Goal: Task Accomplishment & Management: Use online tool/utility

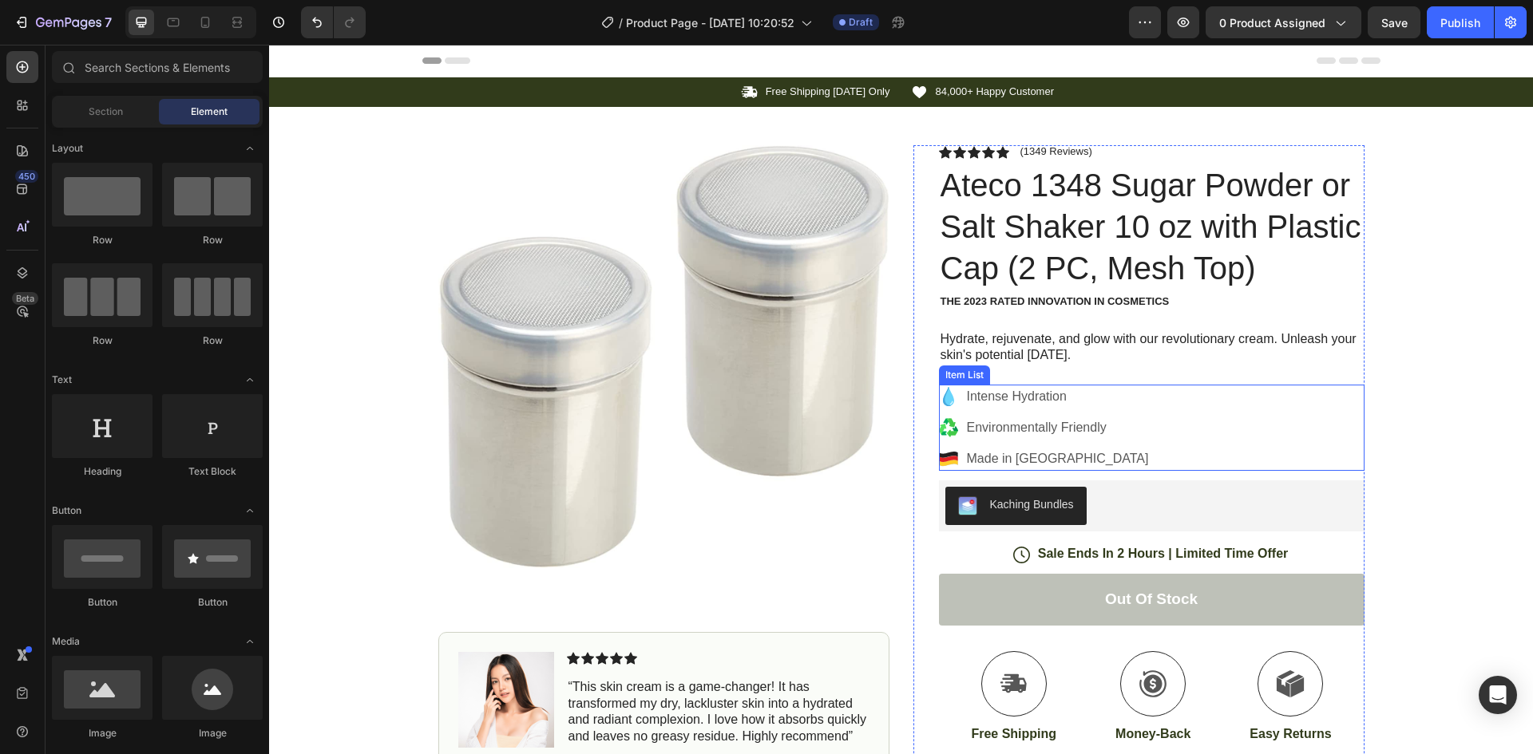
click at [1146, 409] on div "Intense Hydration Environmentally Friendly Made in [GEOGRAPHIC_DATA]" at bounding box center [1151, 428] width 425 height 86
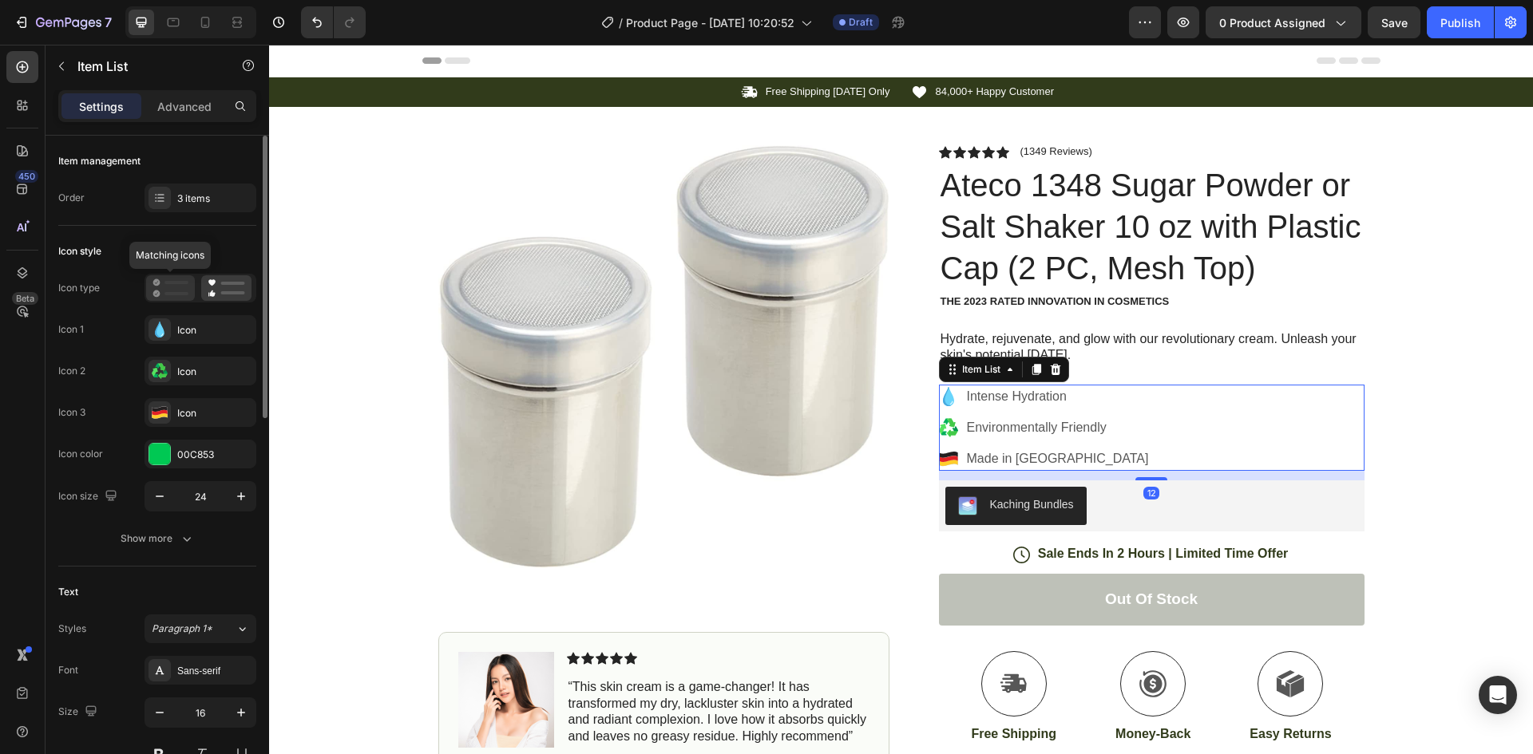
click at [166, 295] on rect at bounding box center [176, 293] width 24 height 3
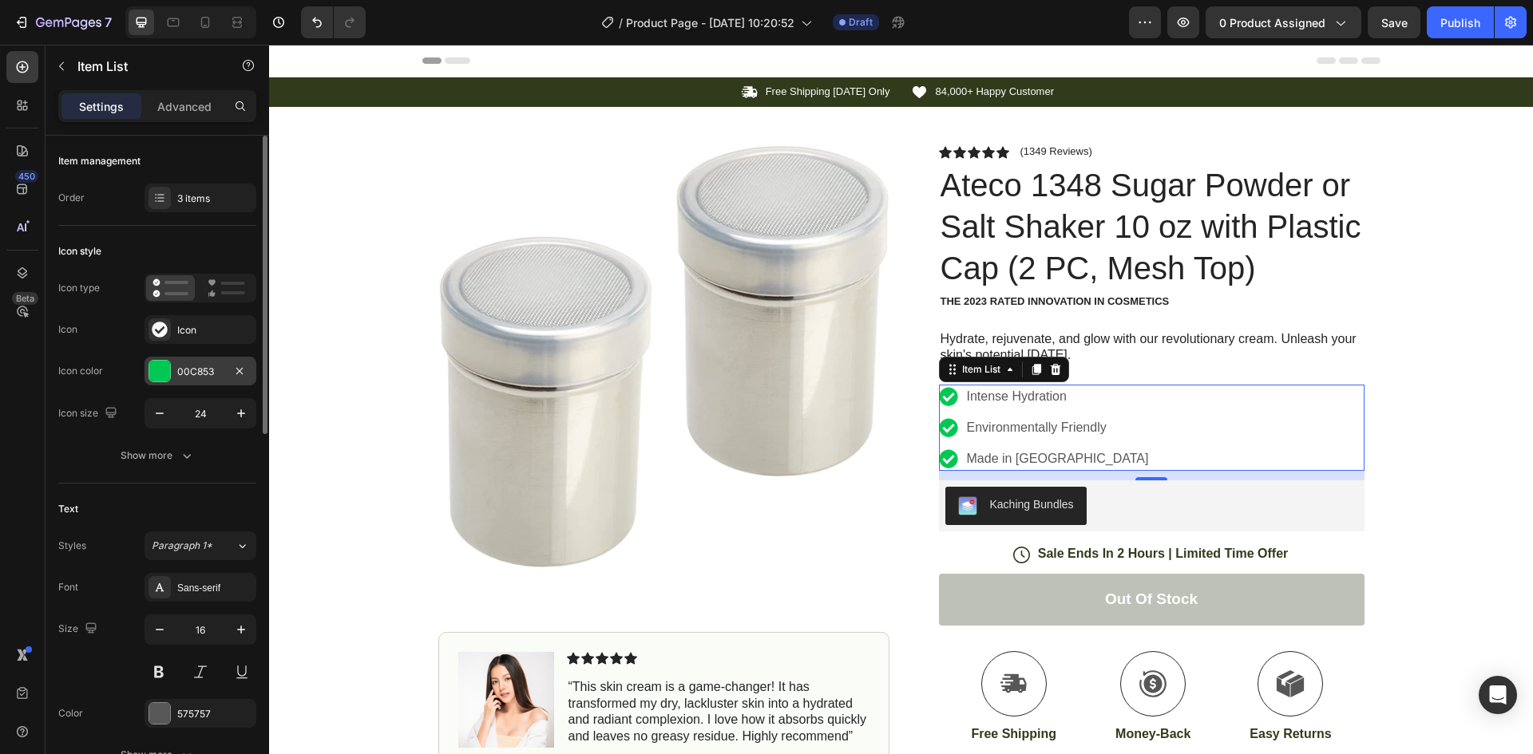
click at [185, 377] on div "00C853" at bounding box center [200, 372] width 46 height 14
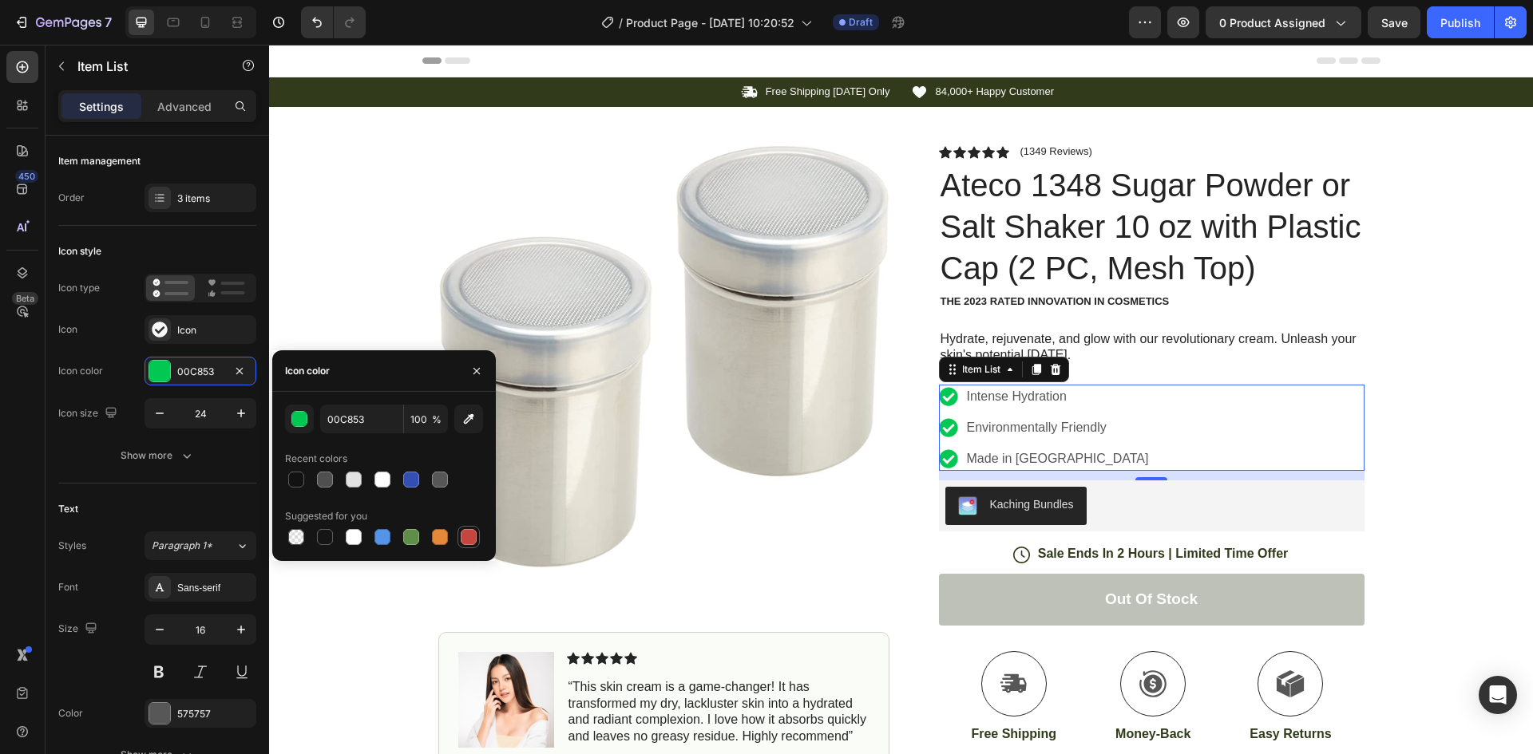
click at [466, 532] on div at bounding box center [469, 537] width 16 height 16
type input "C5453F"
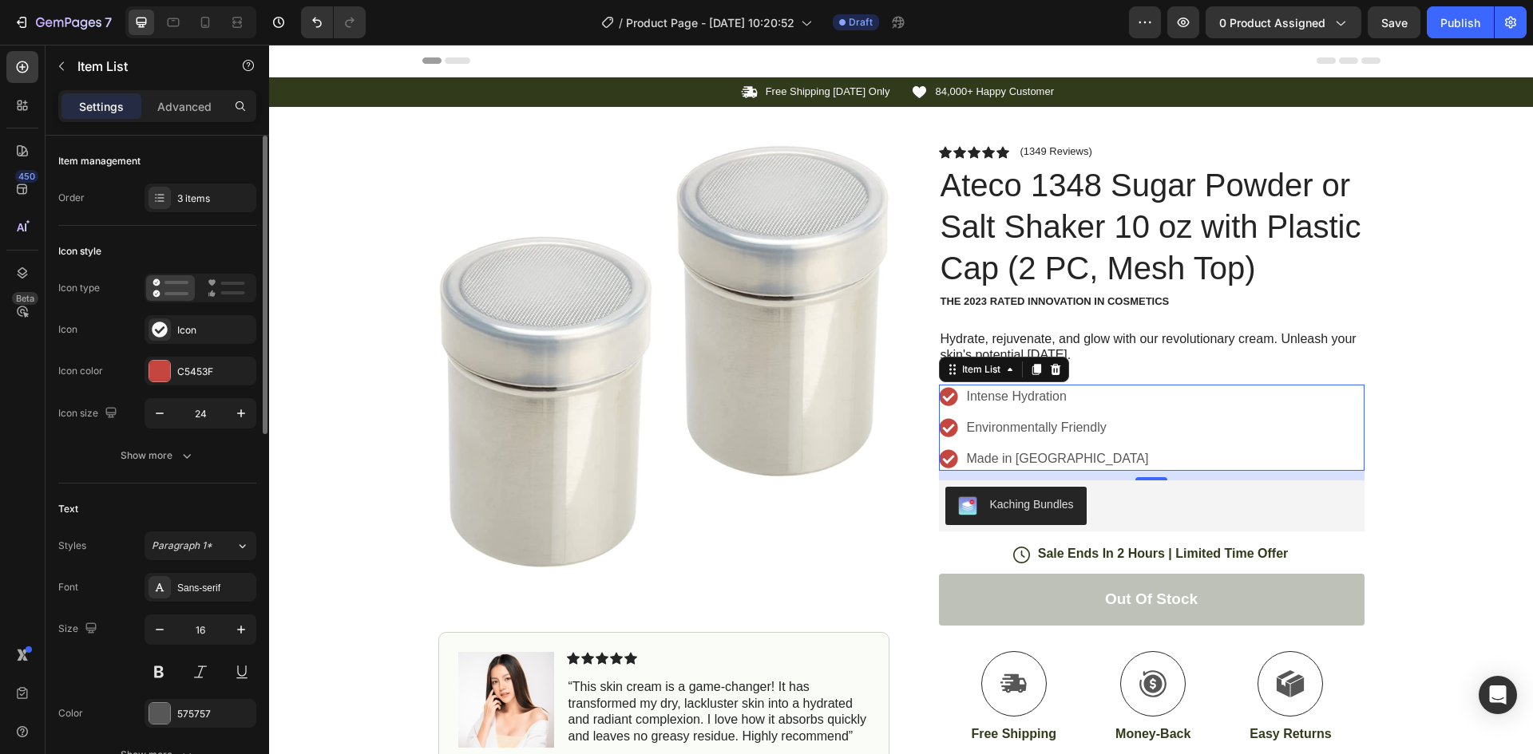
click at [111, 342] on div "Icon Icon" at bounding box center [157, 329] width 198 height 29
click at [991, 605] on button "Out of stock" at bounding box center [1151, 600] width 425 height 52
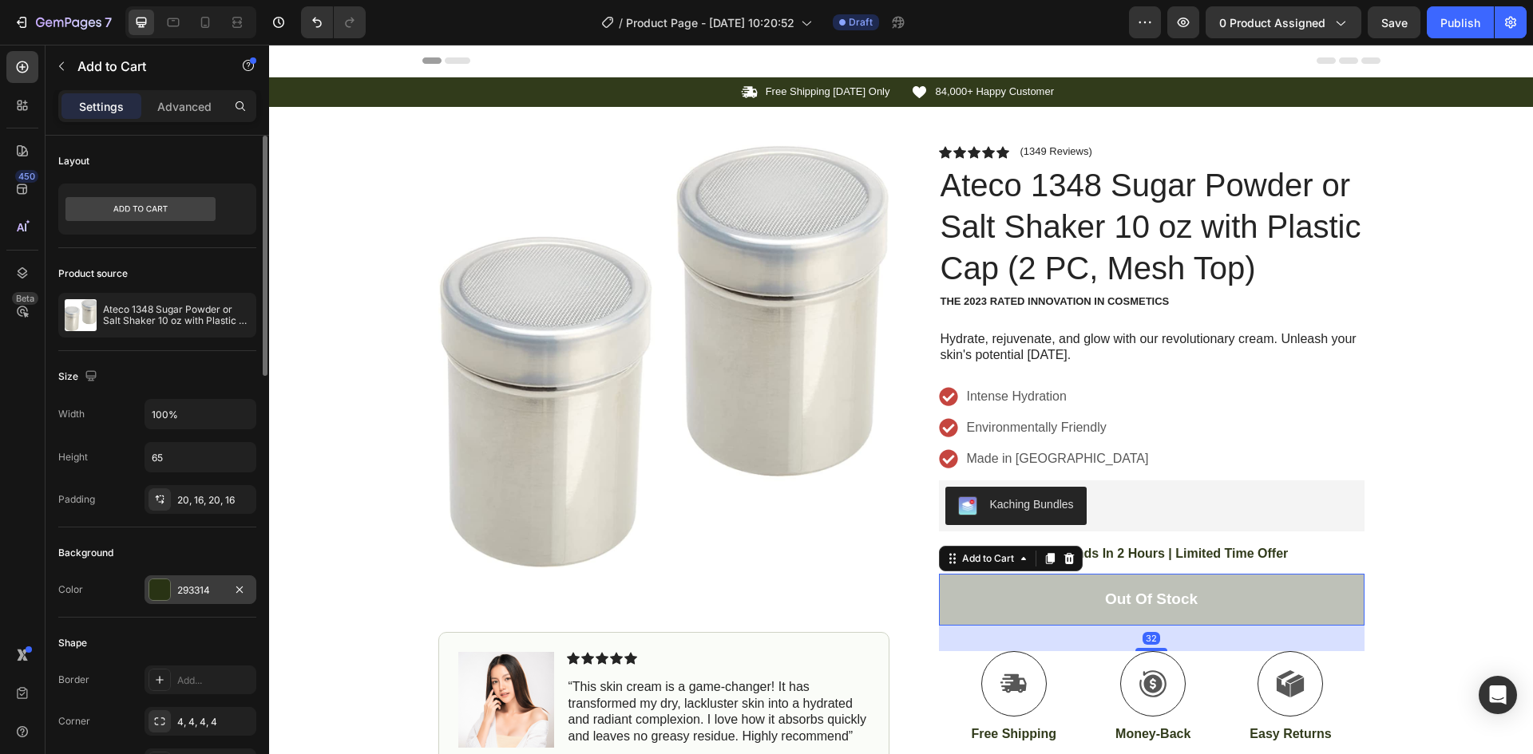
click at [206, 588] on div "293314" at bounding box center [200, 591] width 46 height 14
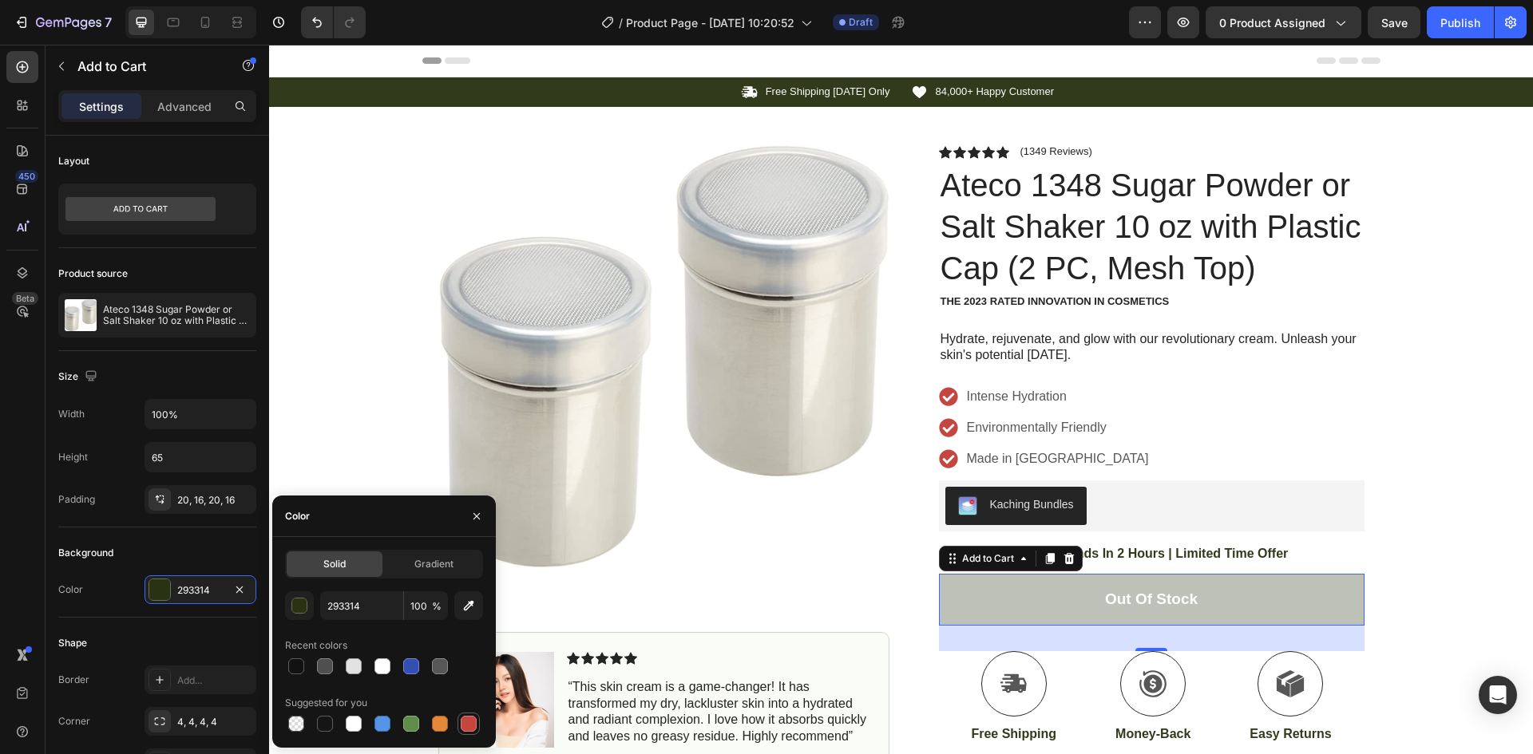
click at [474, 722] on div at bounding box center [469, 724] width 16 height 16
type input "C5453F"
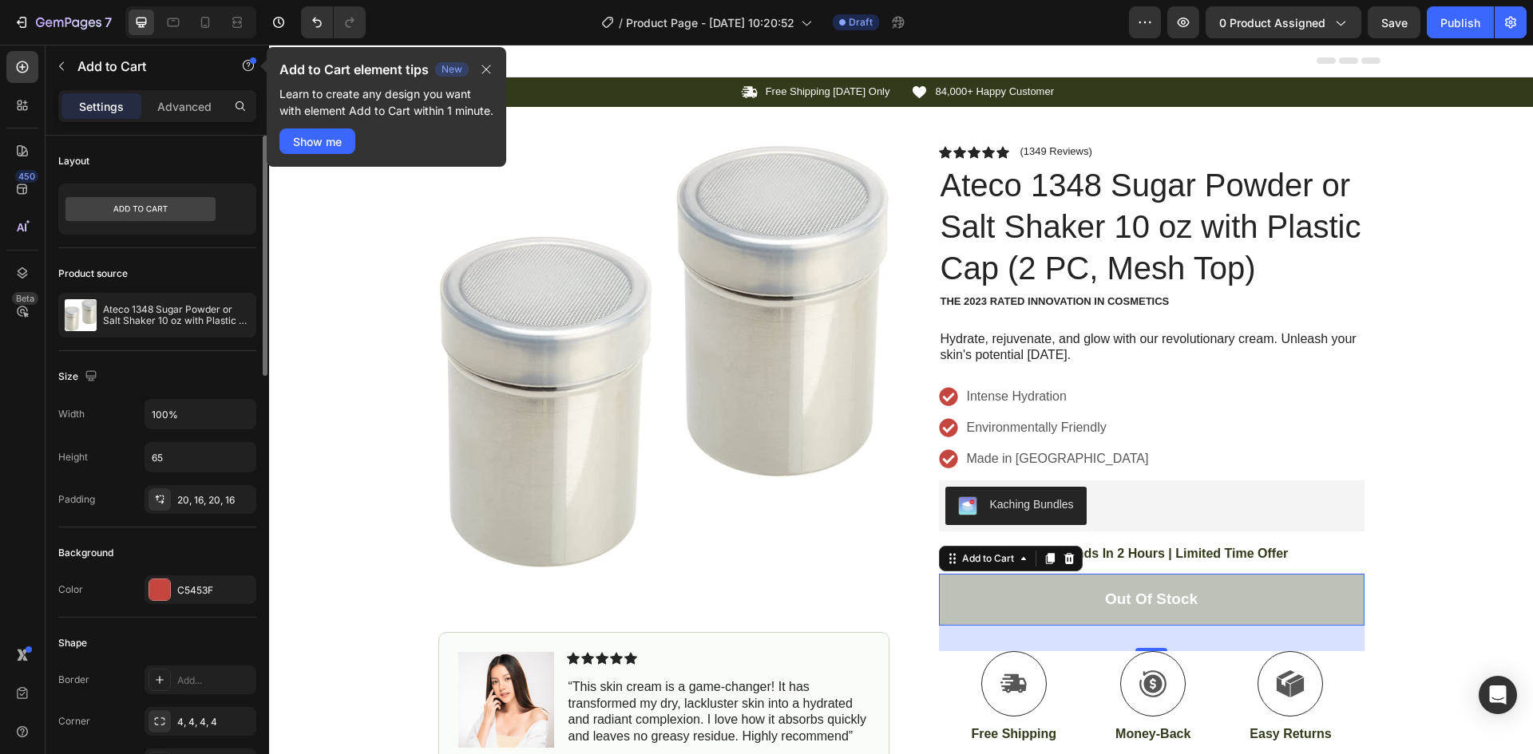
click at [144, 564] on div "Background" at bounding box center [157, 553] width 198 height 26
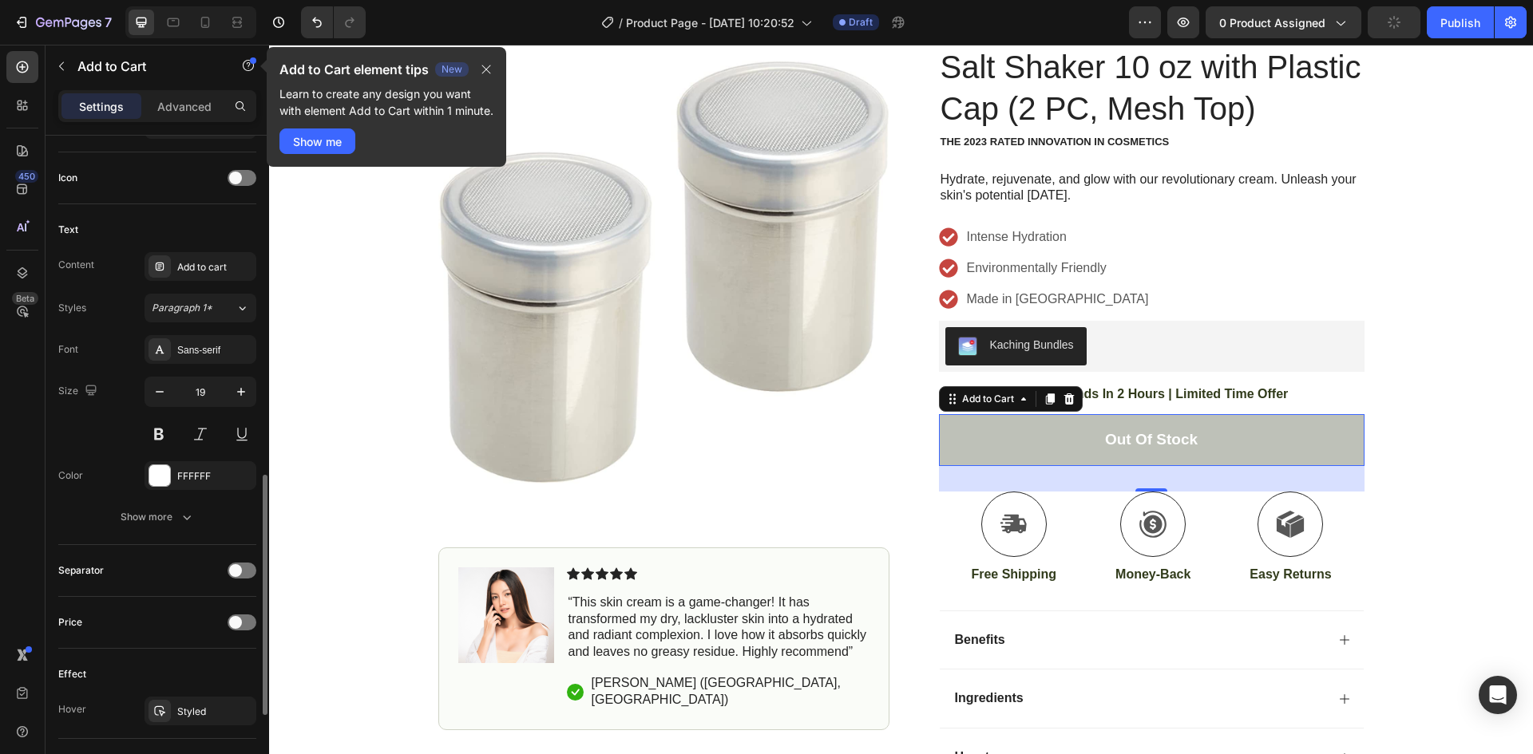
scroll to position [798, 0]
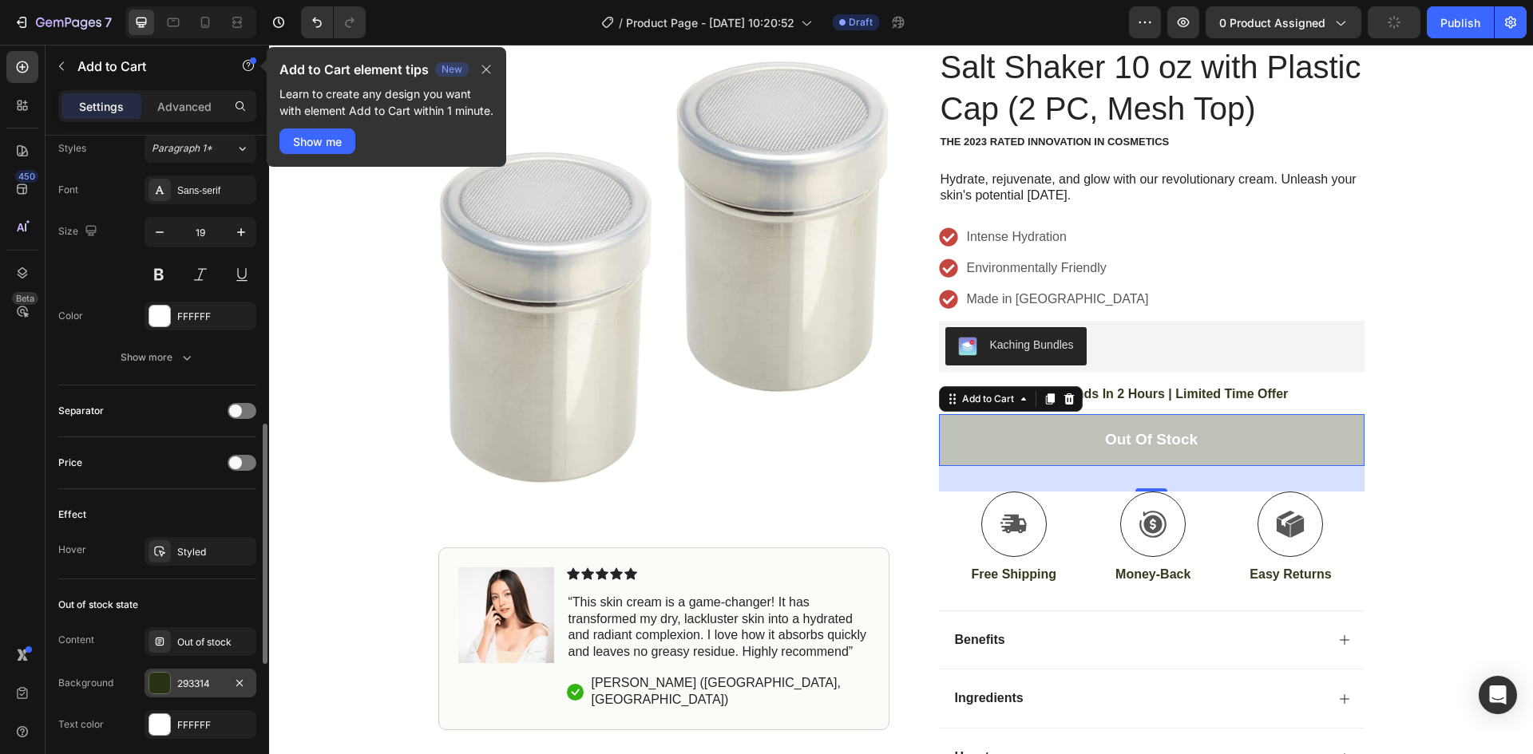
click at [184, 687] on div "293314" at bounding box center [200, 684] width 46 height 14
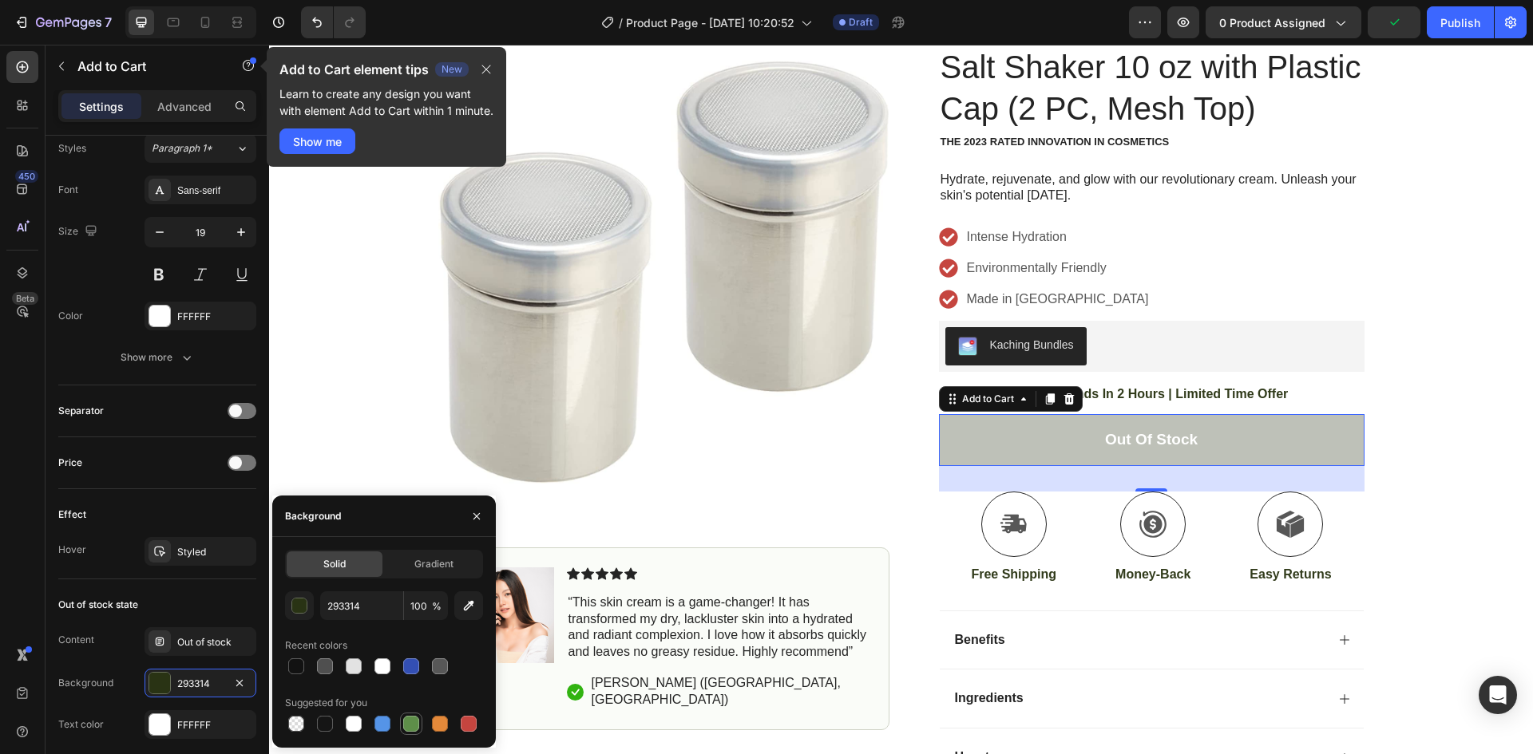
click at [414, 722] on div at bounding box center [411, 724] width 16 height 16
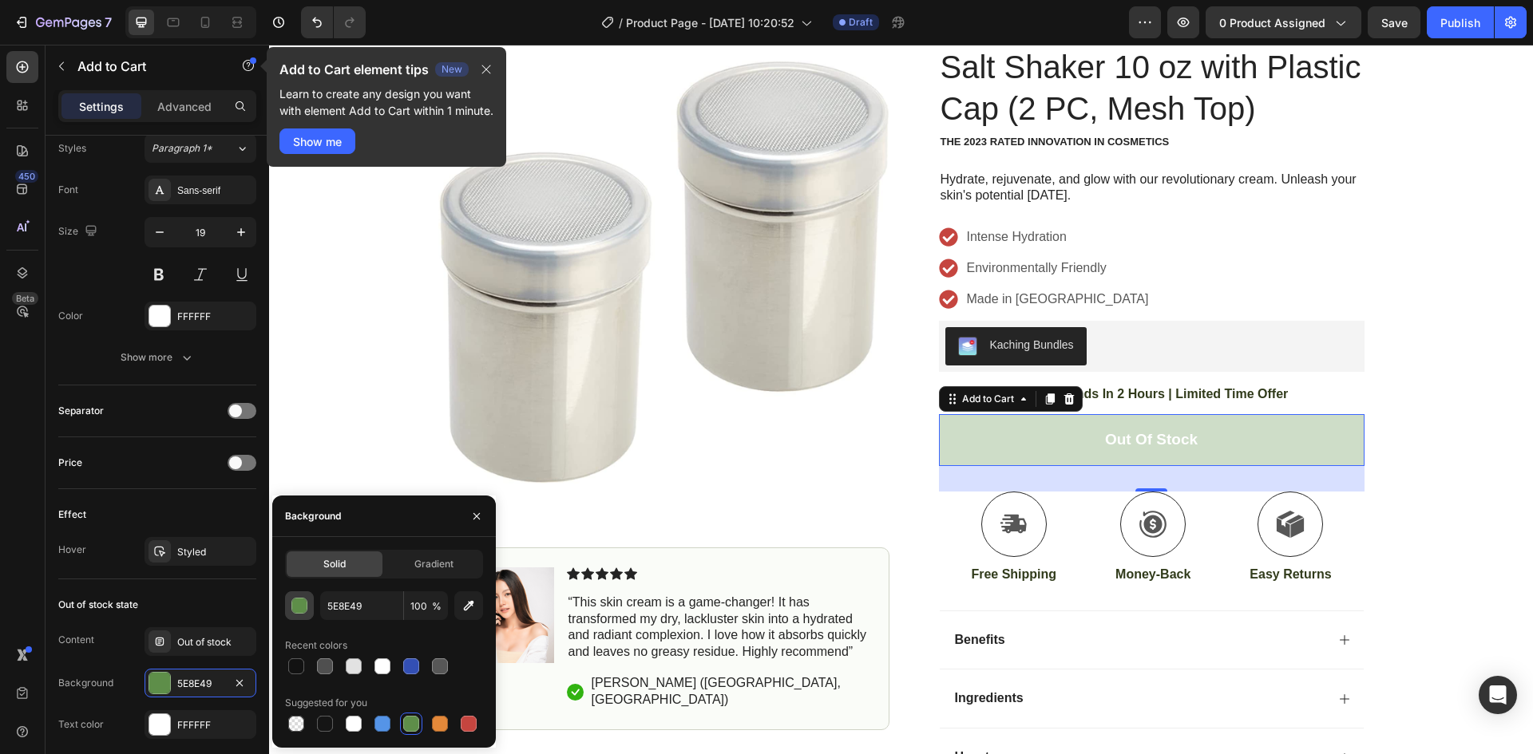
click at [299, 606] on div "button" at bounding box center [300, 607] width 16 height 16
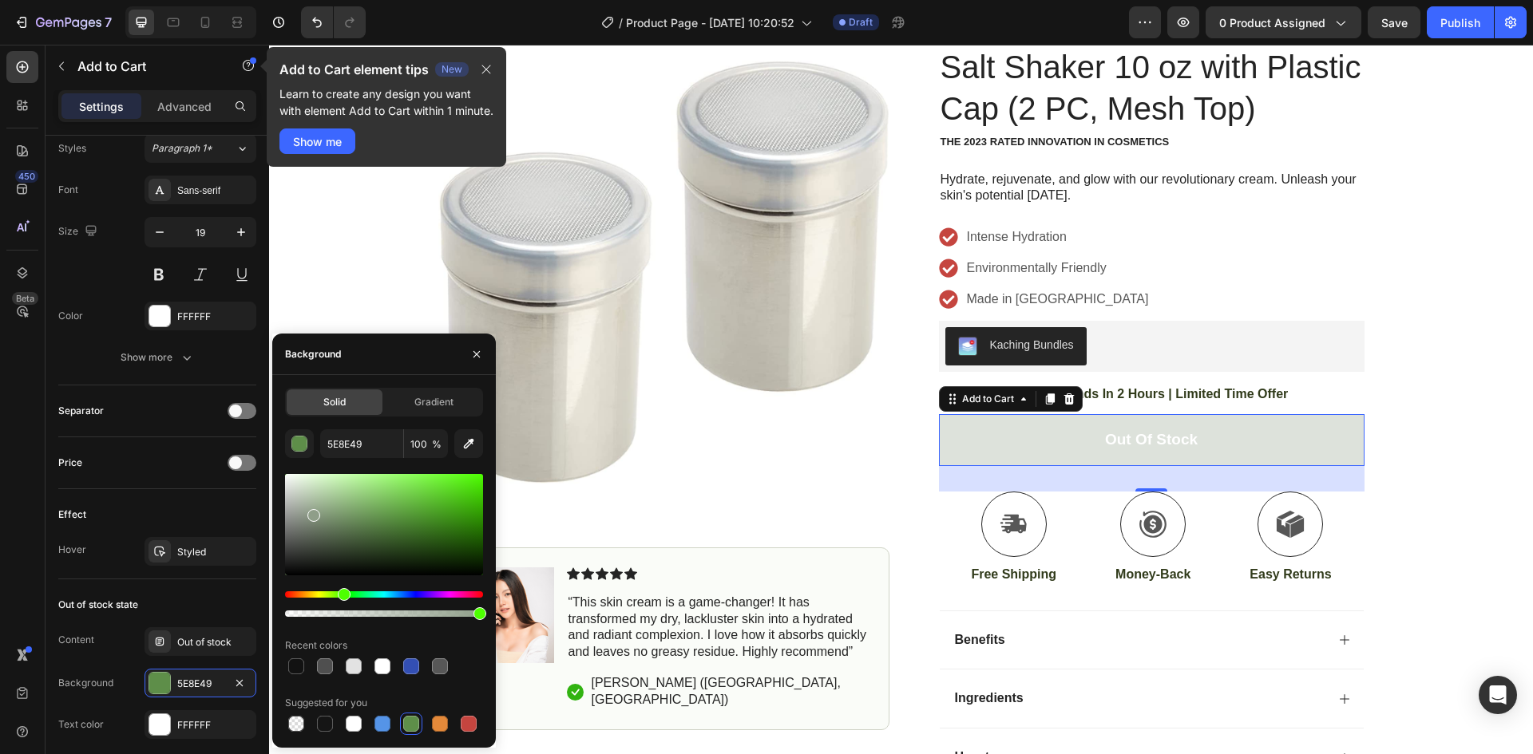
drag, startPoint x: 317, startPoint y: 522, endPoint x: 312, endPoint y: 509, distance: 13.6
click at [311, 510] on div at bounding box center [384, 524] width 198 height 101
drag, startPoint x: 377, startPoint y: 591, endPoint x: 347, endPoint y: 591, distance: 29.5
click at [347, 591] on div at bounding box center [384, 545] width 198 height 149
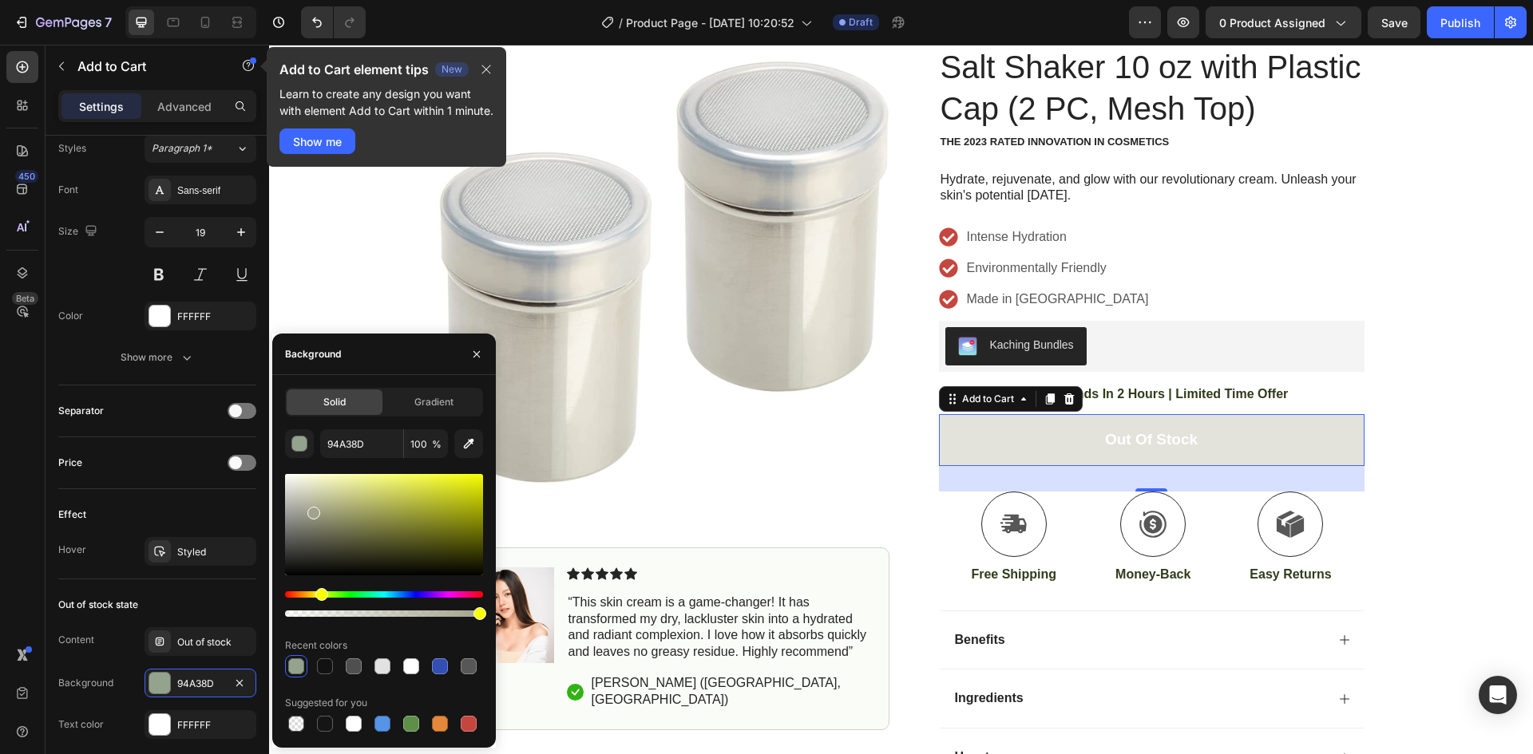
drag, startPoint x: 347, startPoint y: 591, endPoint x: 319, endPoint y: 592, distance: 28.0
click at [319, 592] on div "Hue" at bounding box center [321, 594] width 13 height 13
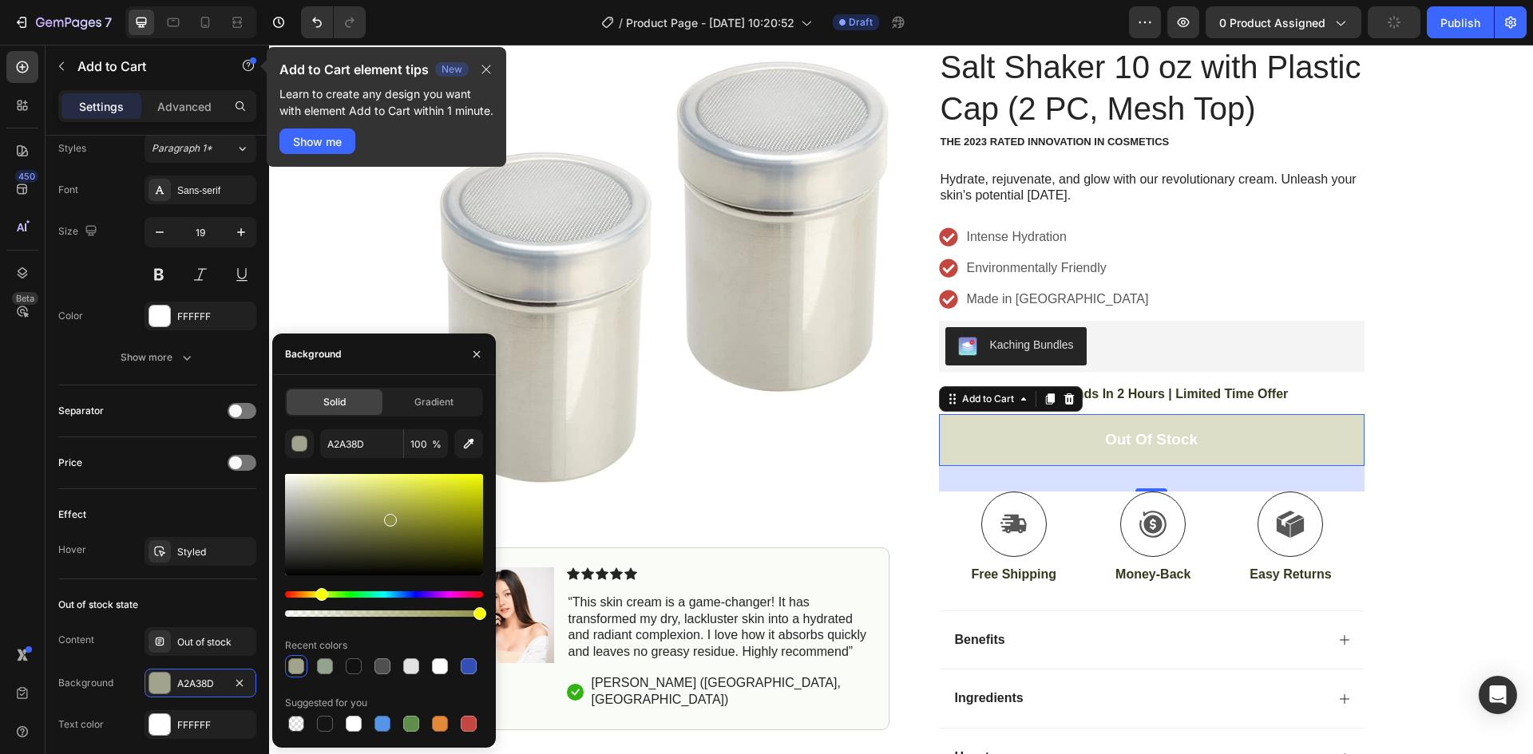
drag, startPoint x: 366, startPoint y: 520, endPoint x: 389, endPoint y: 517, distance: 22.5
click at [389, 517] on div at bounding box center [384, 524] width 198 height 101
type input "8E9145"
click at [686, 453] on img at bounding box center [663, 272] width 451 height 423
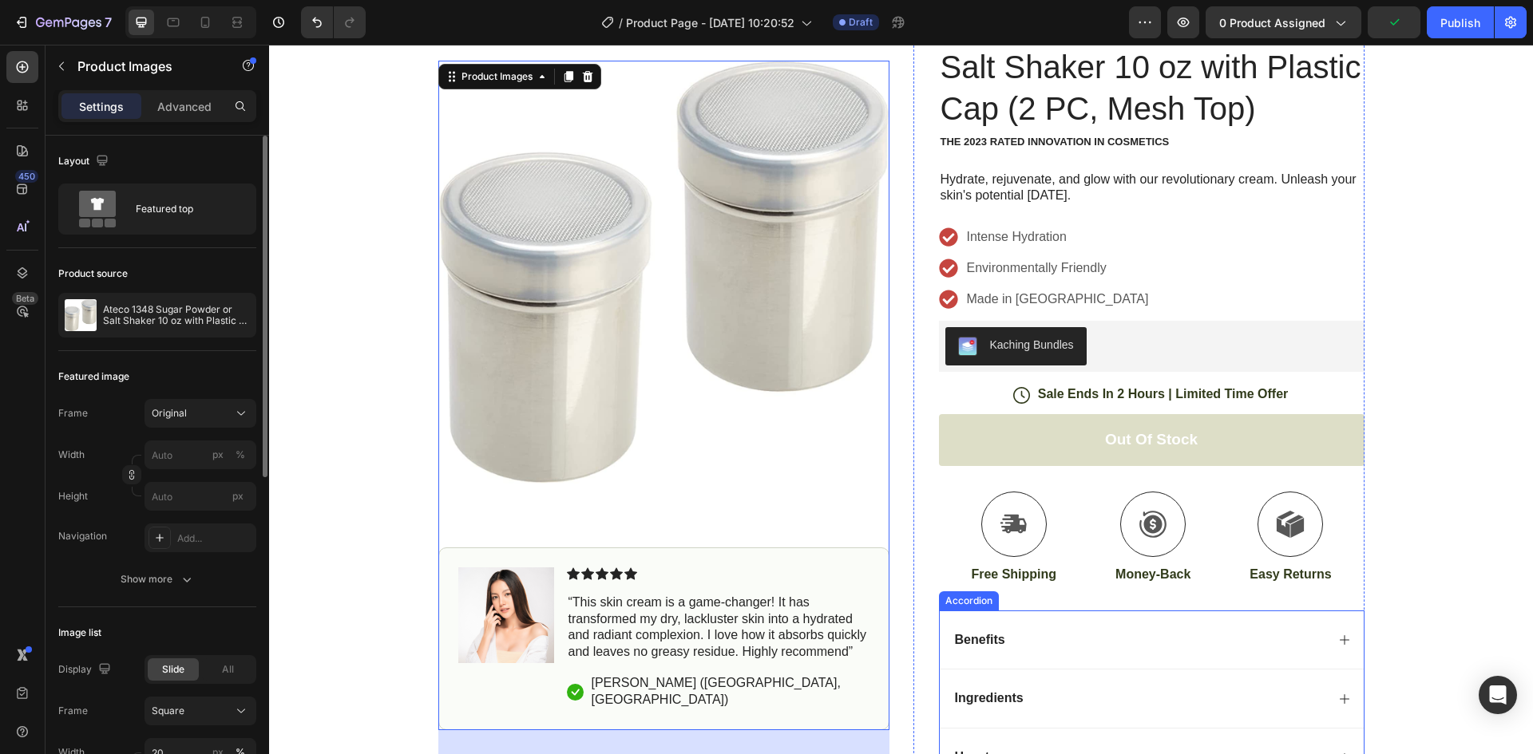
scroll to position [0, 0]
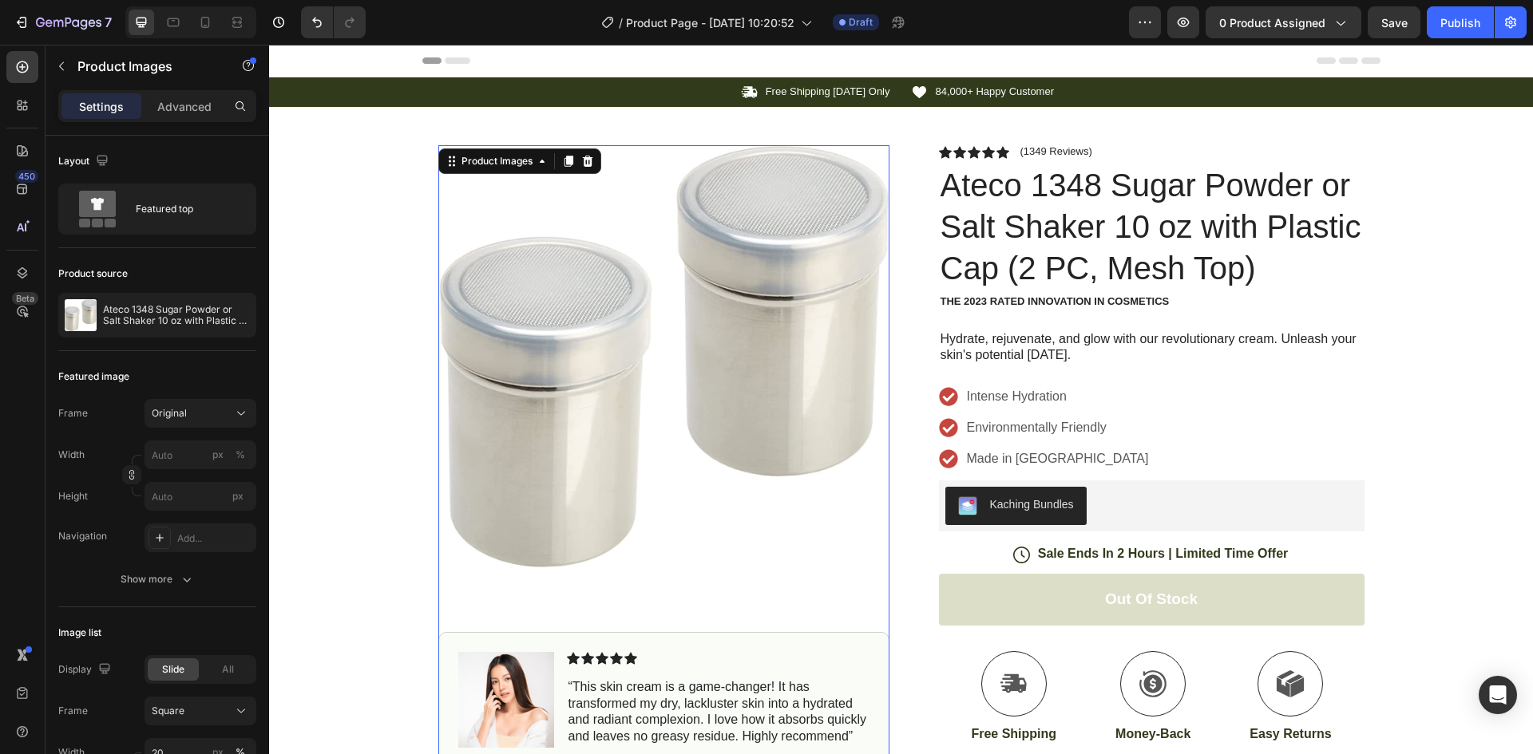
click at [619, 396] on img at bounding box center [663, 356] width 451 height 423
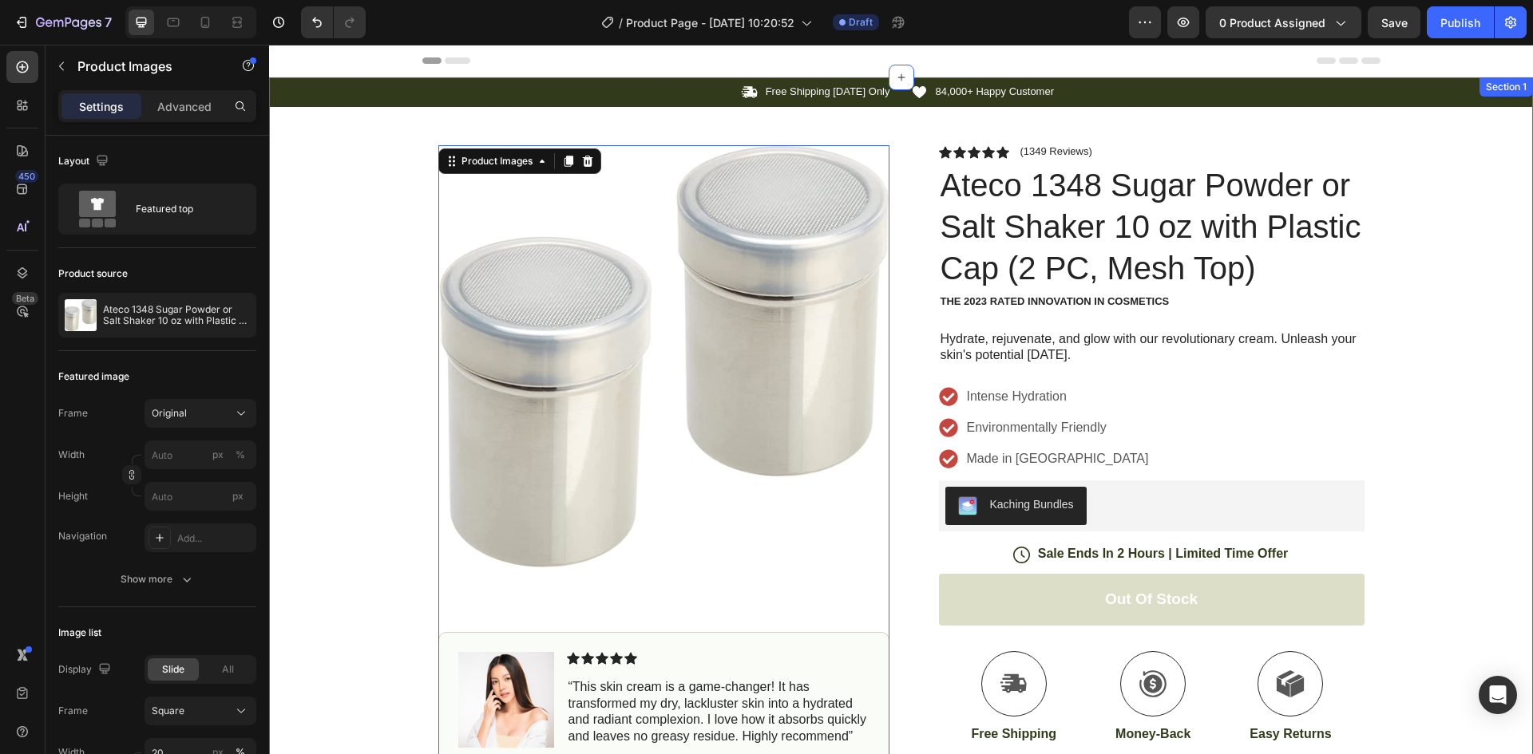
click at [356, 154] on div "Icon Free Shipping [DATE] Only Text Block Row Icon 84,000+ Happy Customer Text …" at bounding box center [901, 525] width 1264 height 896
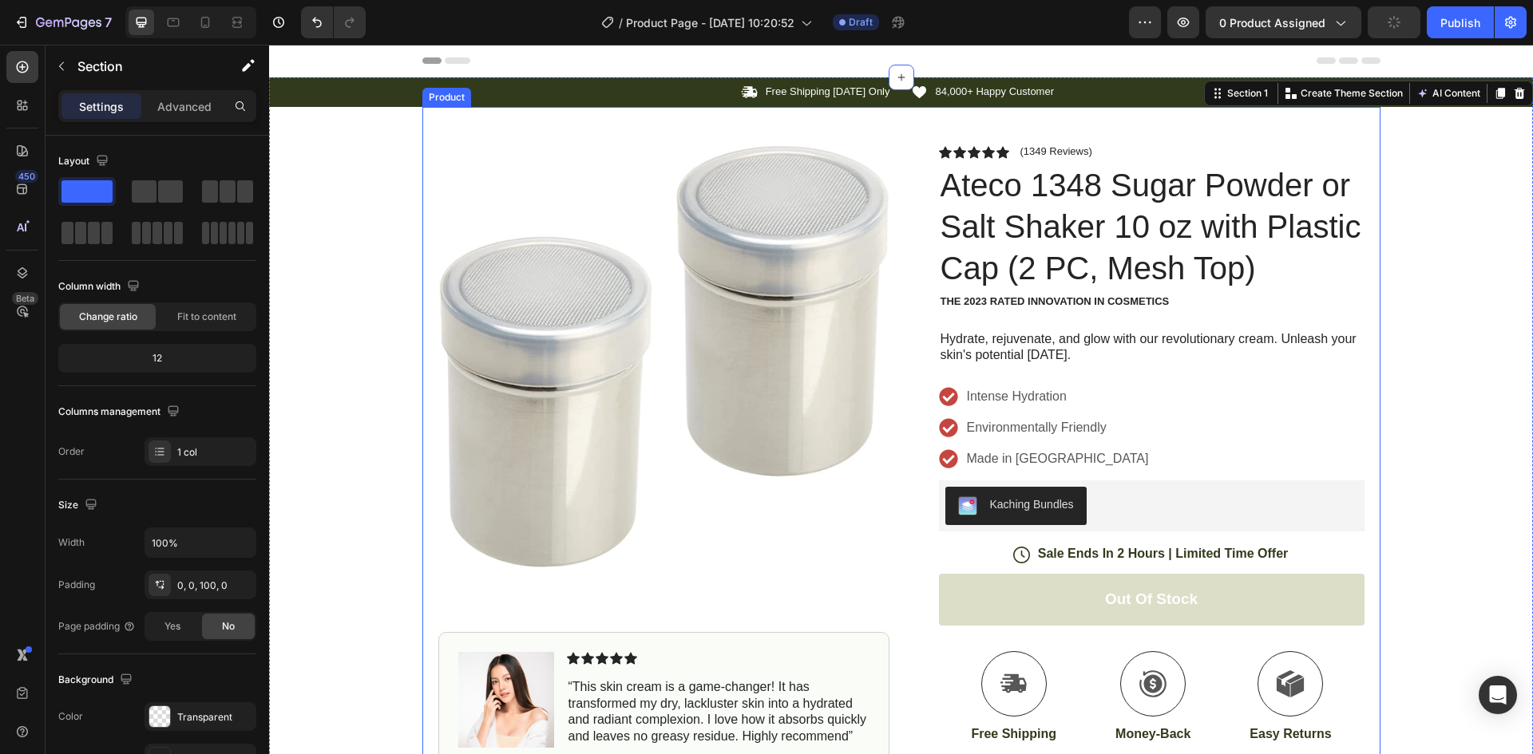
click at [941, 120] on div "Product Images Image Icon Icon Icon Icon Icon Icon List “This skin cream is a g…" at bounding box center [901, 540] width 958 height 866
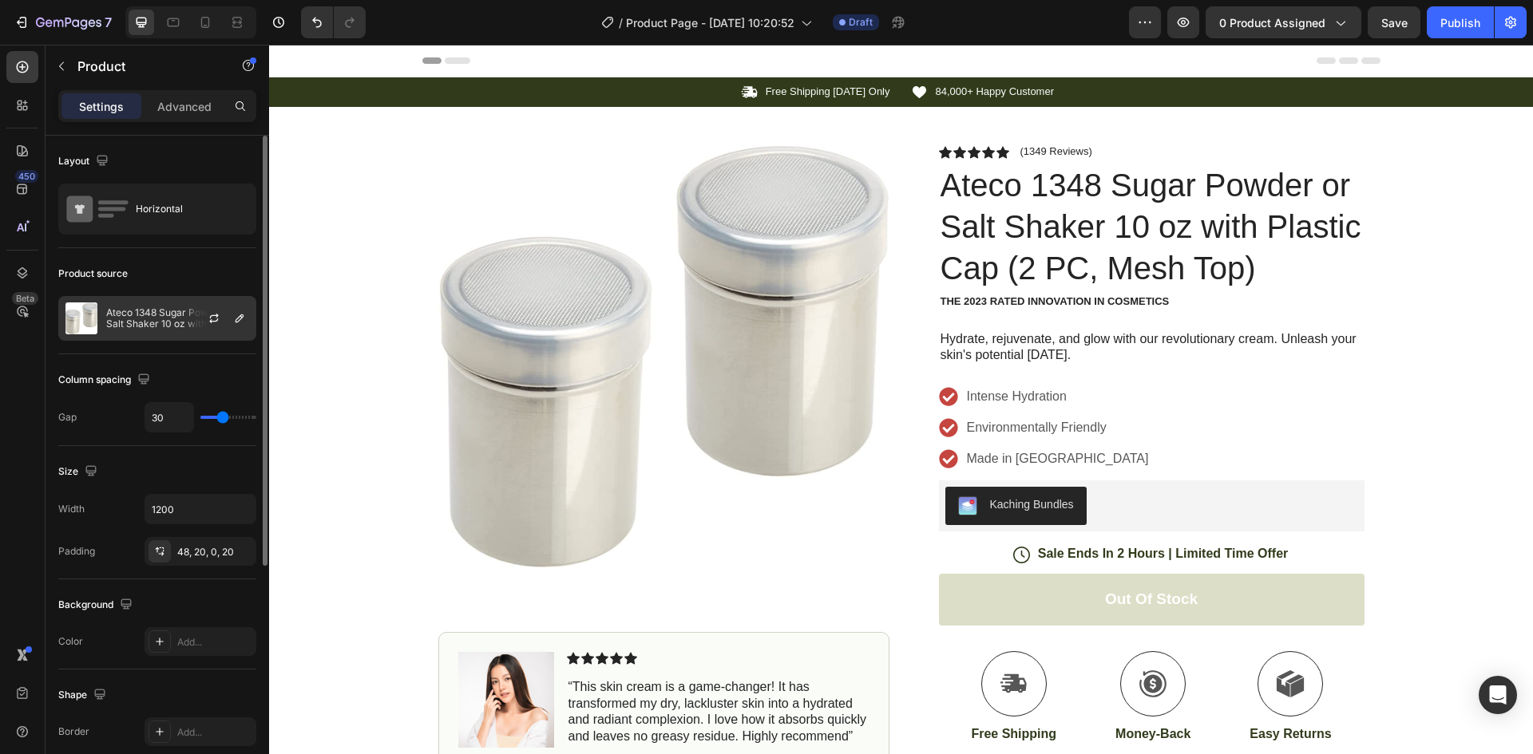
click at [182, 317] on p "Ateco 1348 Sugar Powder or Salt Shaker 10 oz with Plastic Cap (2 PC, Mesh Top)" at bounding box center [177, 318] width 143 height 22
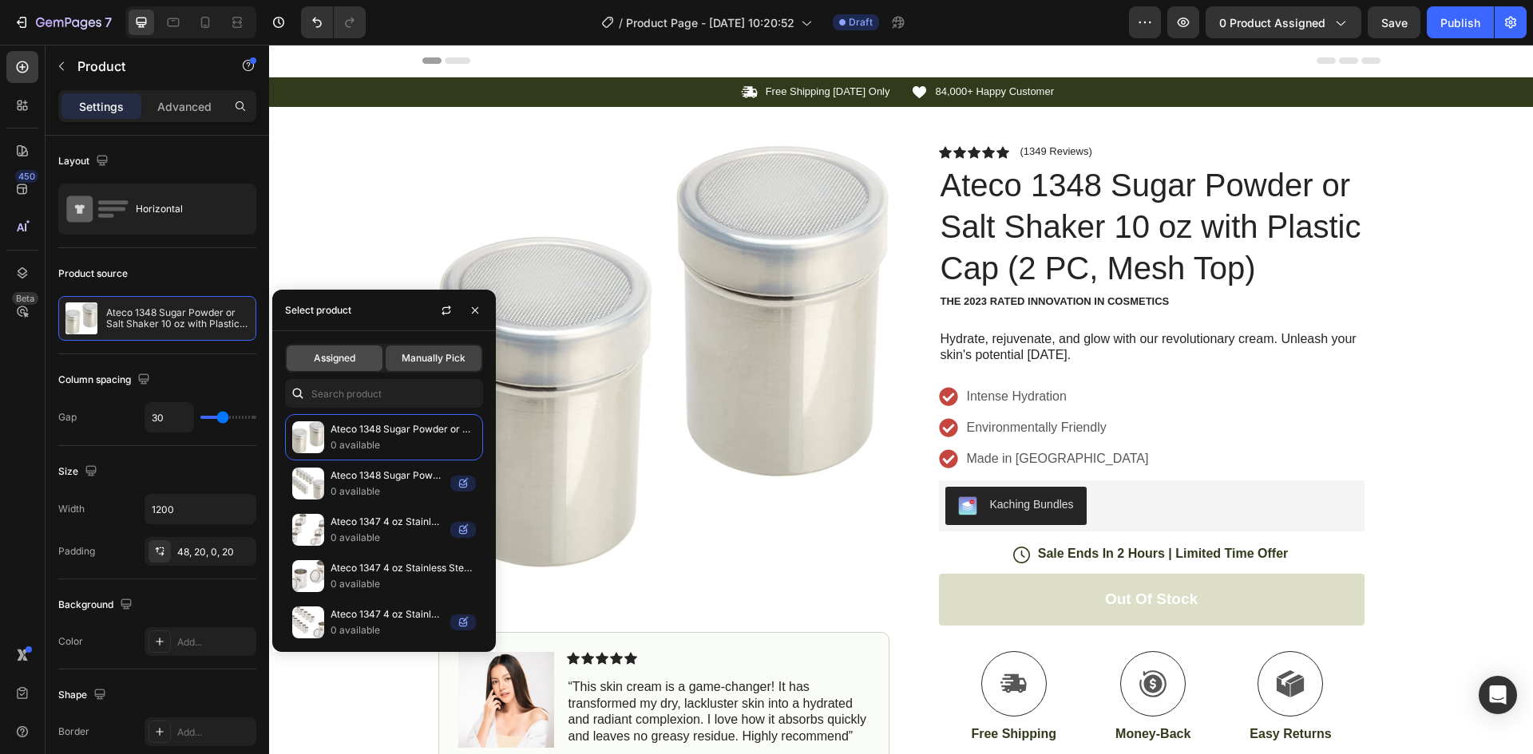
click at [338, 360] on span "Assigned" at bounding box center [335, 358] width 42 height 14
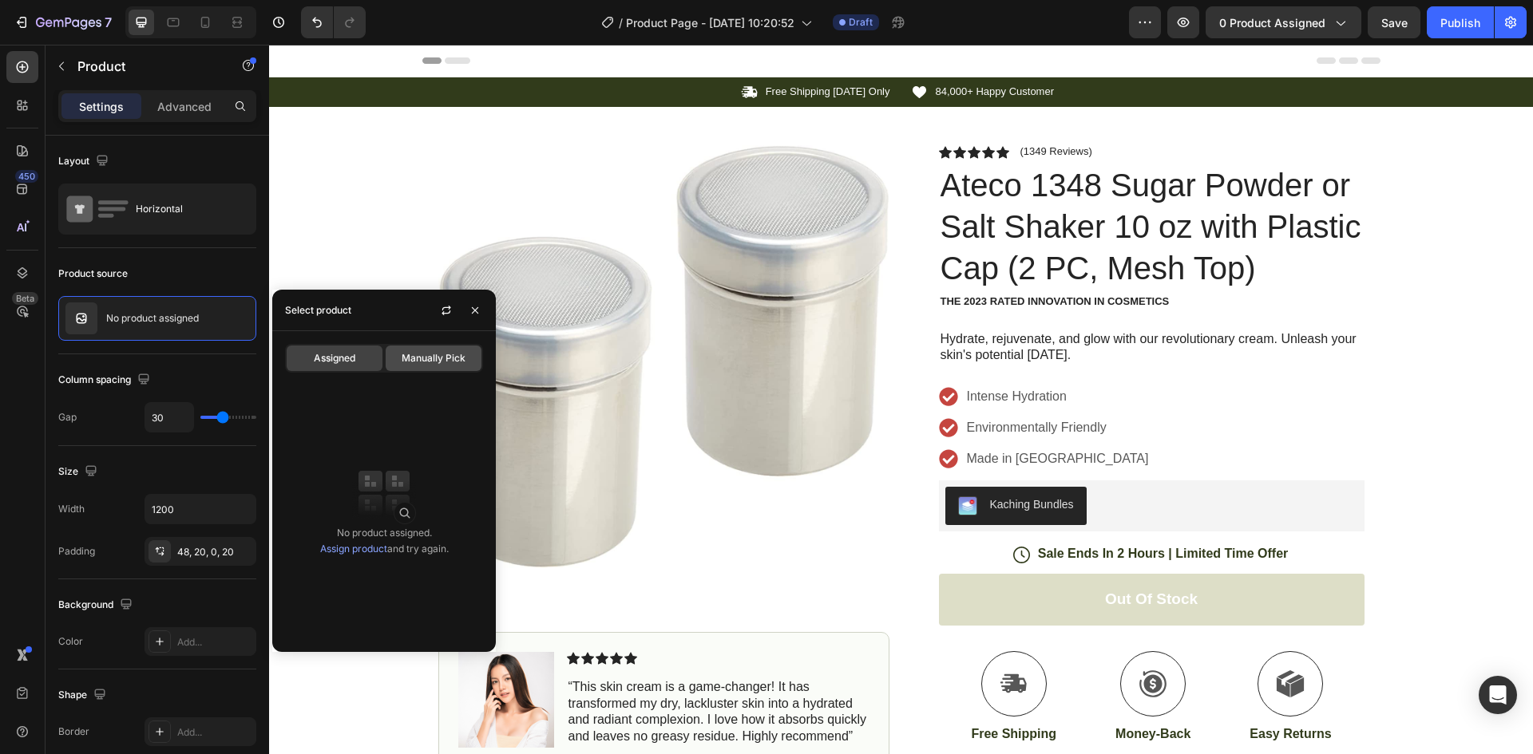
click at [412, 359] on span "Manually Pick" at bounding box center [434, 358] width 64 height 14
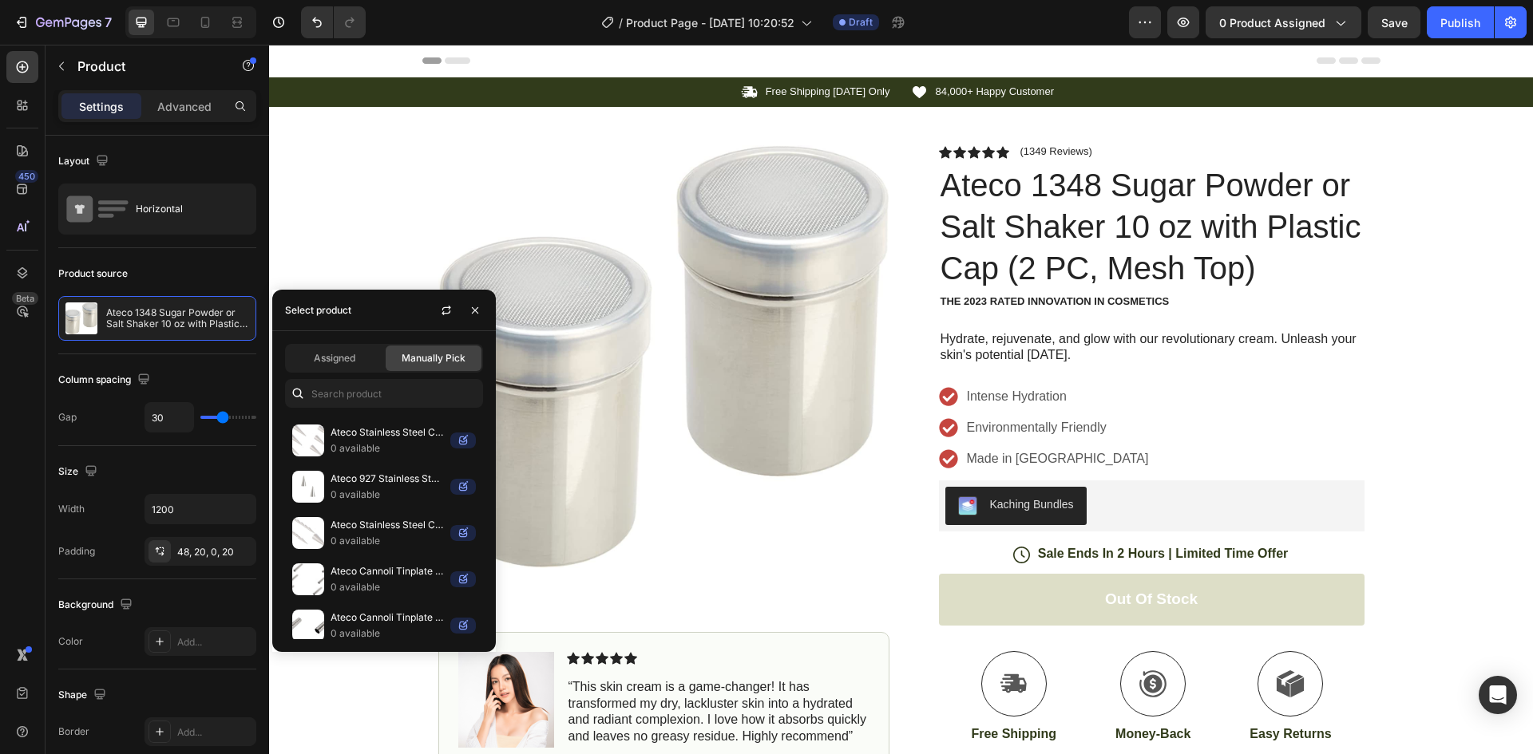
scroll to position [586, 0]
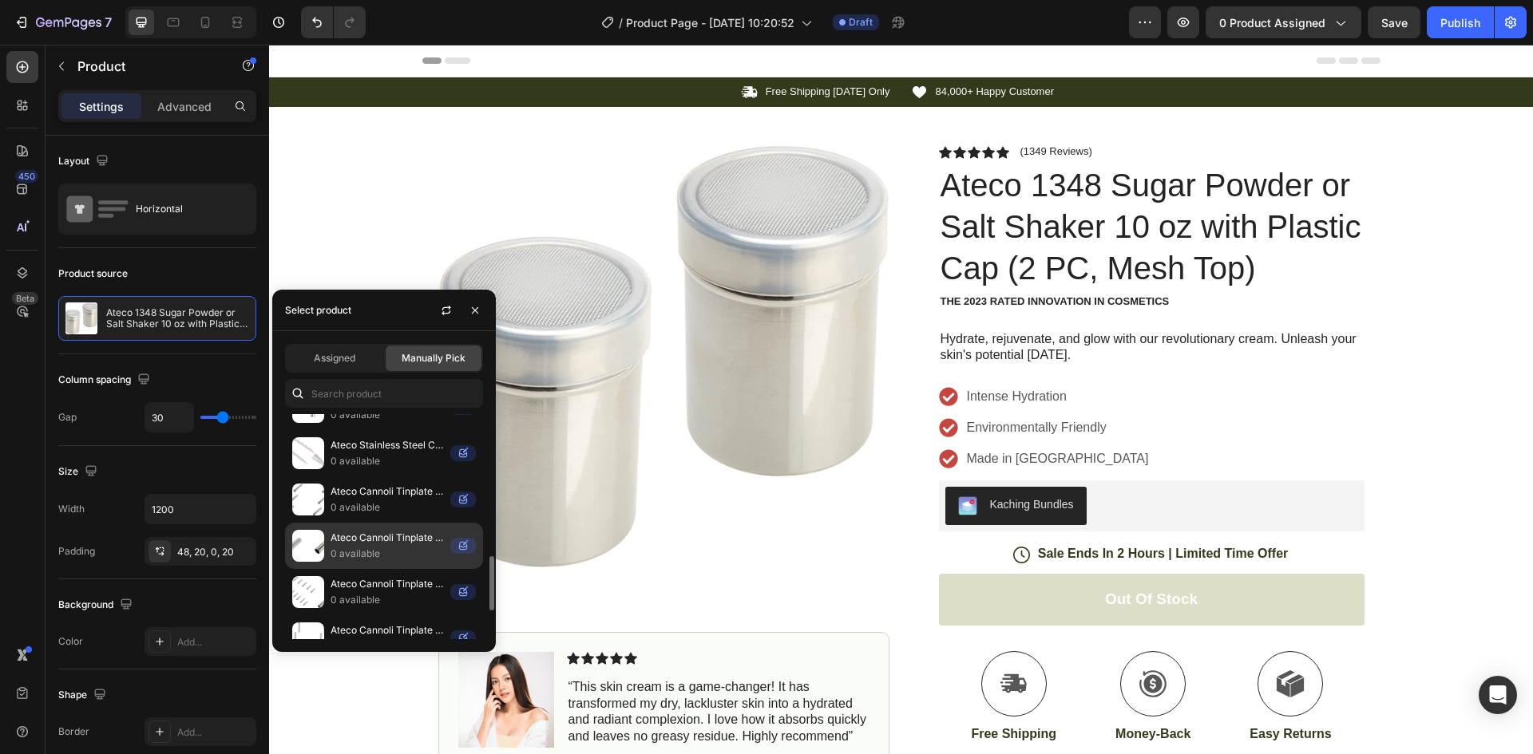
click at [373, 541] on p "Ateco Cannoli Tinplate Form Stainless Steel, for Baking (2, 5.63")" at bounding box center [386, 538] width 113 height 16
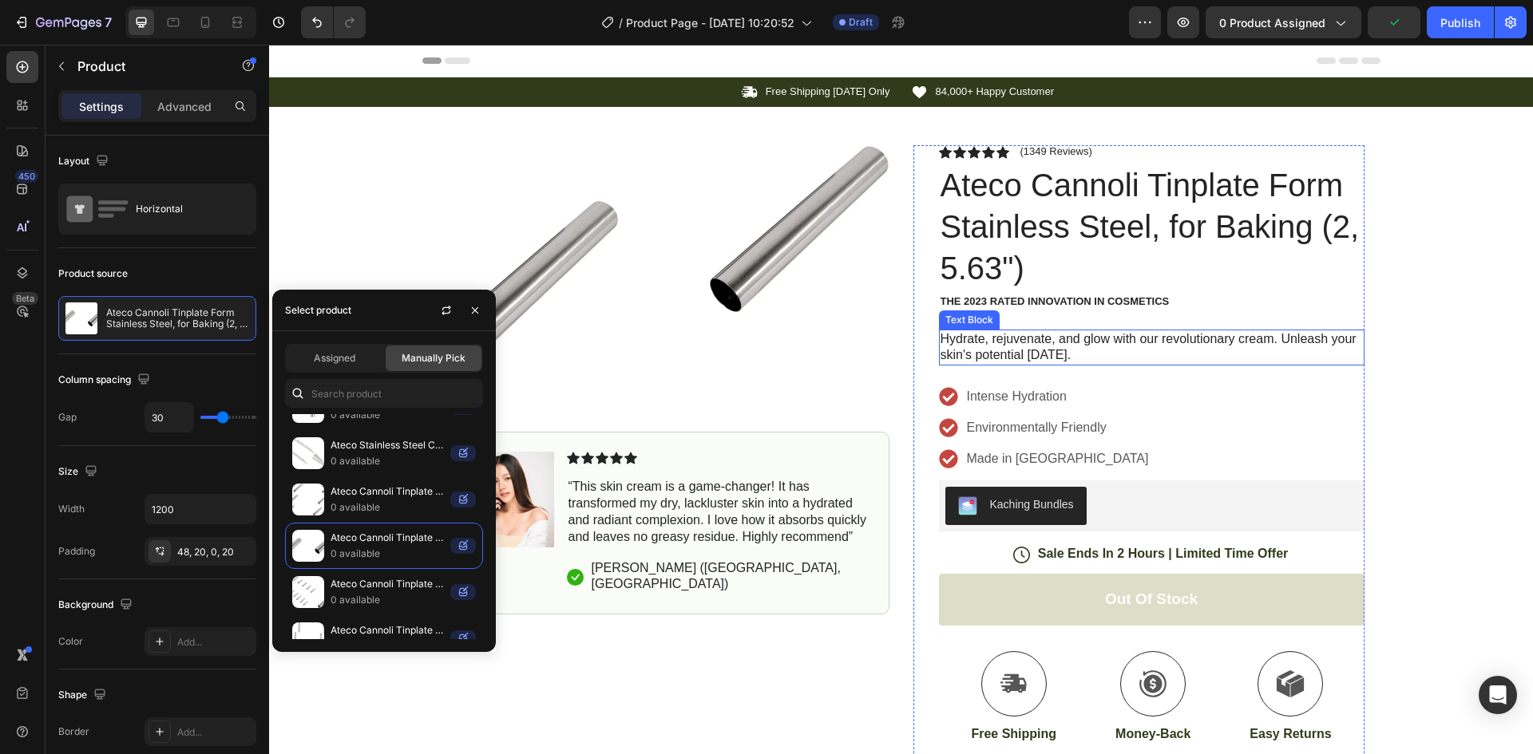
click at [1160, 346] on p "Hydrate, rejuvenate, and glow with our revolutionary cream. Unleash your skin's…" at bounding box center [1151, 348] width 422 height 34
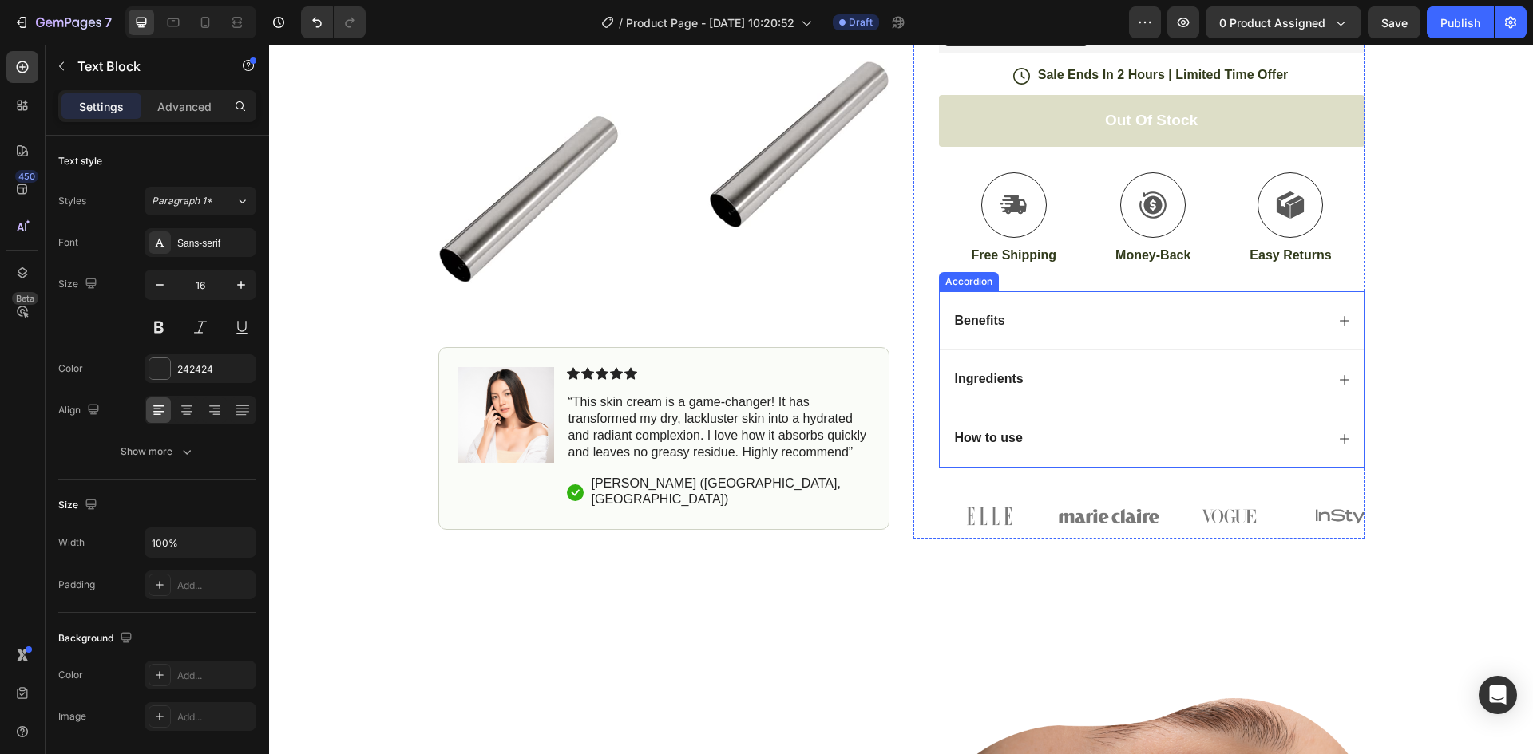
scroll to position [239, 0]
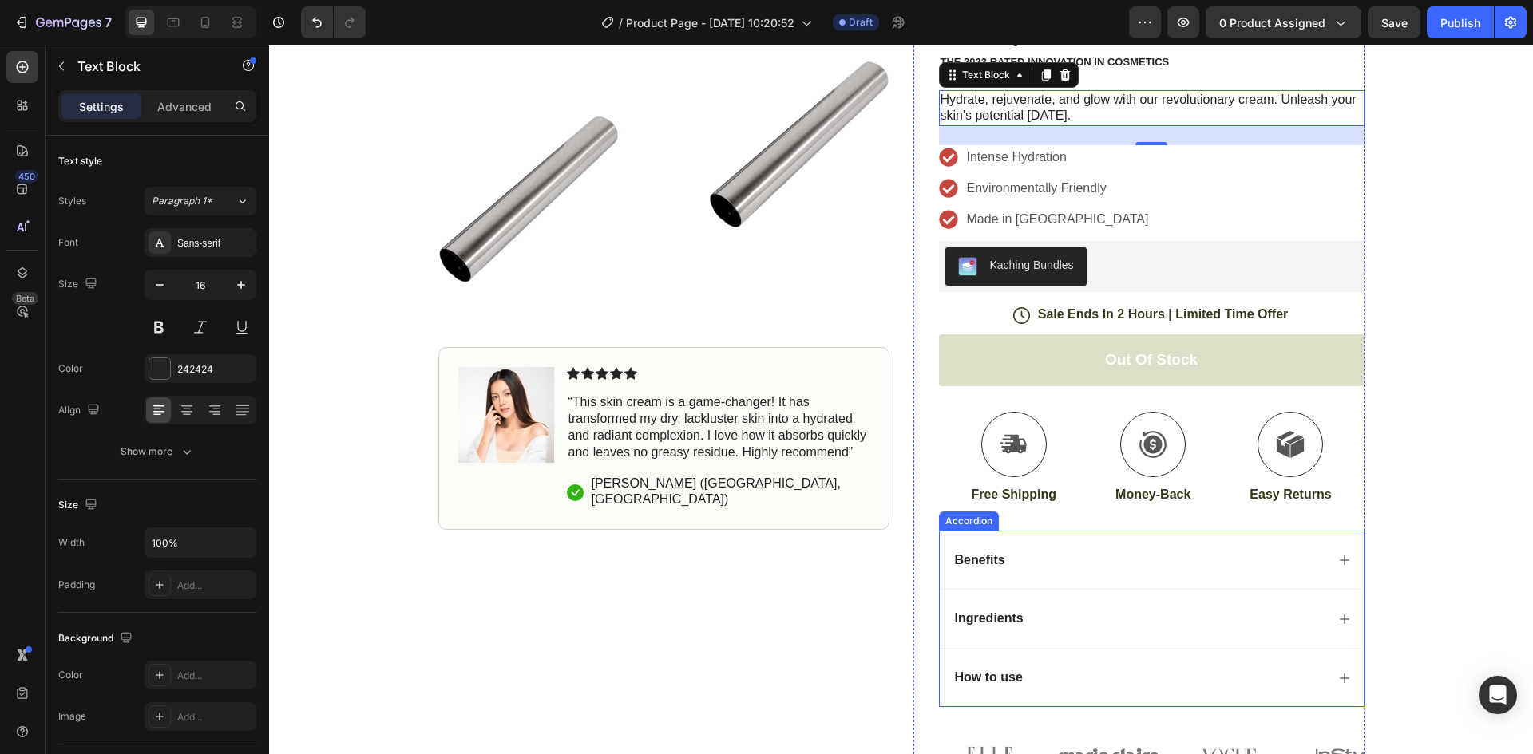
click at [1271, 556] on div "Benefits" at bounding box center [1138, 561] width 373 height 22
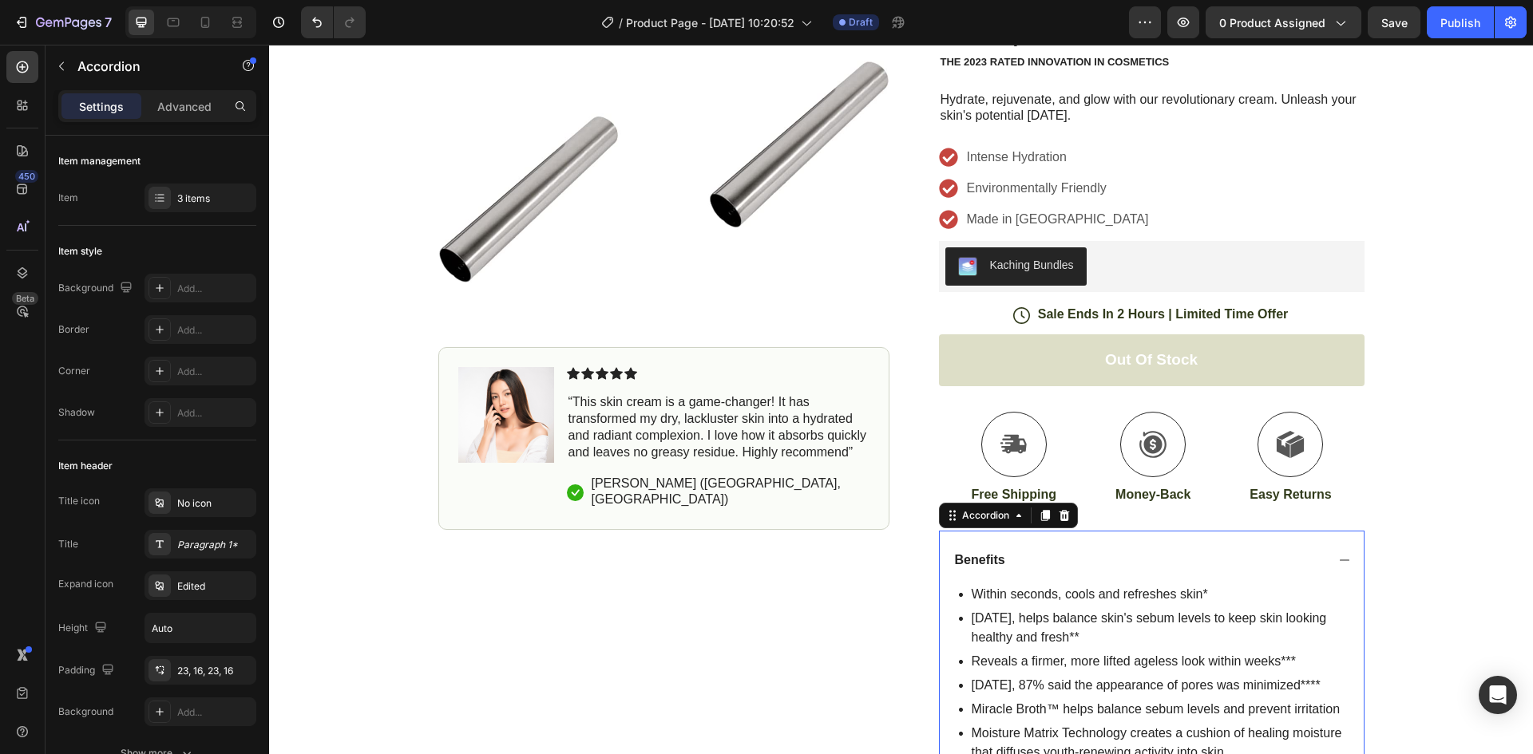
click at [1271, 556] on div "Benefits" at bounding box center [1138, 561] width 373 height 22
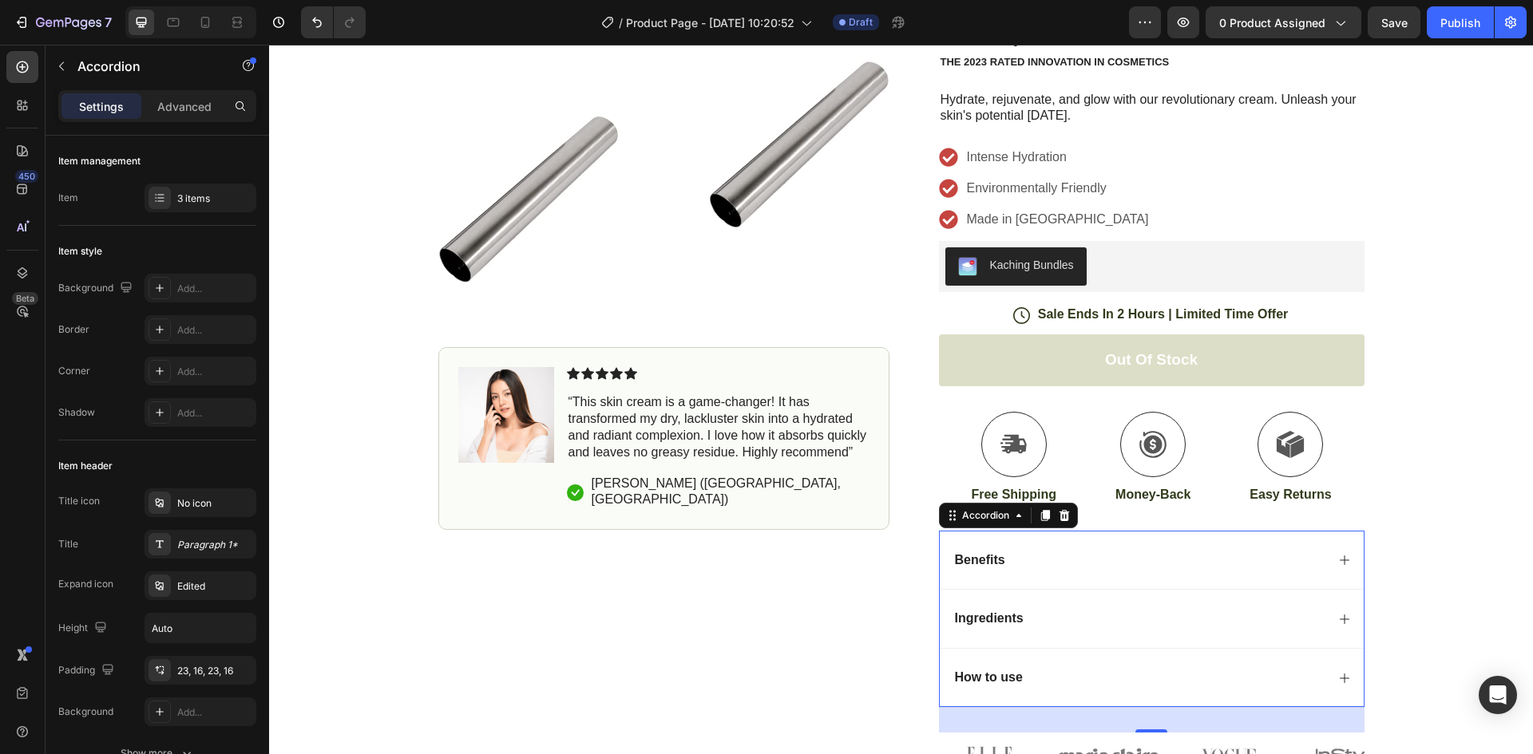
click at [1135, 611] on div "Ingredients" at bounding box center [1138, 619] width 373 height 22
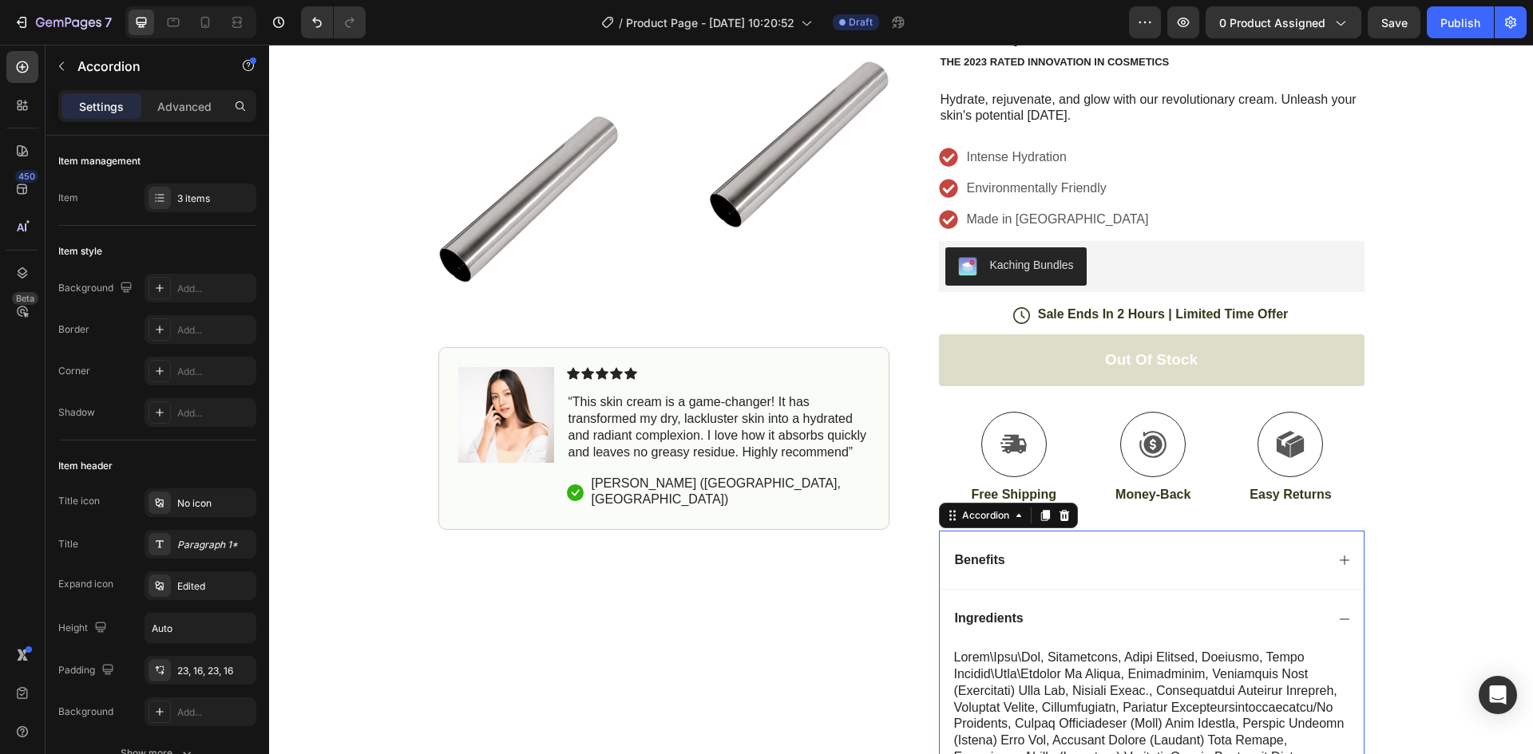
click at [1161, 550] on div "Benefits" at bounding box center [1138, 561] width 373 height 22
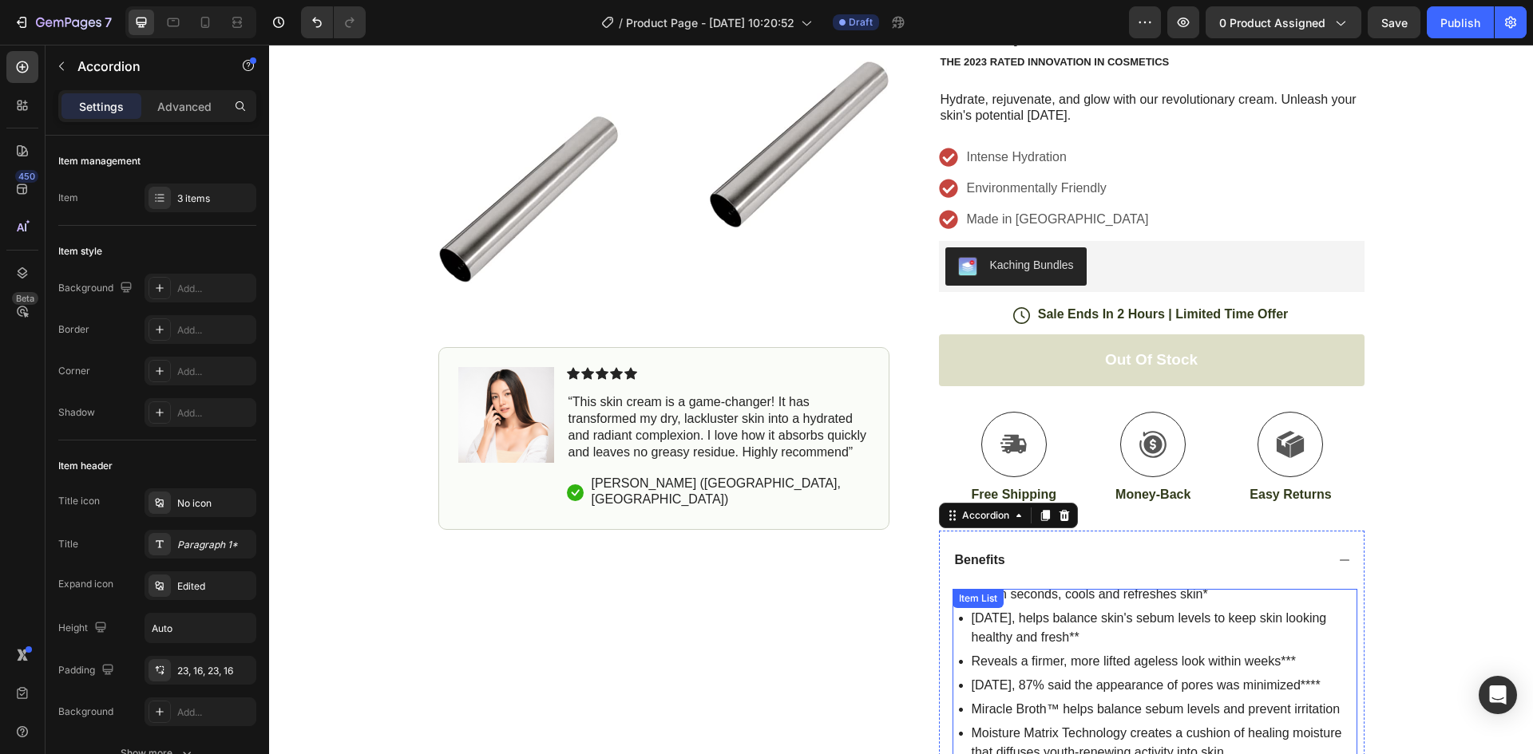
click at [1255, 620] on p "[DATE], helps balance skin's sebum levels to keep skin looking healthy and fres…" at bounding box center [1163, 628] width 383 height 38
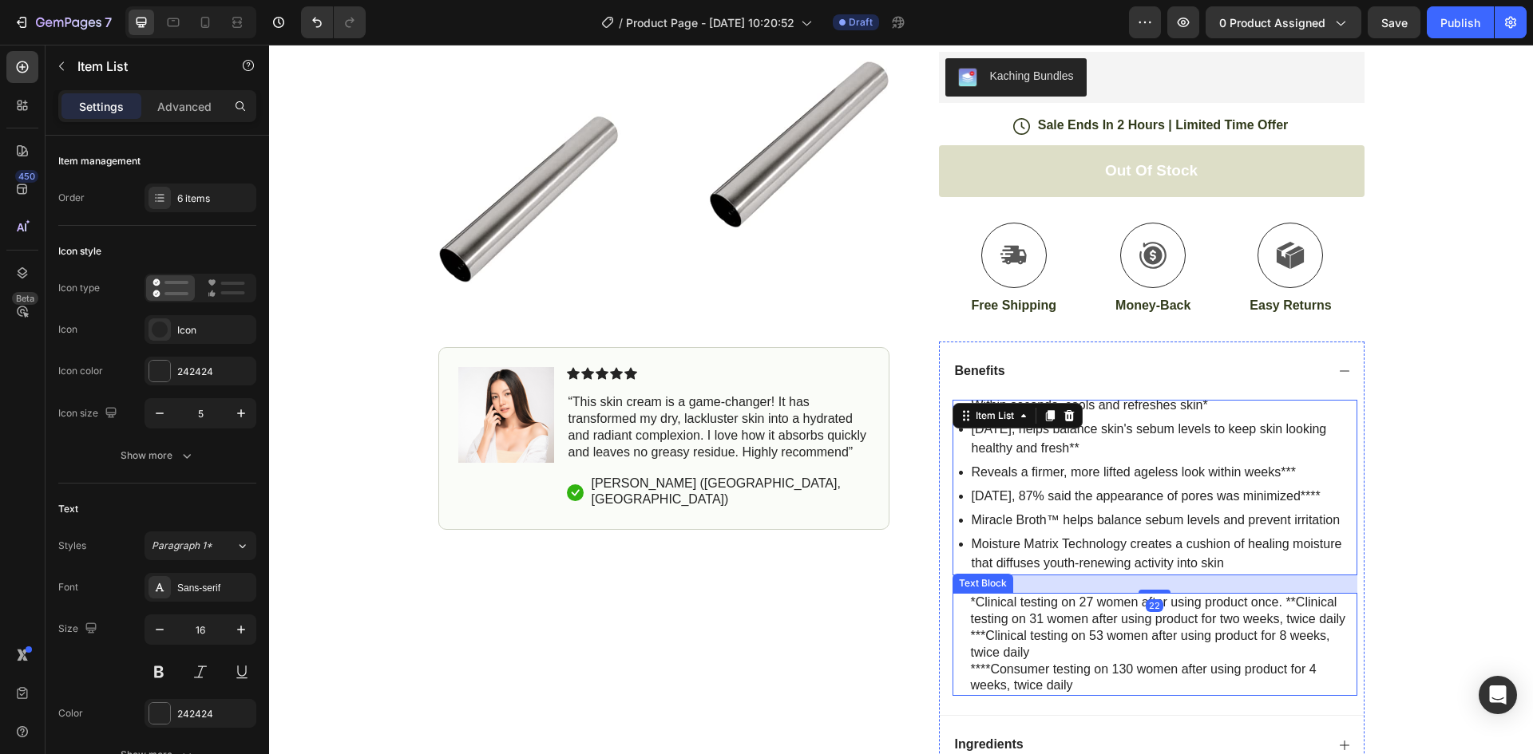
scroll to position [479, 0]
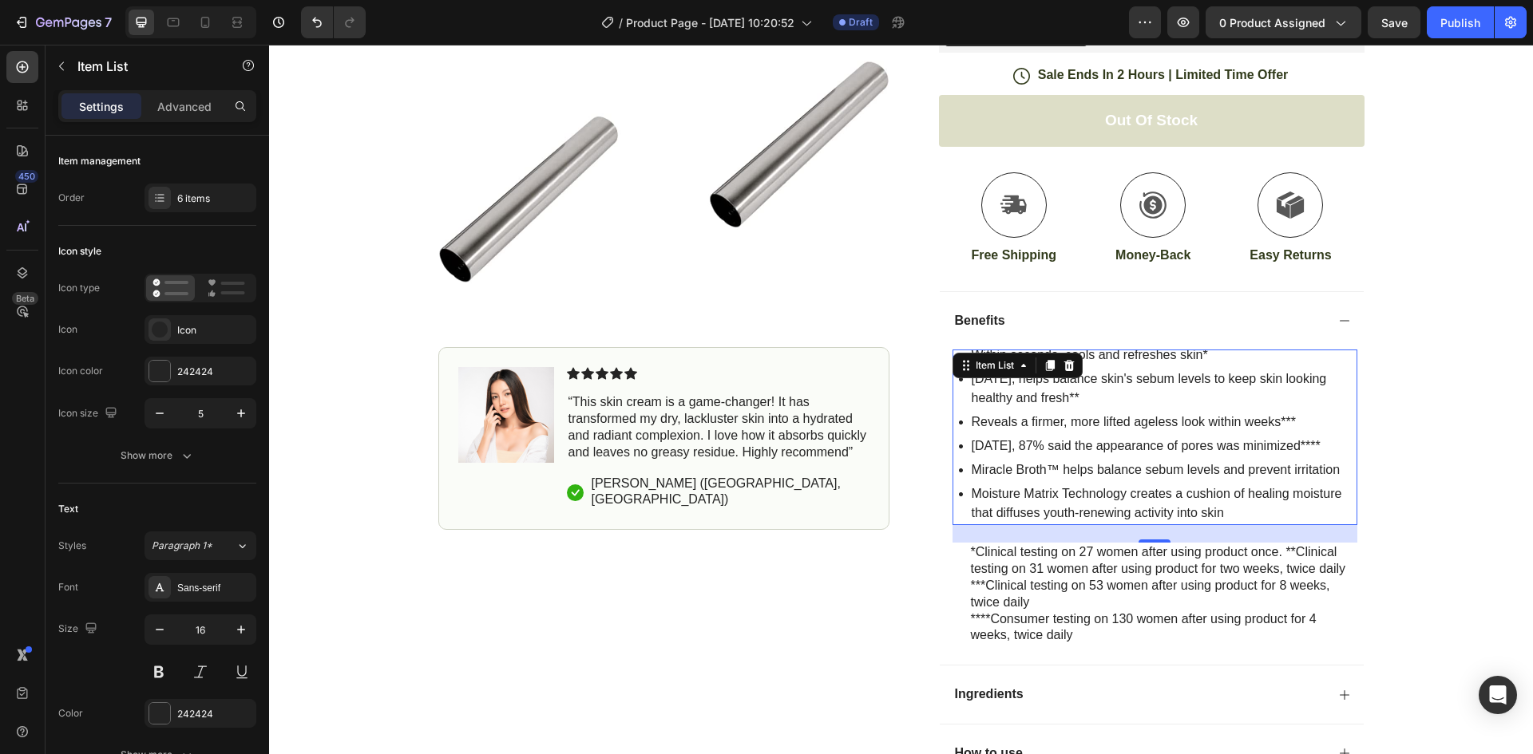
click at [1150, 431] on p "Reveals a firmer, more lifted ageless look within weeks***" at bounding box center [1163, 422] width 383 height 19
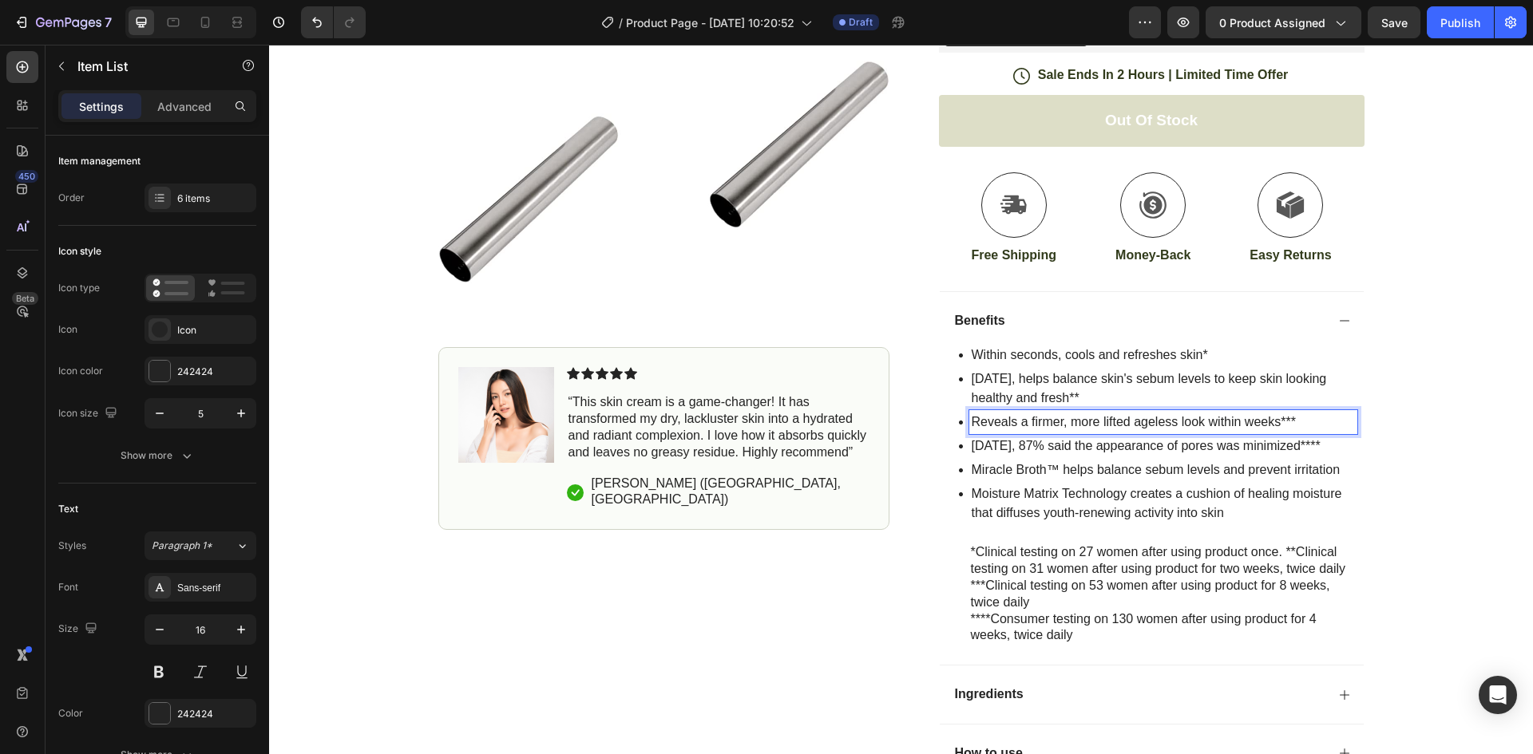
click at [1127, 402] on p "[DATE], helps balance skin's sebum levels to keep skin looking healthy and fres…" at bounding box center [1163, 389] width 383 height 38
click at [959, 380] on icon at bounding box center [961, 380] width 4 height 4
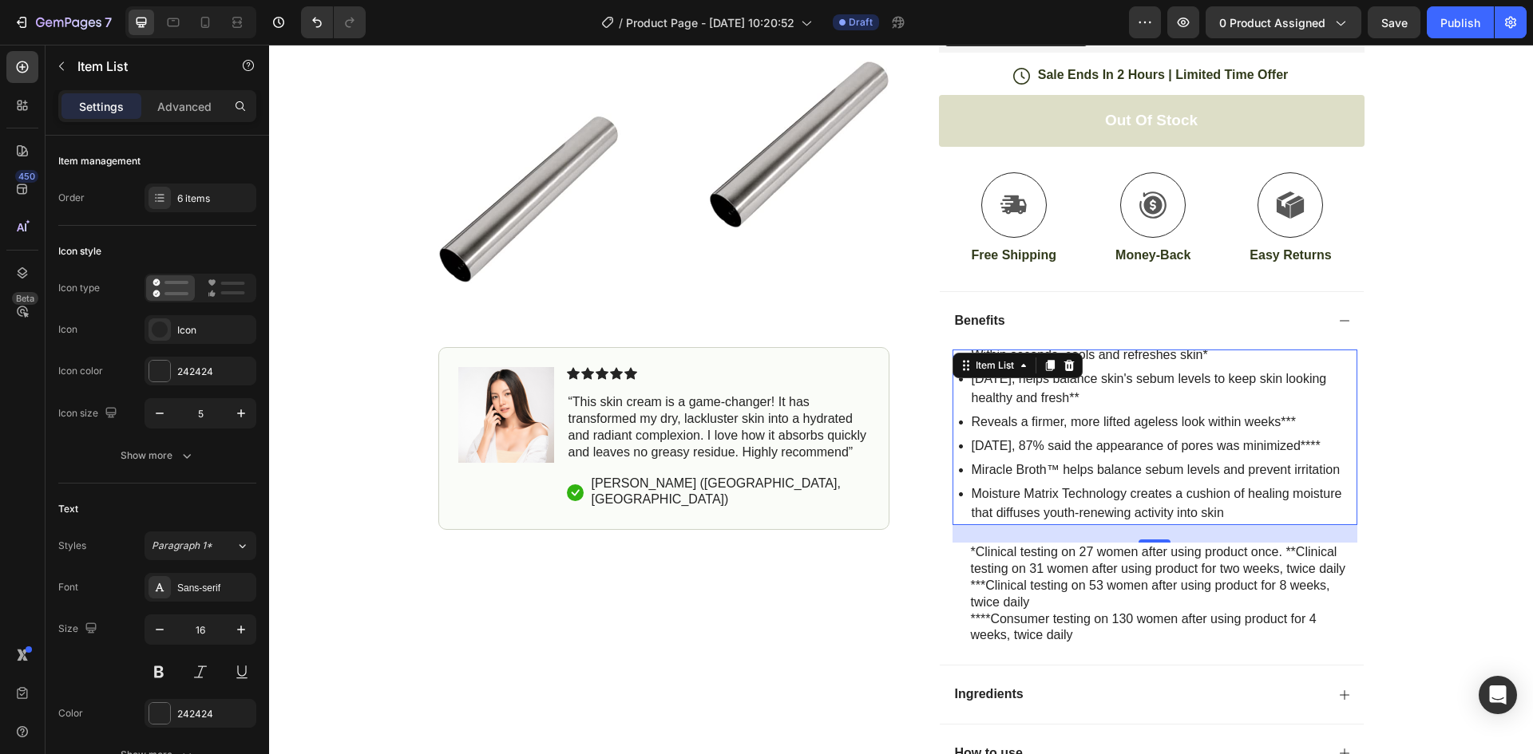
click at [959, 406] on div "[DATE], helps balance skin's sebum levels to keep skin looking healthy and fres…" at bounding box center [1158, 388] width 398 height 43
click at [1066, 368] on icon at bounding box center [1068, 365] width 10 height 11
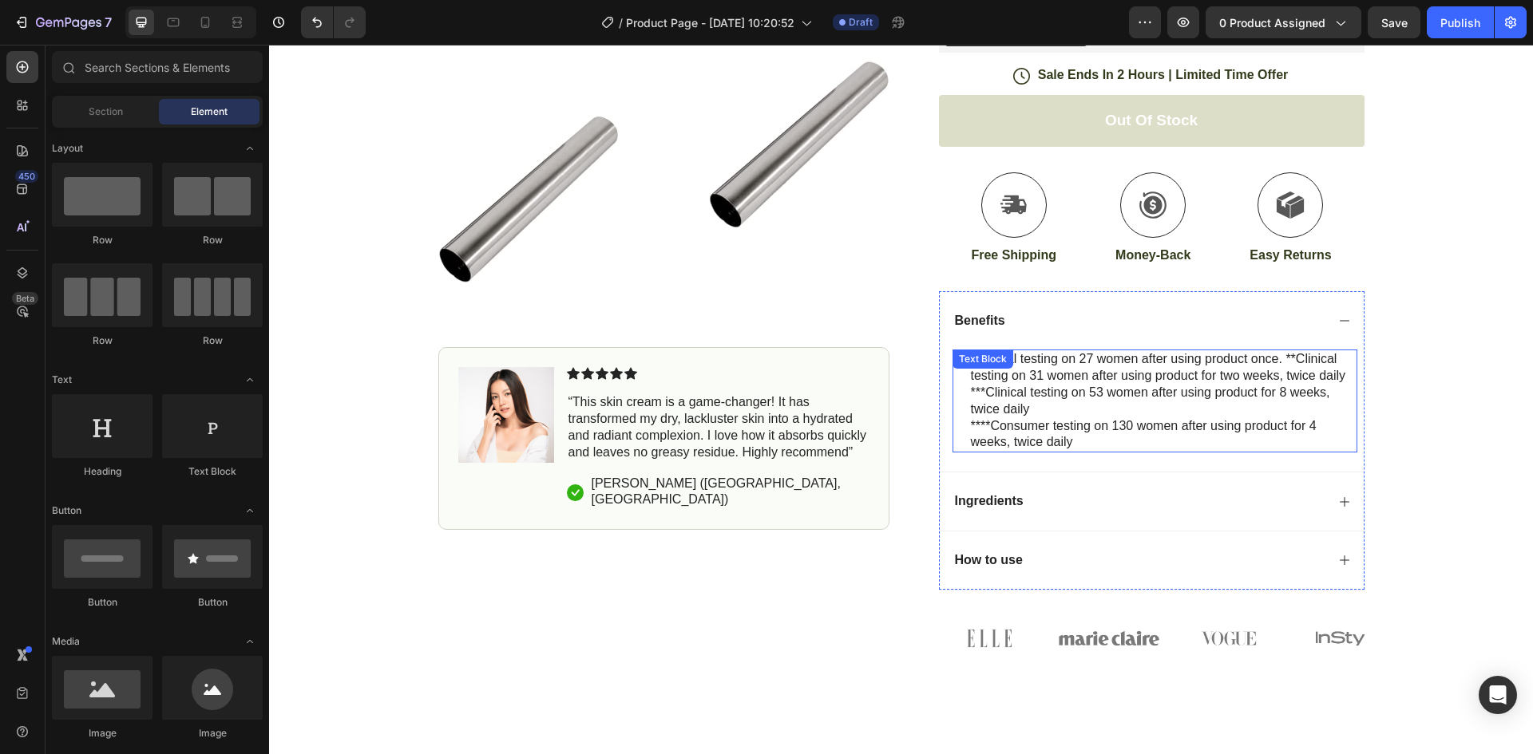
click at [1000, 402] on p "***Clinical testing on 53 women after using product for 8 weeks, twice daily" at bounding box center [1163, 402] width 385 height 34
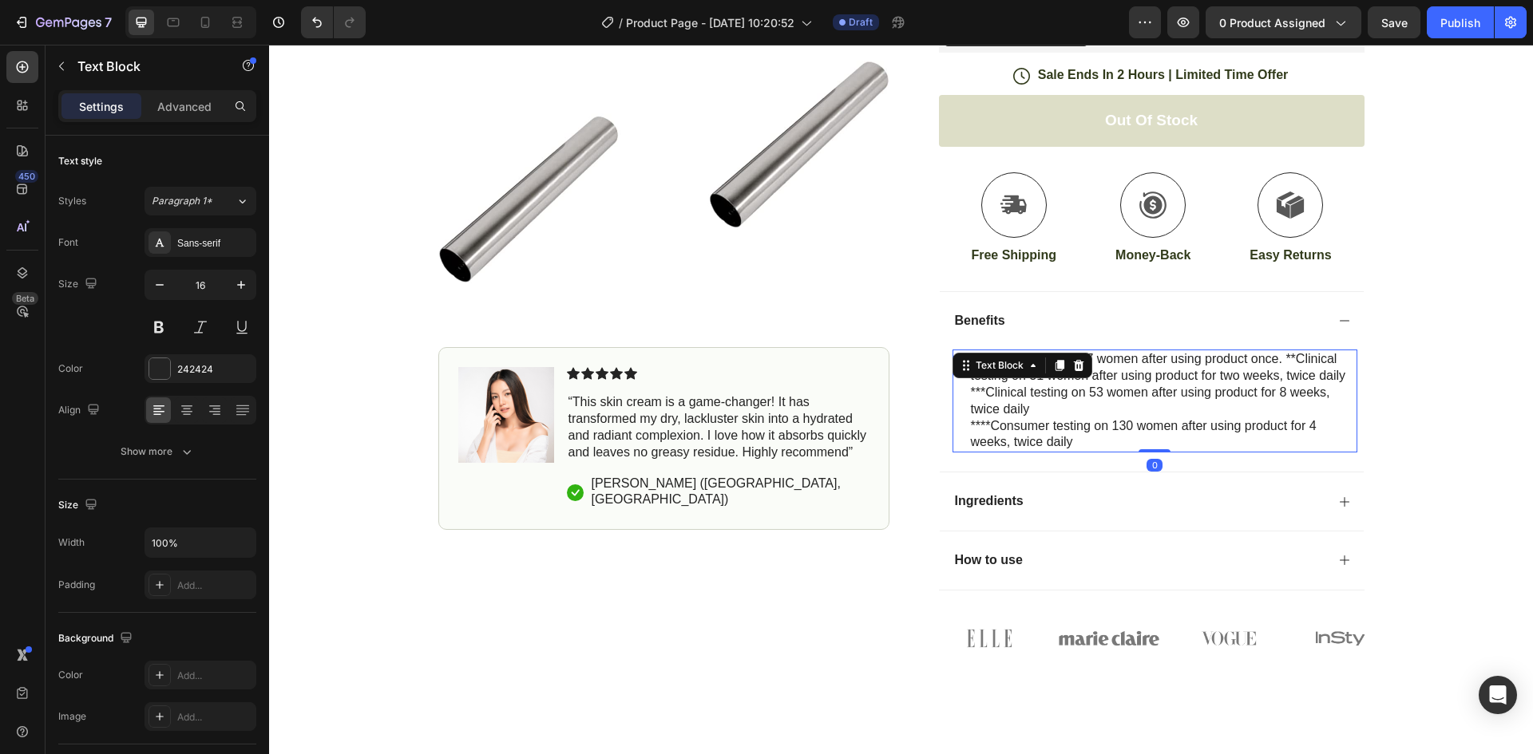
click at [1100, 410] on p "***Clinical testing on 53 women after using product for 8 weeks, twice daily" at bounding box center [1163, 402] width 385 height 34
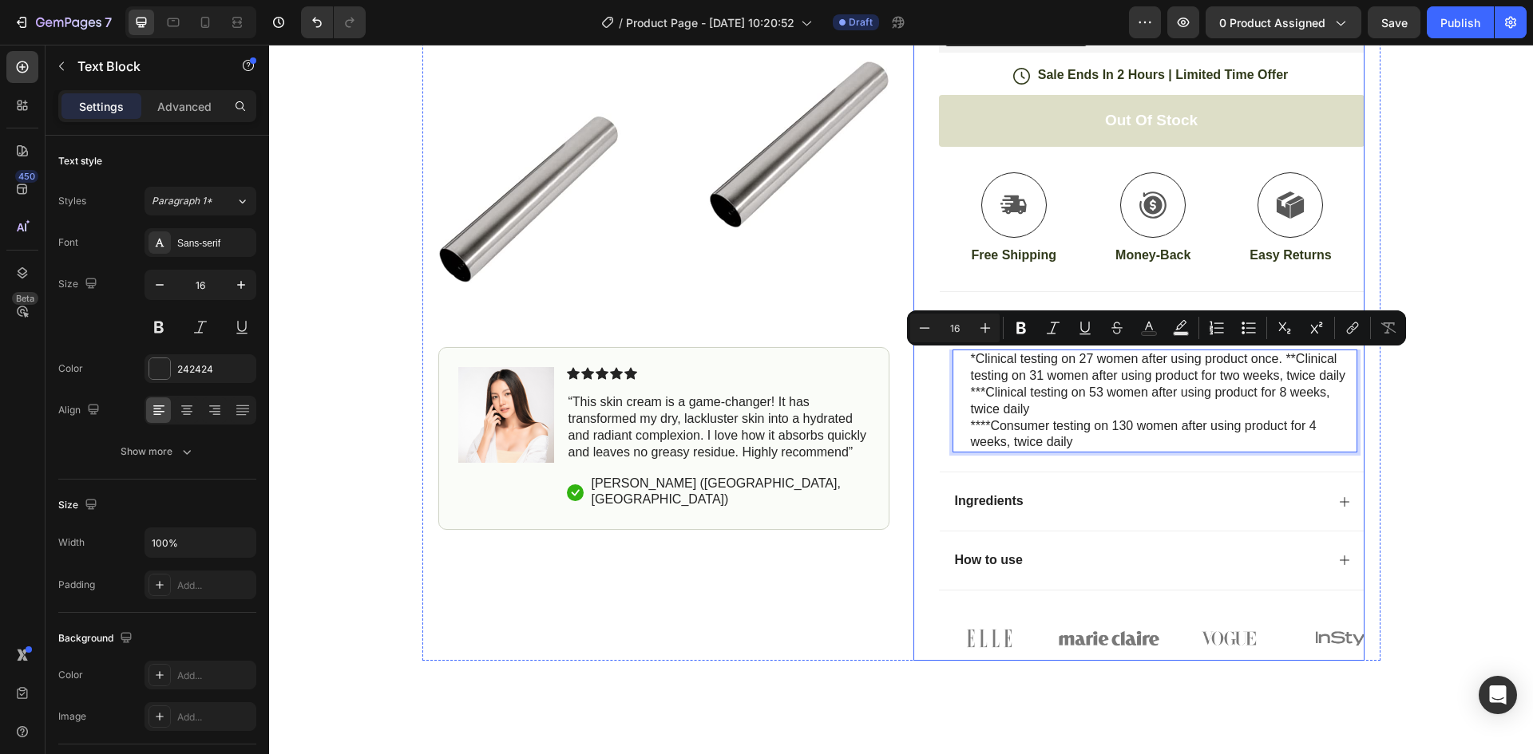
click at [923, 405] on div "Icon Icon Icon Icon Icon Icon List (1349 Reviews) Text Block Row Ateco Cannoli …" at bounding box center [1138, 163] width 451 height 995
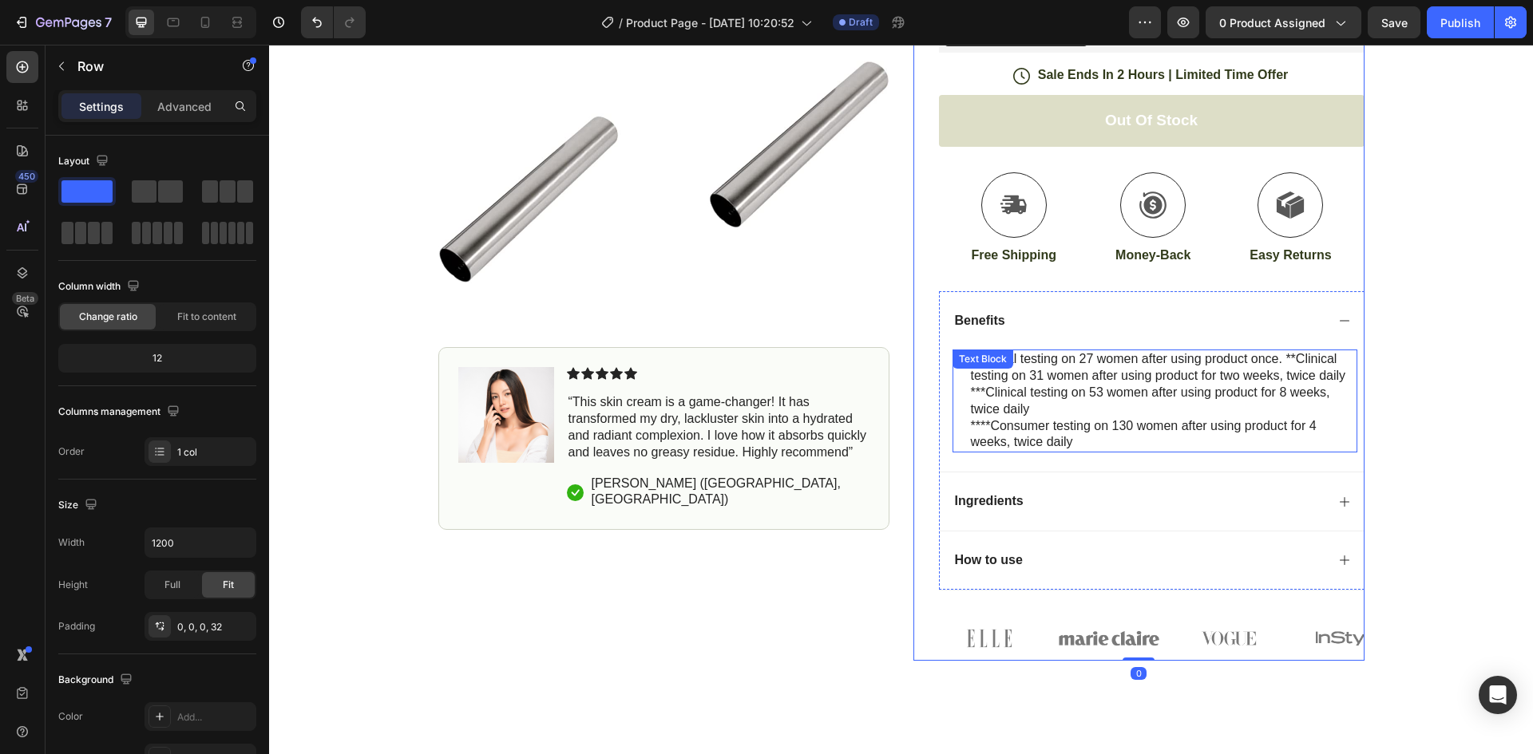
click at [958, 398] on div "*Clinical testing on 27 women after using product once. **Clinical testing on 3…" at bounding box center [1154, 401] width 405 height 103
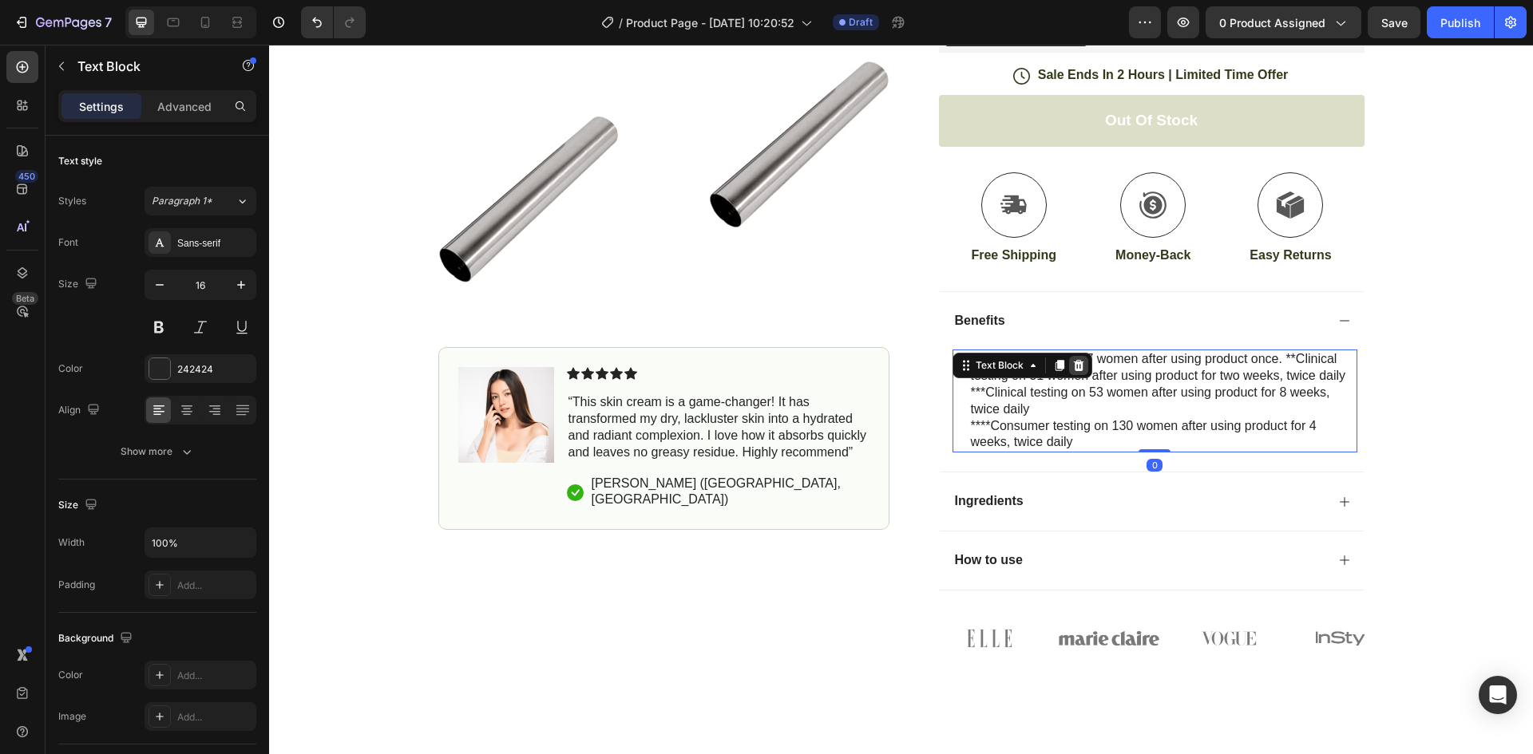
click at [1073, 363] on icon at bounding box center [1078, 365] width 10 height 11
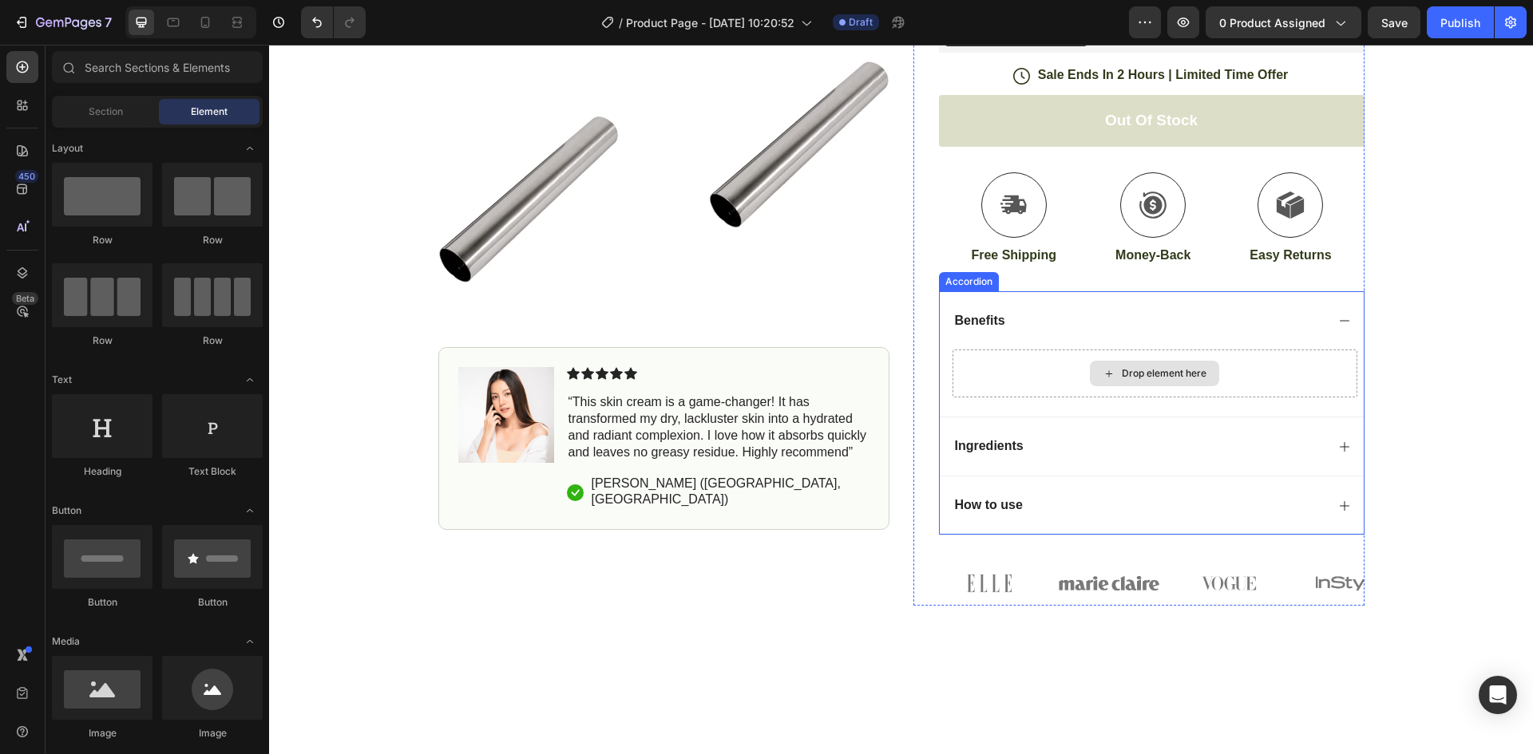
click at [1150, 371] on div "Drop element here" at bounding box center [1164, 373] width 85 height 13
click at [139, 70] on input "text" at bounding box center [157, 67] width 211 height 32
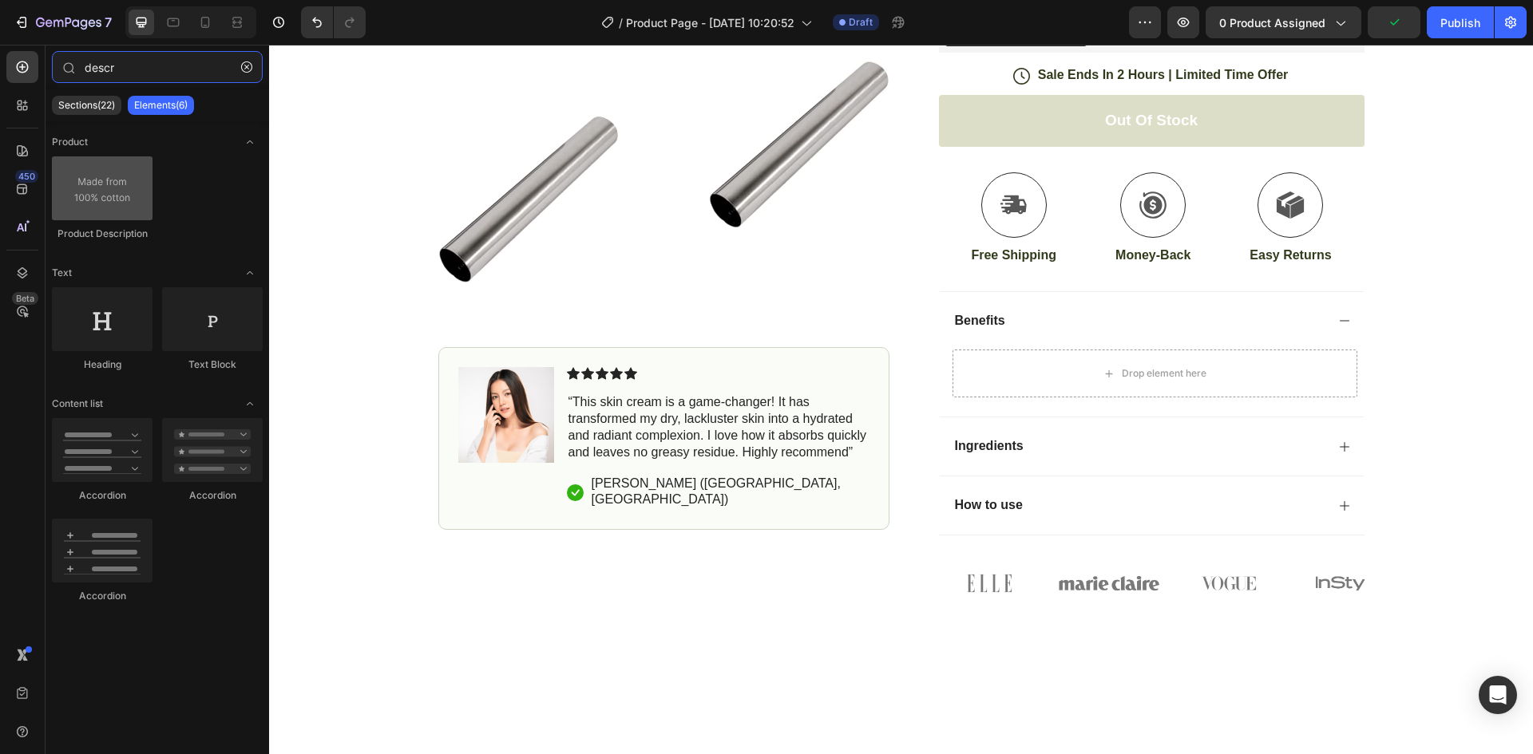
type input "descr"
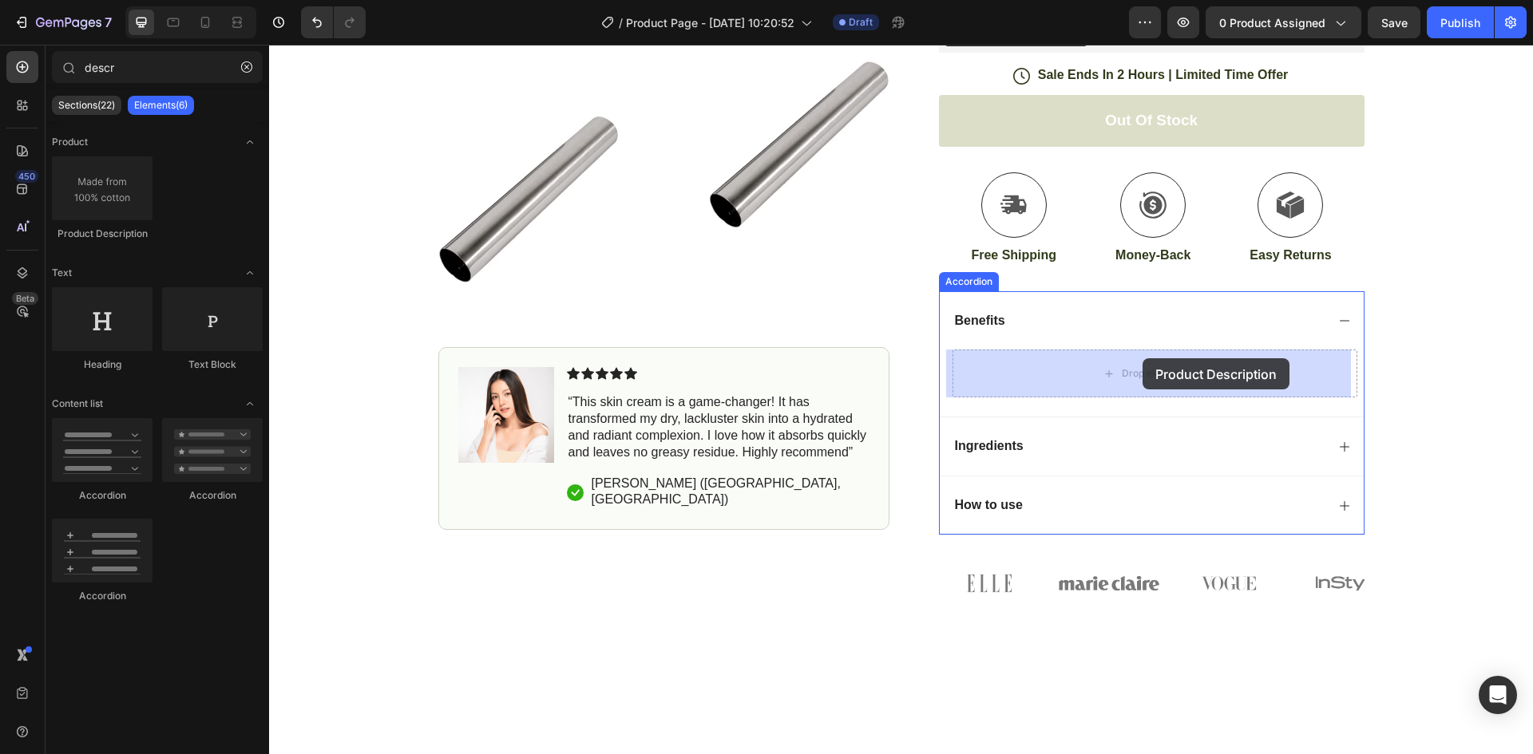
drag, startPoint x: 361, startPoint y: 244, endPoint x: 1142, endPoint y: 358, distance: 789.0
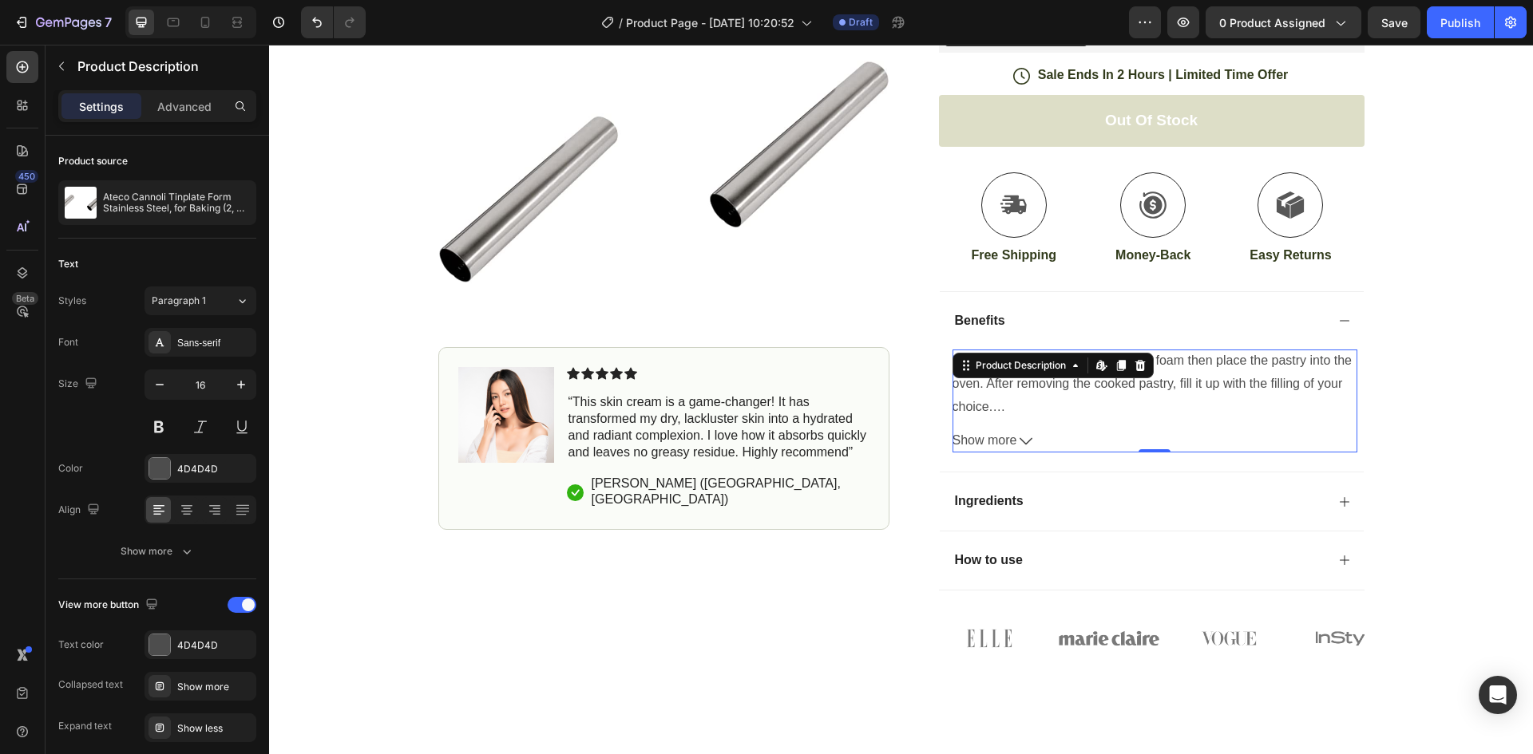
click at [1019, 444] on icon at bounding box center [1025, 441] width 13 height 7
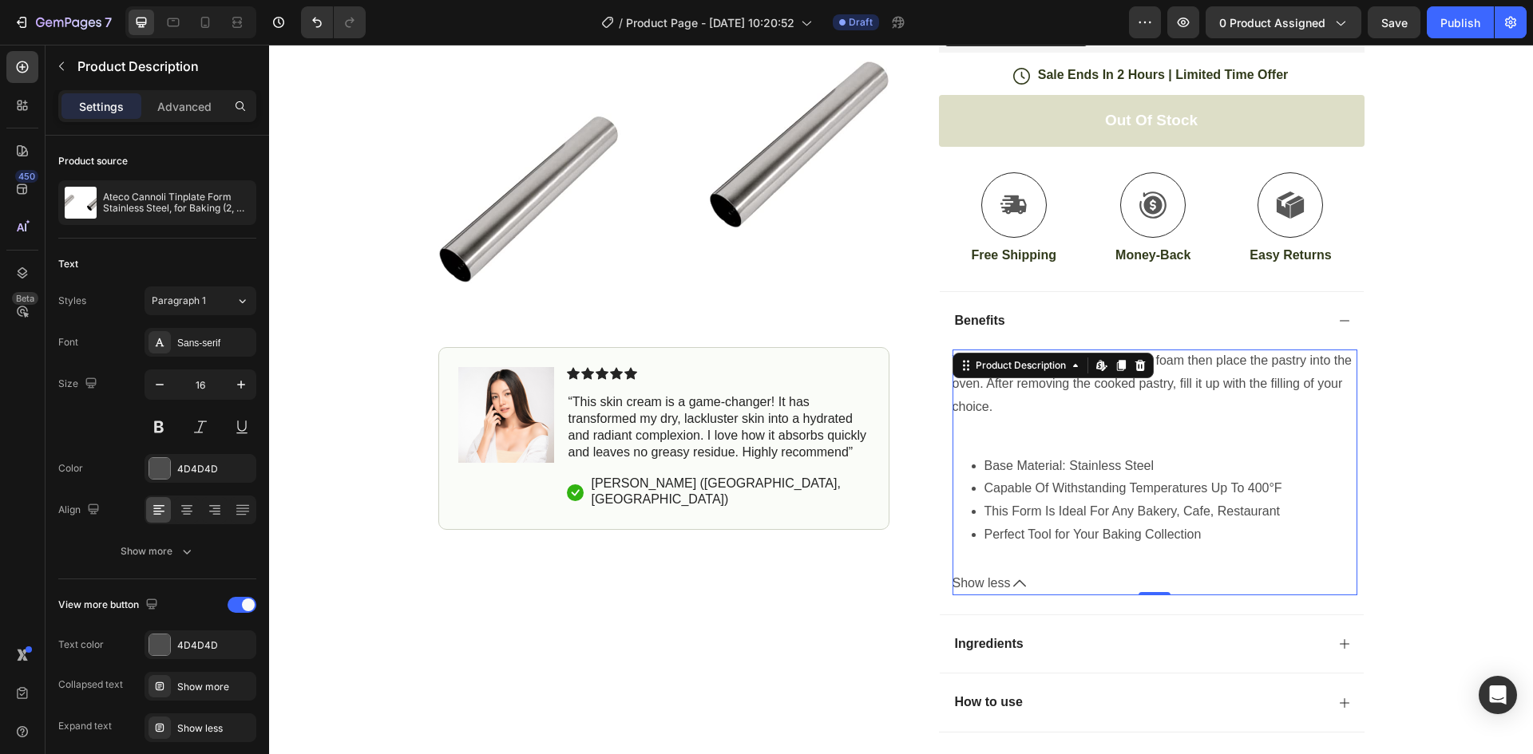
click at [1078, 432] on div "Wrap the dough around the tinplate foam then place the pastry into the oven. Af…" at bounding box center [1154, 448] width 405 height 196
click at [1013, 429] on div "Wrap the dough around the tinplate foam then place the pastry into the oven. Af…" at bounding box center [1154, 448] width 405 height 196
click at [1013, 588] on icon at bounding box center [1019, 583] width 13 height 13
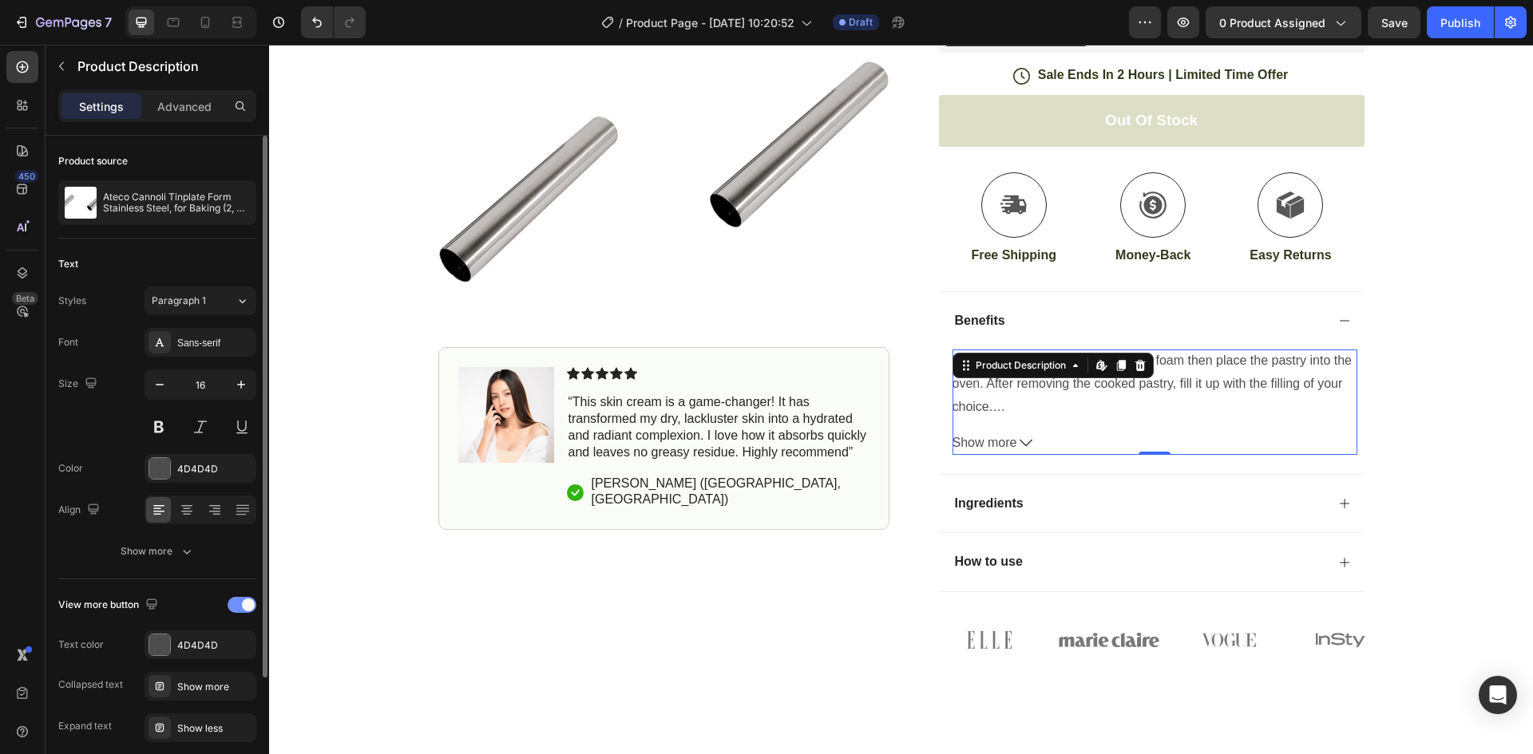
click at [239, 610] on div at bounding box center [242, 605] width 29 height 16
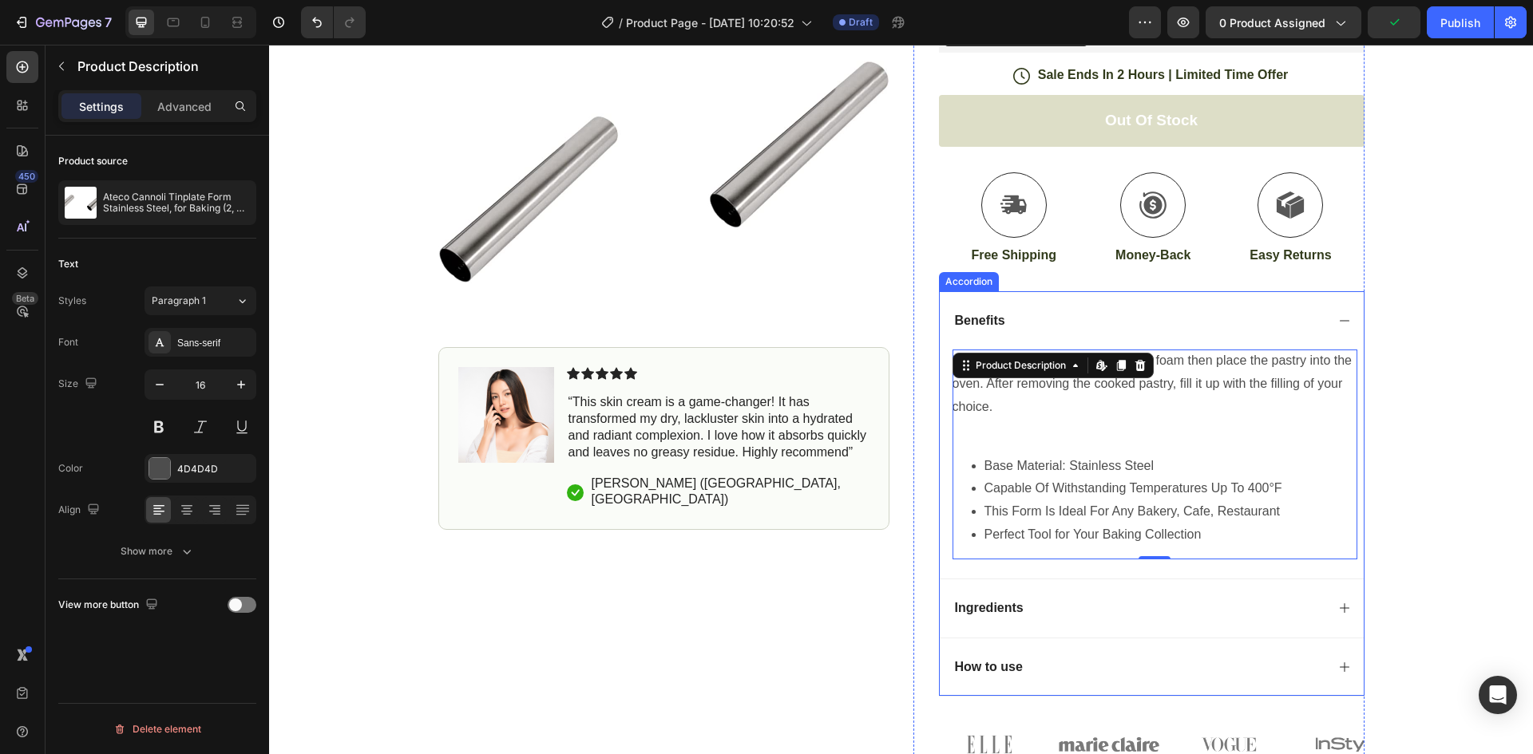
click at [1200, 596] on div "Ingredients" at bounding box center [1152, 608] width 424 height 59
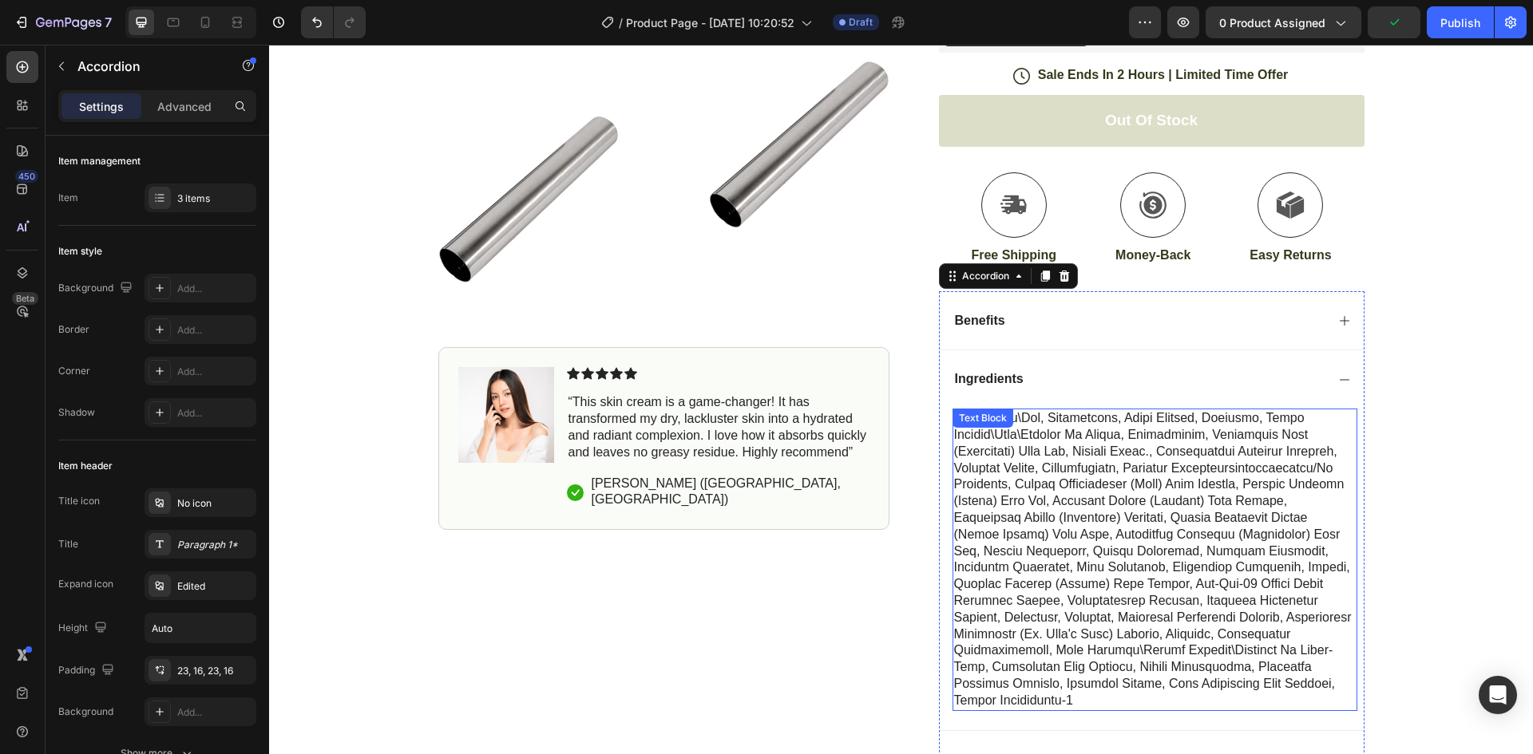
click at [1139, 491] on p at bounding box center [1155, 559] width 402 height 299
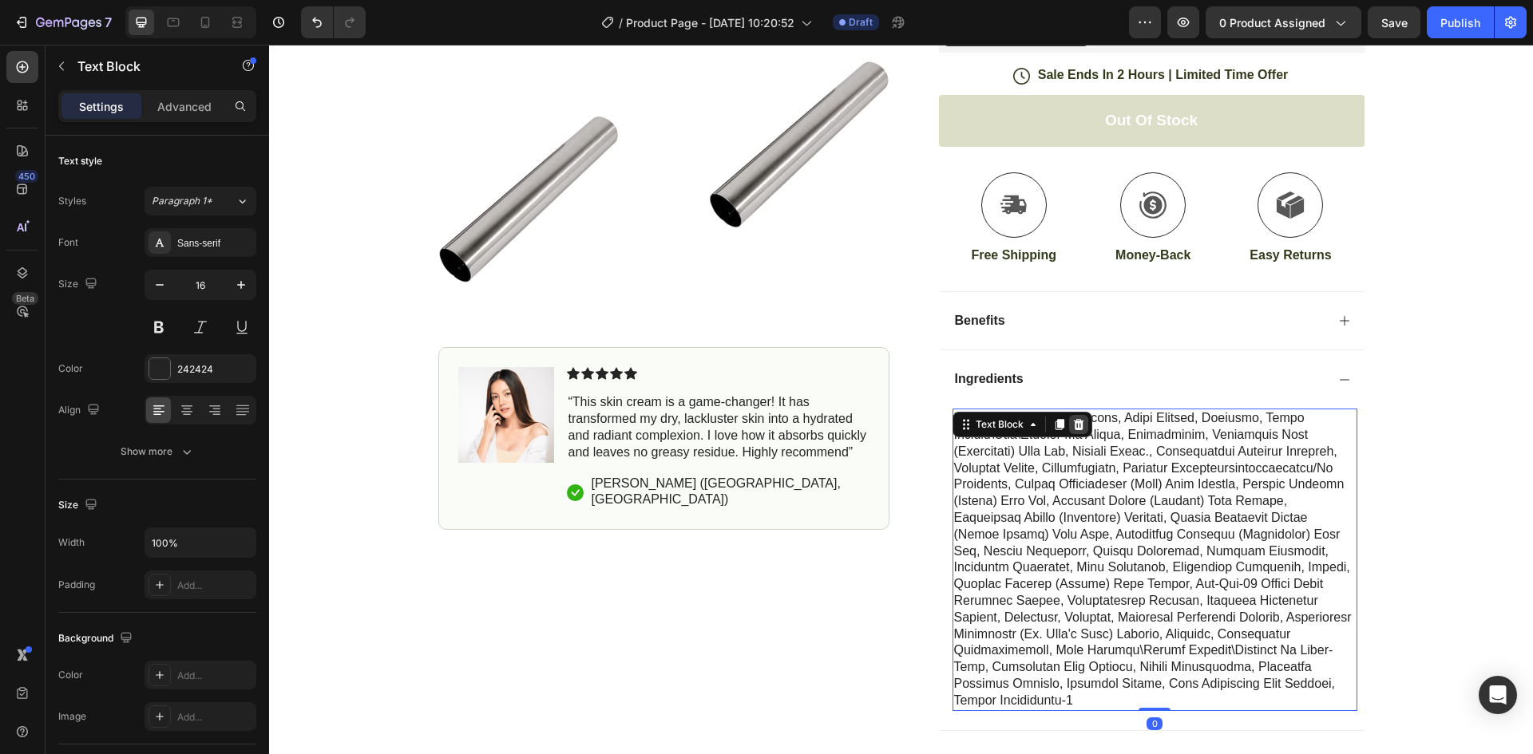
click at [1074, 420] on icon at bounding box center [1078, 424] width 10 height 11
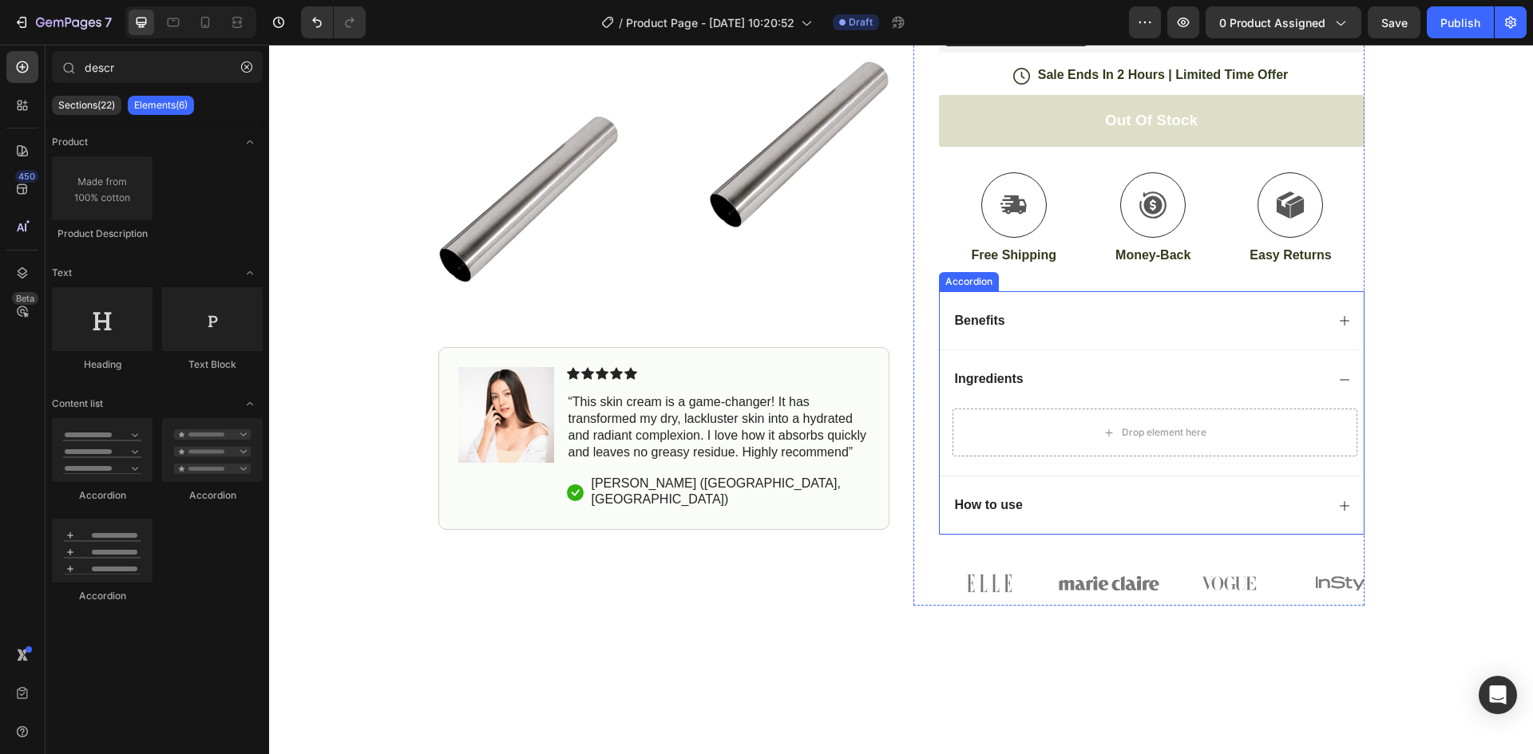
click at [1066, 505] on div "How to use" at bounding box center [1138, 506] width 373 height 22
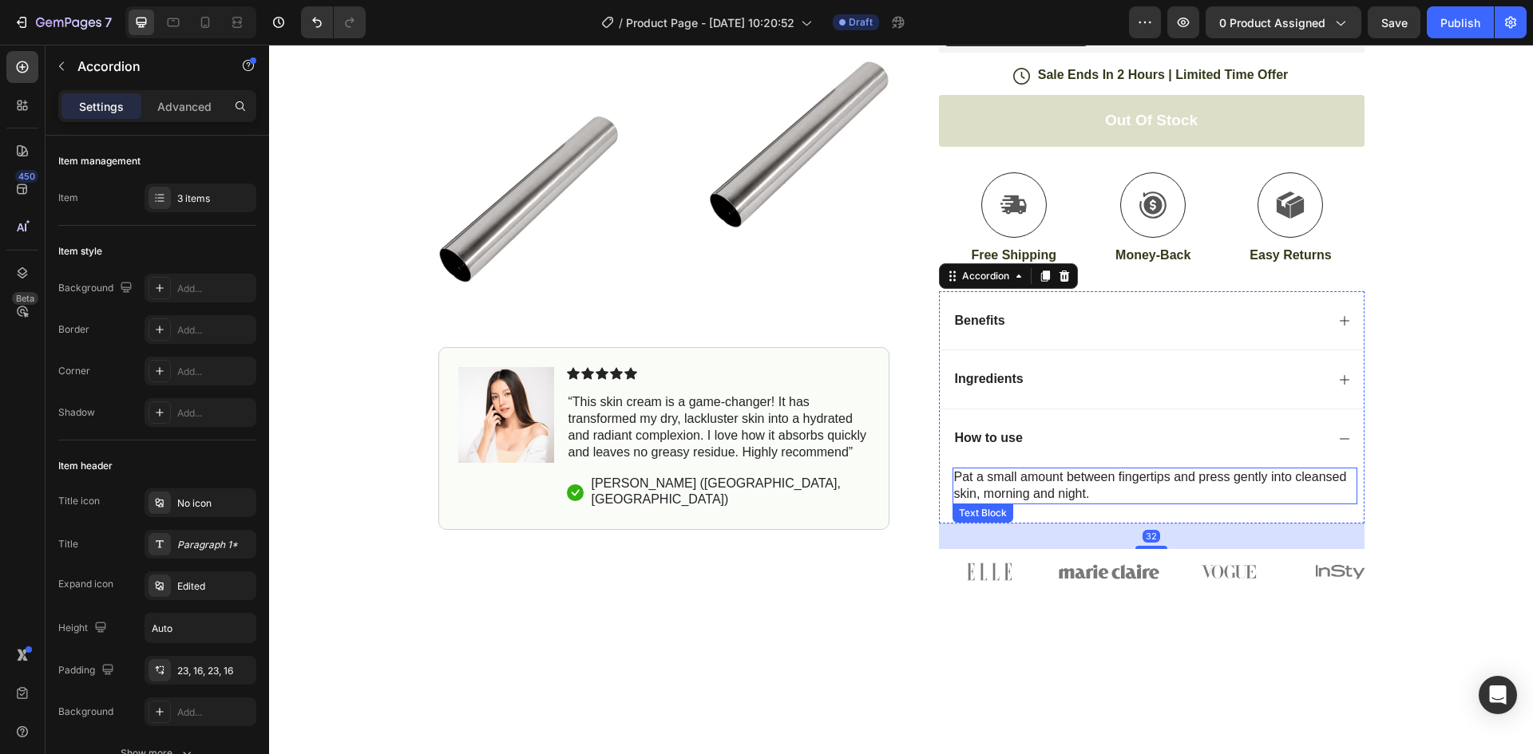
click at [1102, 477] on p "Pat a small amount between fingertips and press gently into cleansed skin, morn…" at bounding box center [1155, 486] width 402 height 34
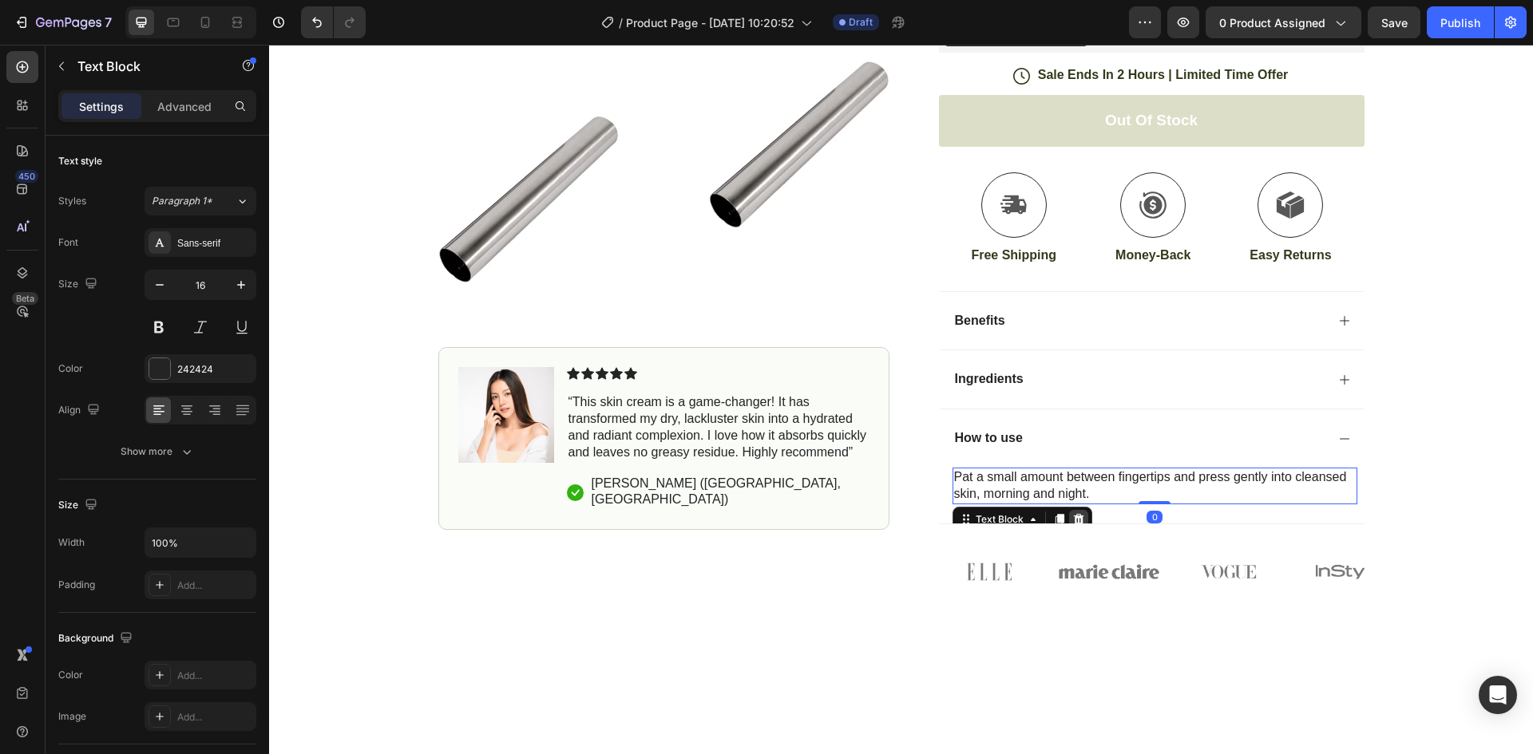
click at [1073, 516] on icon at bounding box center [1078, 519] width 10 height 11
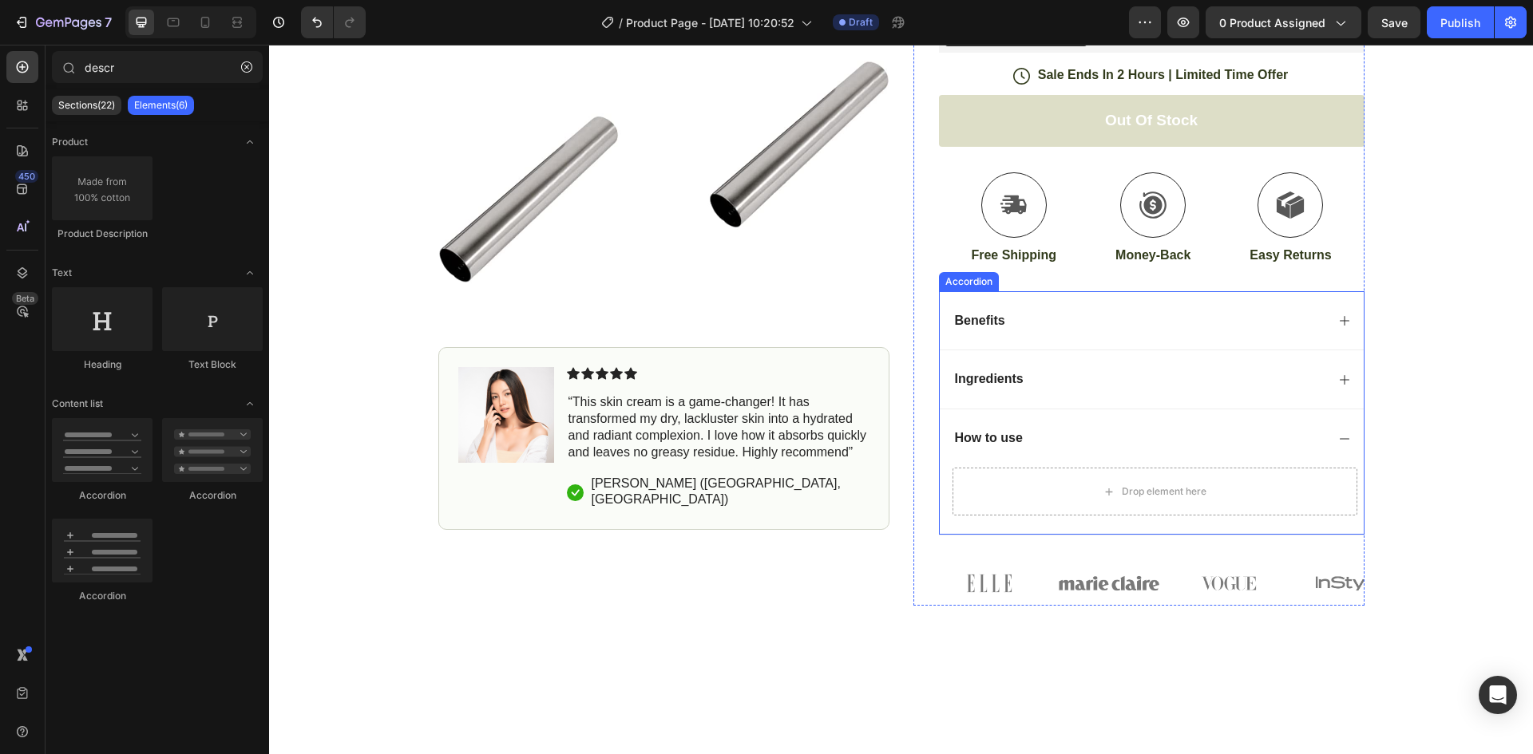
click at [1056, 370] on div "Ingredients" at bounding box center [1138, 380] width 373 height 22
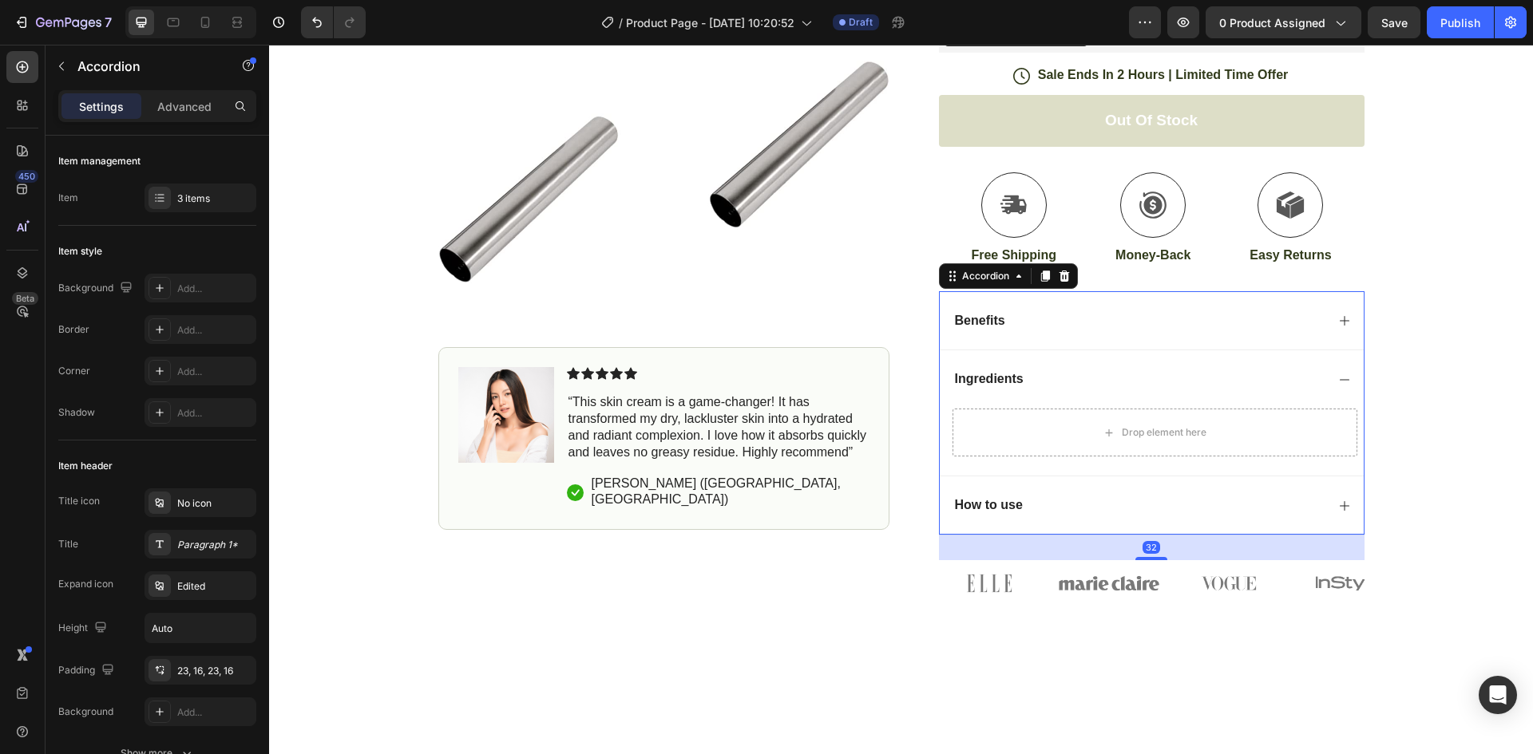
click at [1063, 375] on div "Ingredients" at bounding box center [1138, 380] width 373 height 22
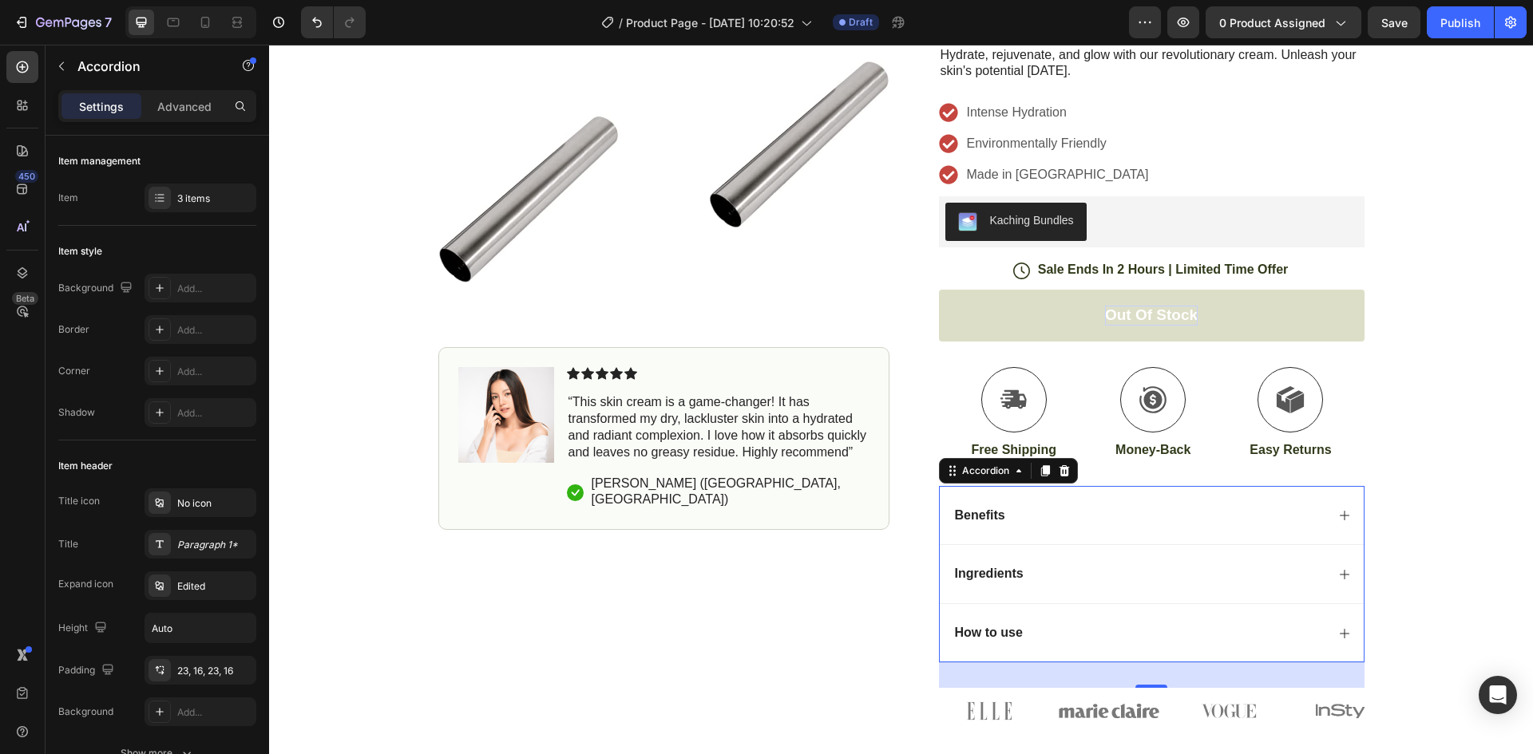
scroll to position [160, 0]
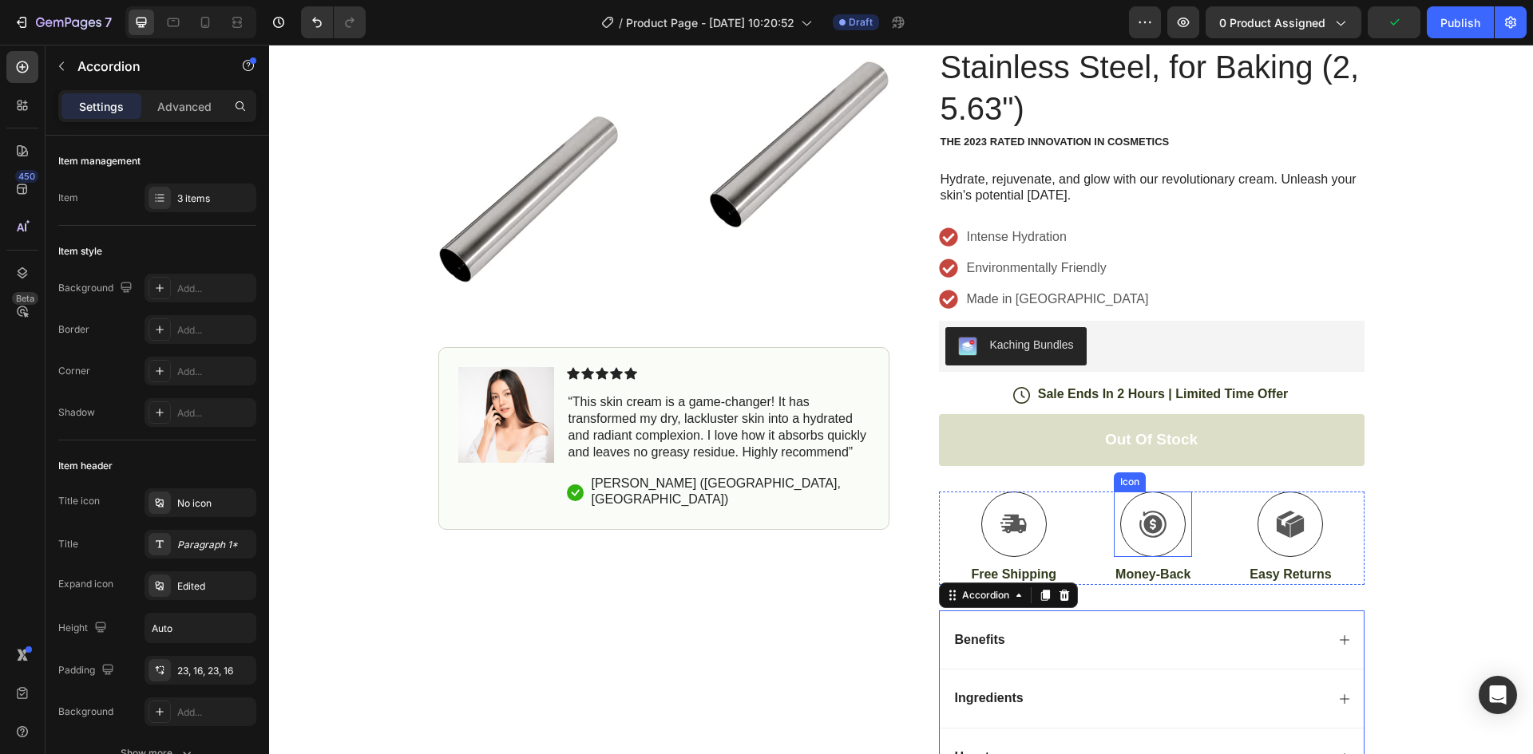
click at [1166, 544] on div at bounding box center [1152, 524] width 65 height 65
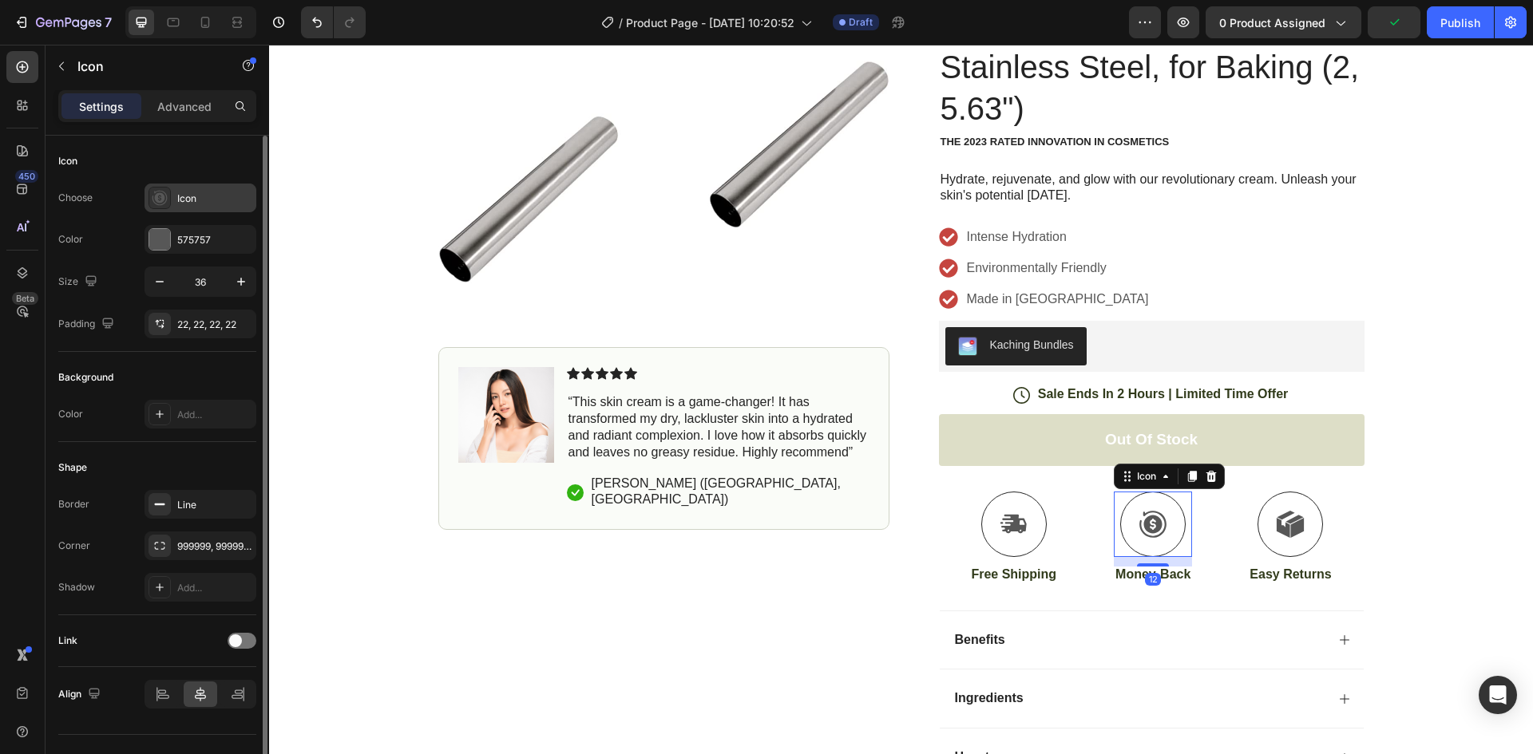
click at [183, 197] on div "Icon" at bounding box center [214, 199] width 75 height 14
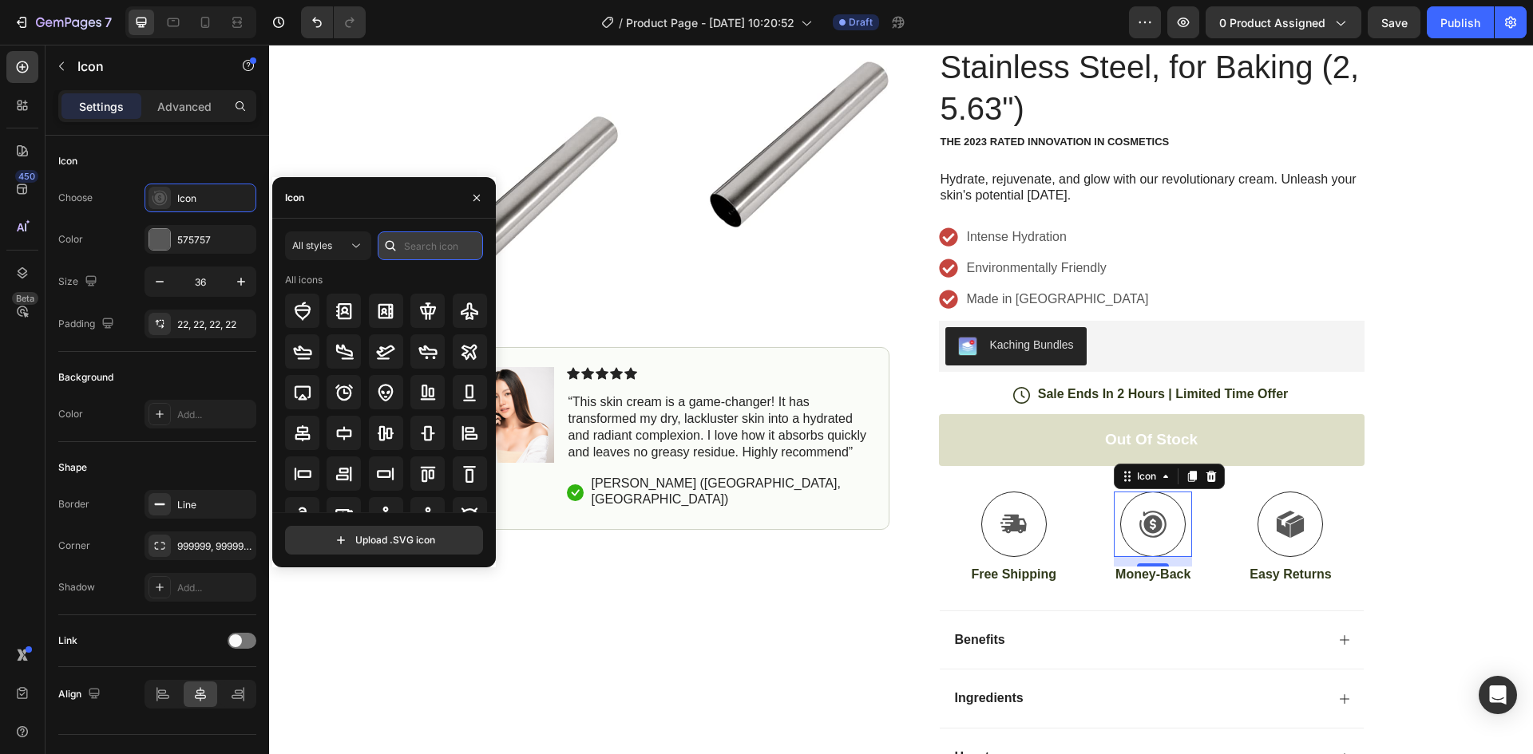
click at [411, 249] on input "text" at bounding box center [430, 246] width 105 height 29
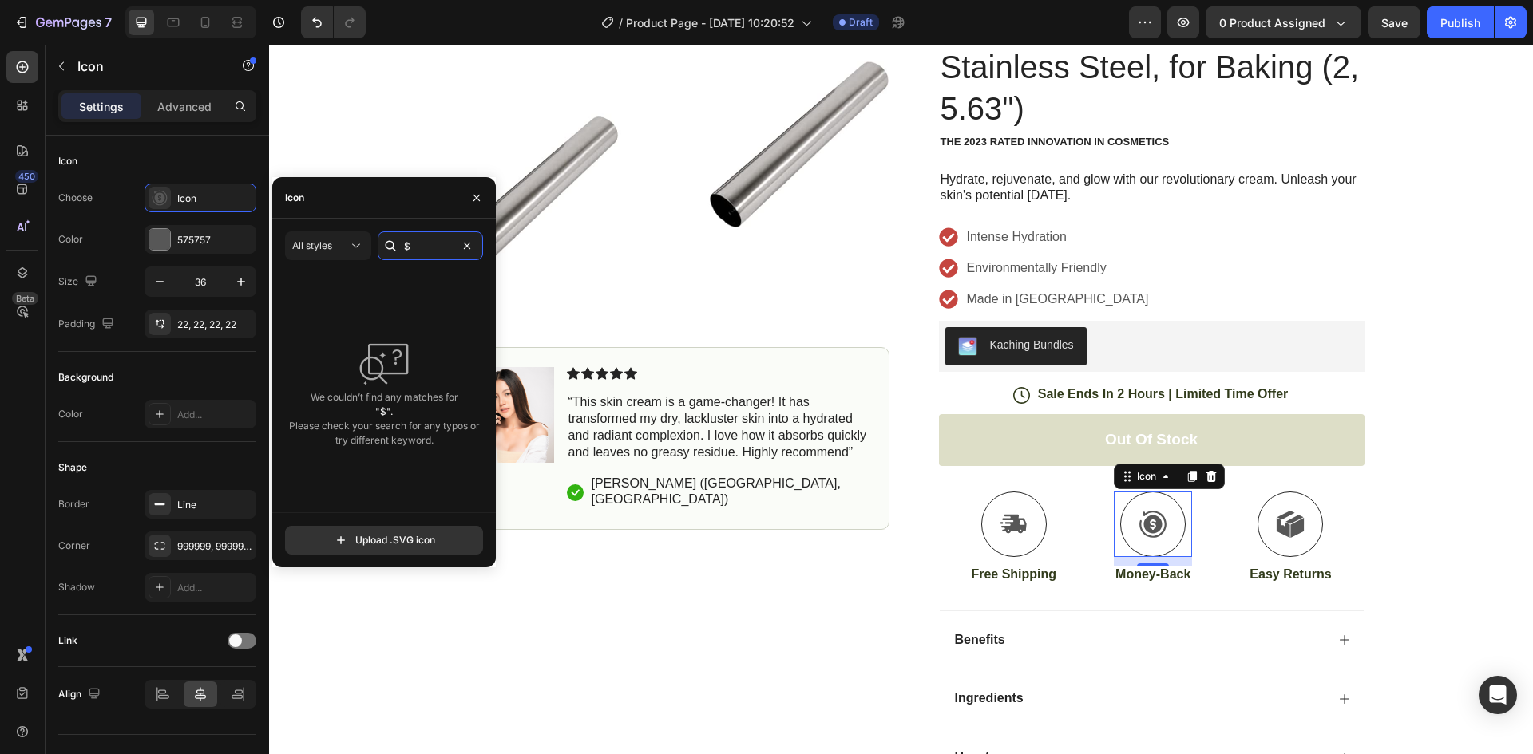
type input "$"
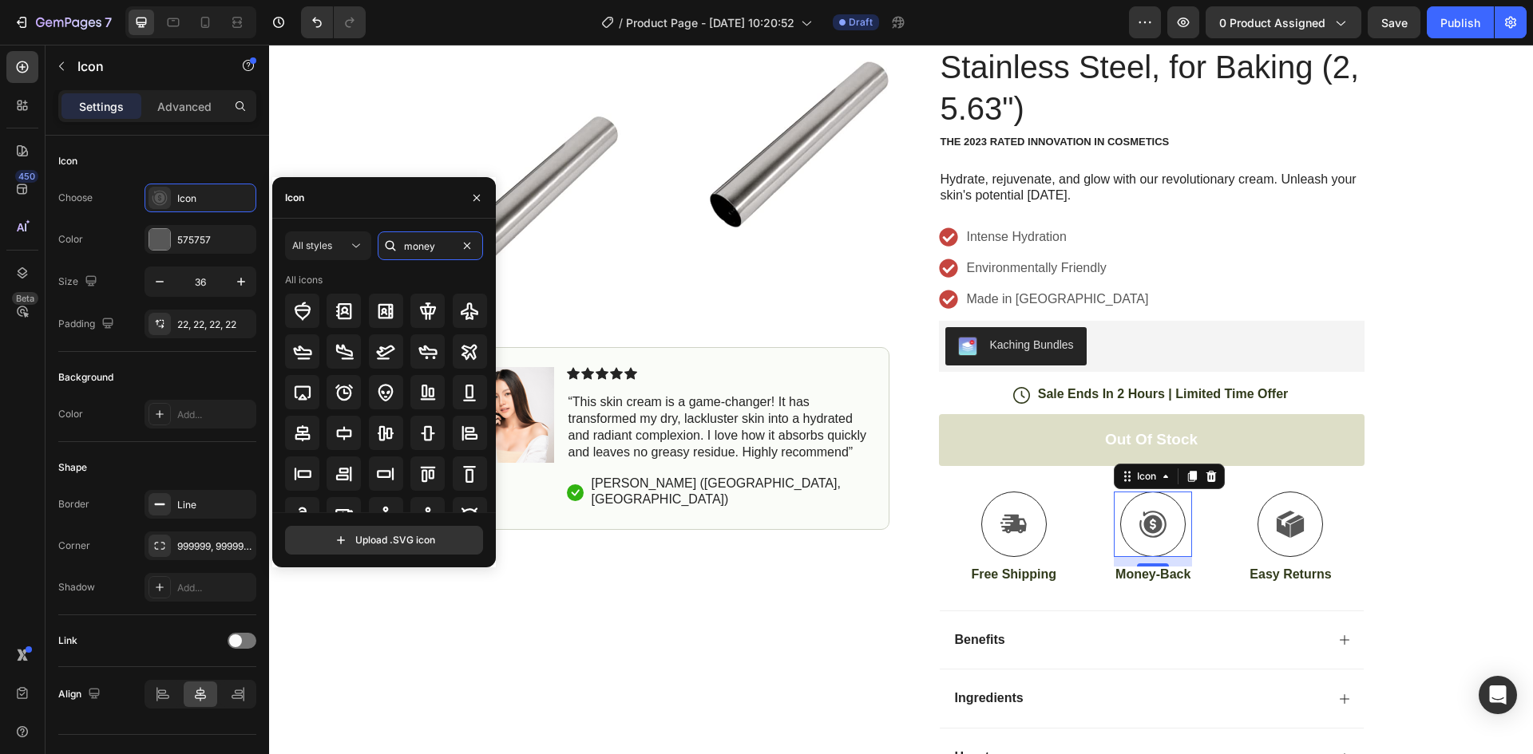
type input "money"
click at [462, 354] on icon at bounding box center [469, 351] width 19 height 19
click at [386, 351] on icon at bounding box center [385, 351] width 19 height 19
click at [299, 389] on icon at bounding box center [302, 392] width 19 height 19
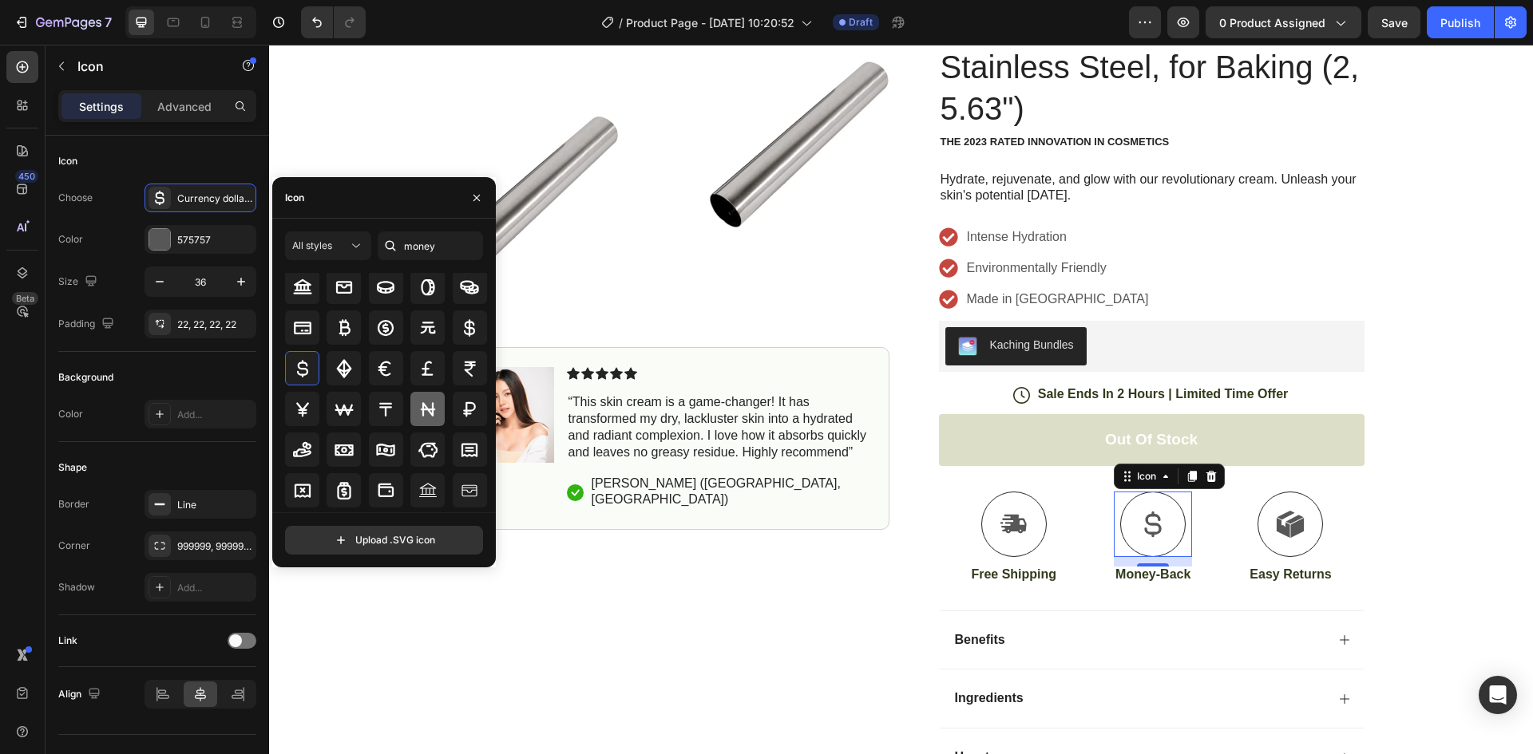
scroll to position [80, 0]
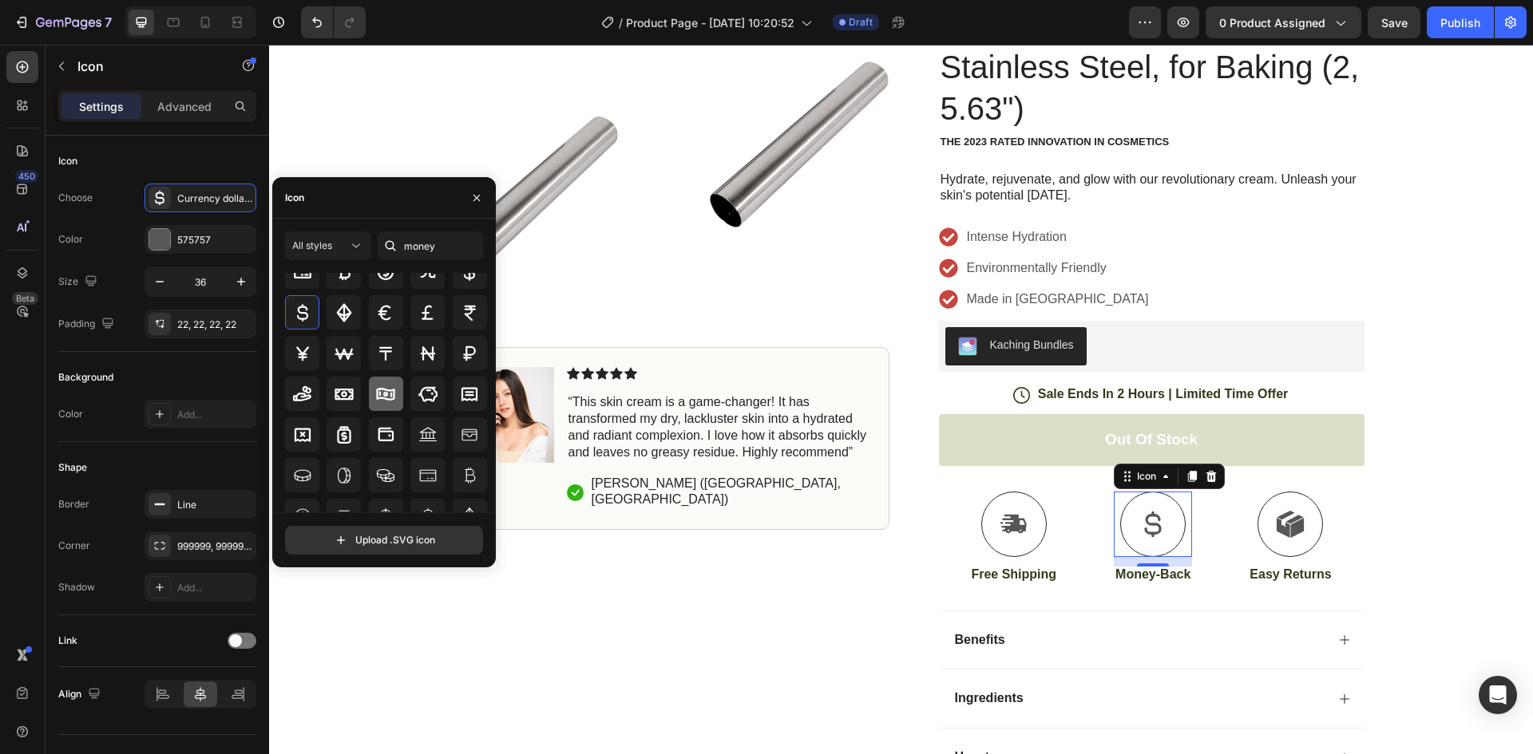
click at [388, 386] on icon at bounding box center [385, 394] width 19 height 19
click at [294, 391] on icon at bounding box center [302, 394] width 19 height 19
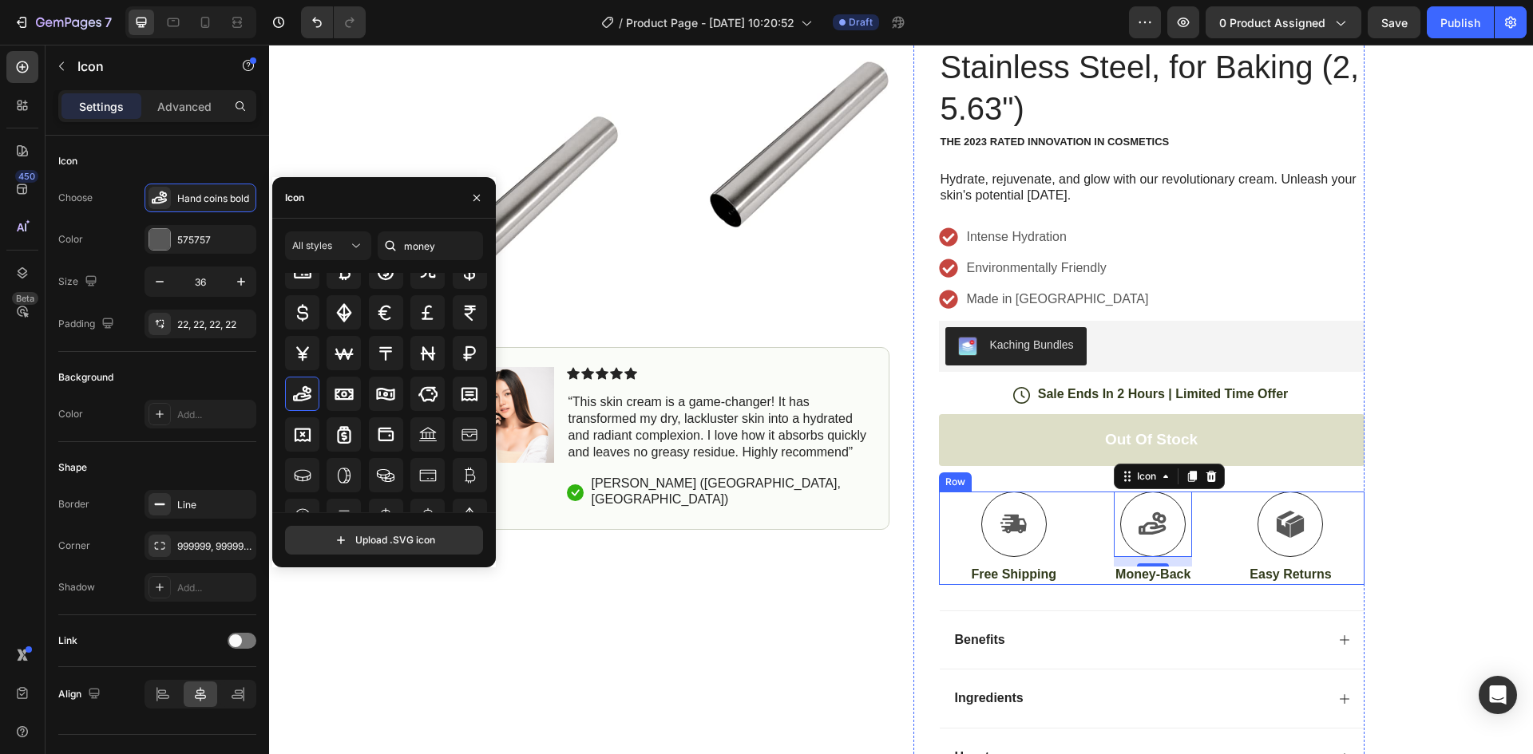
click at [1062, 551] on div "Icon Free Shipping Text Block Icon 12 Money-Back Text Block Icon Easy Returns T…" at bounding box center [1151, 538] width 425 height 93
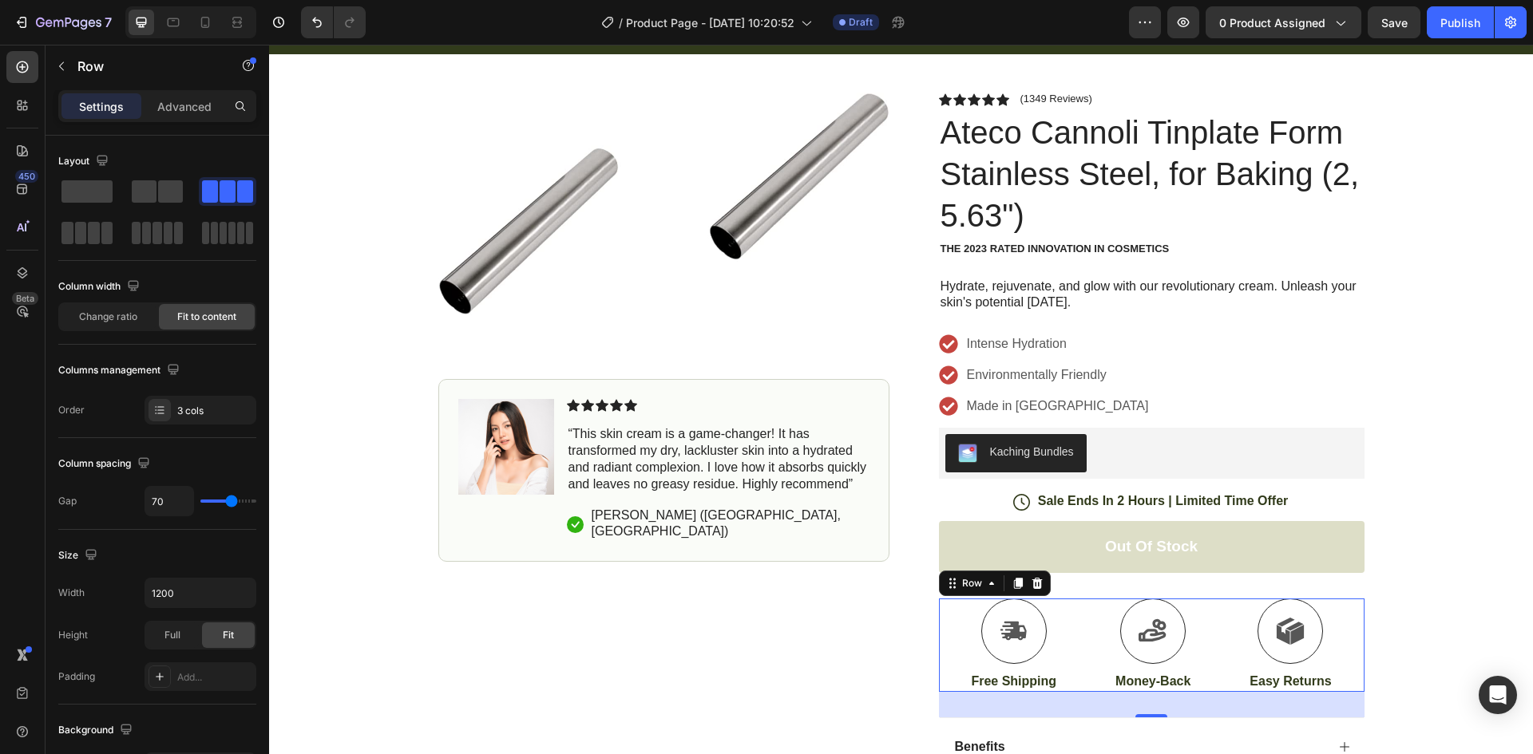
scroll to position [0, 0]
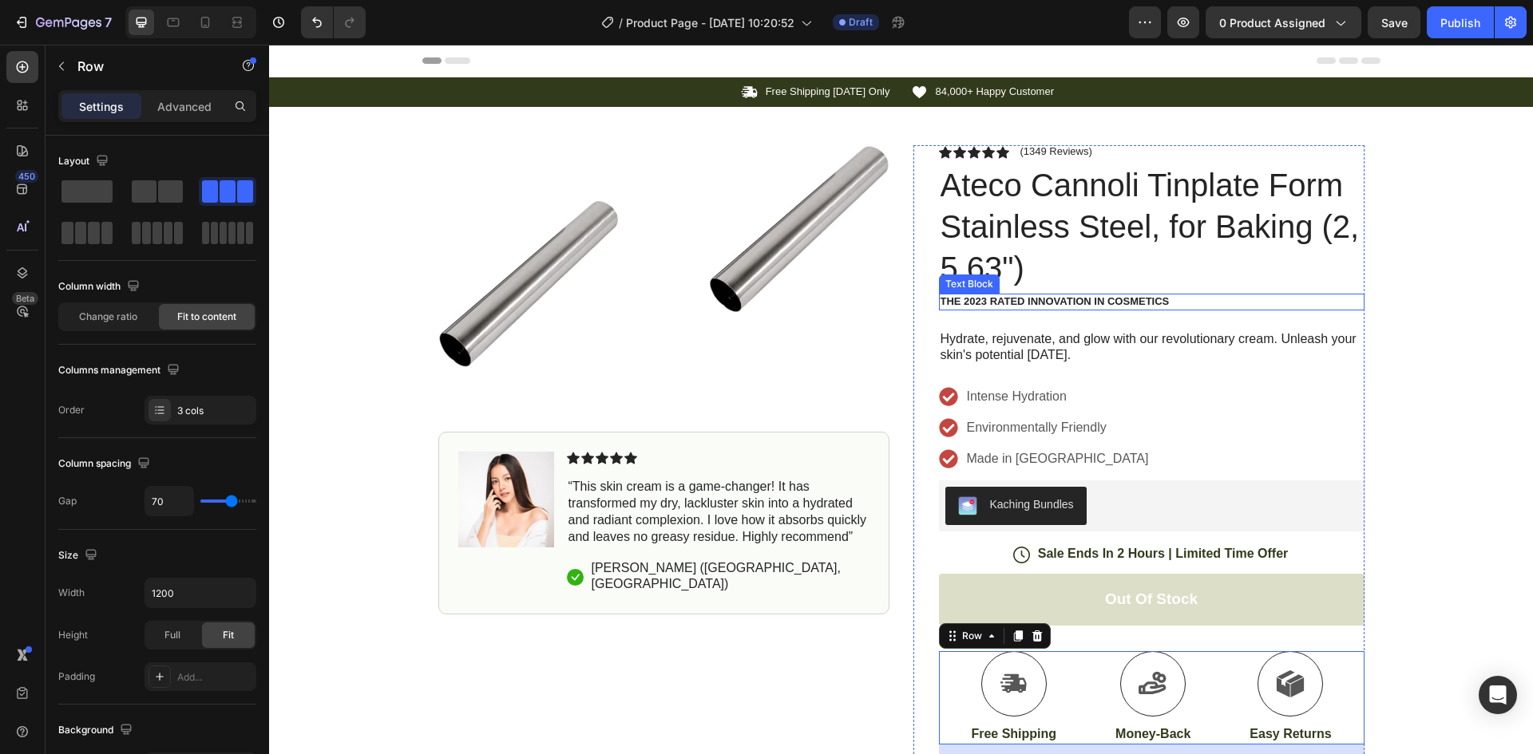
click at [1225, 296] on p "The 2023 Rated Innovation in Cosmetics" at bounding box center [1151, 302] width 422 height 14
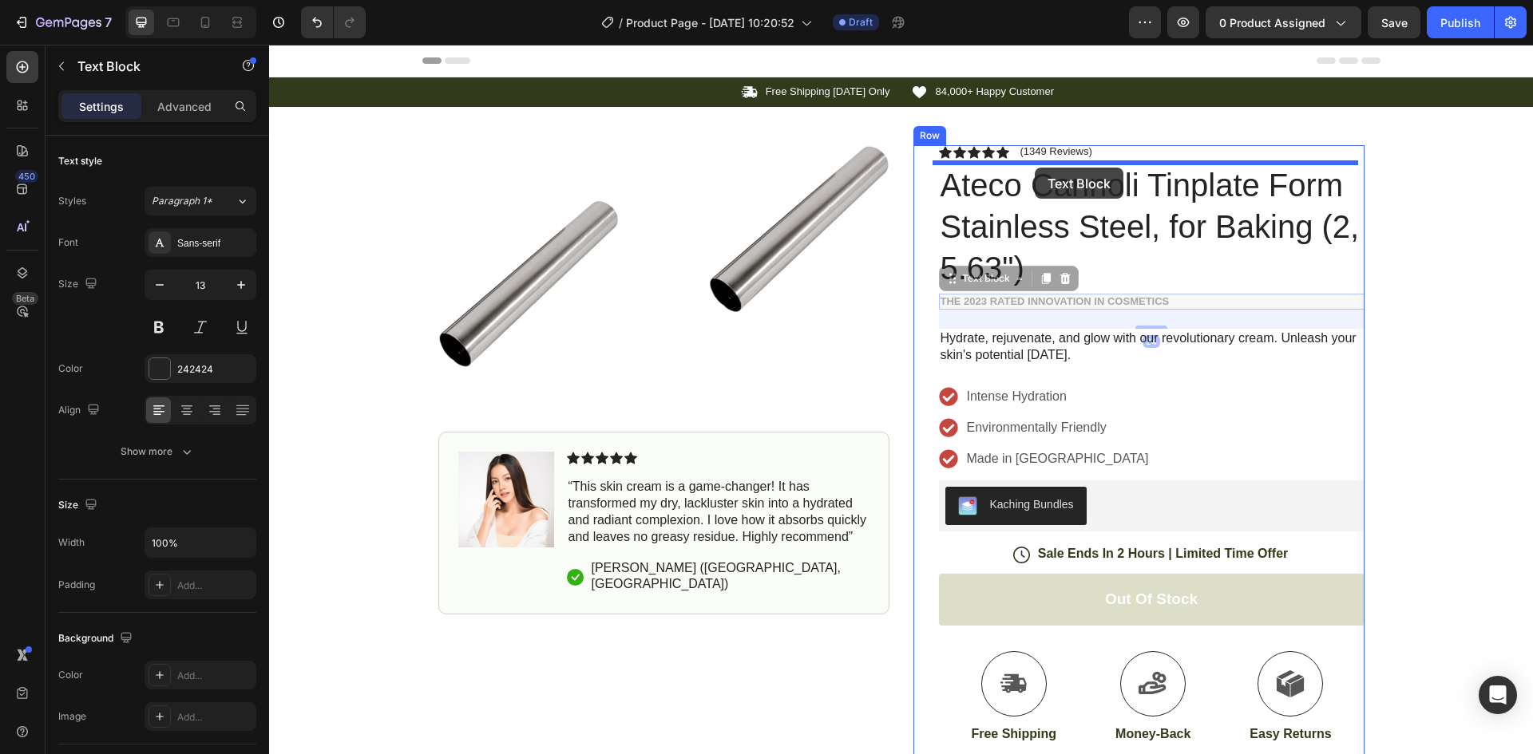
drag, startPoint x: 969, startPoint y: 286, endPoint x: 1035, endPoint y: 168, distance: 135.1
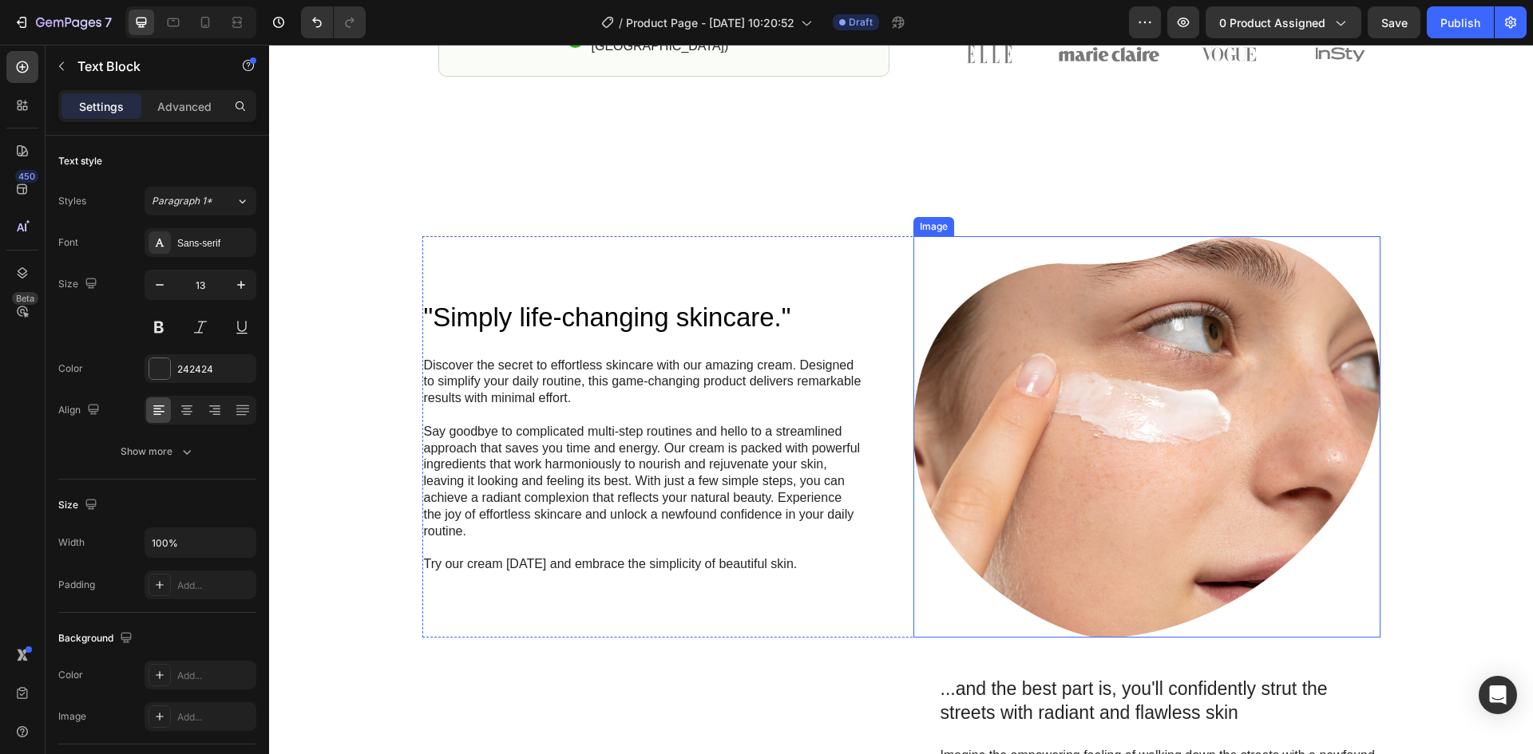
scroll to position [958, 0]
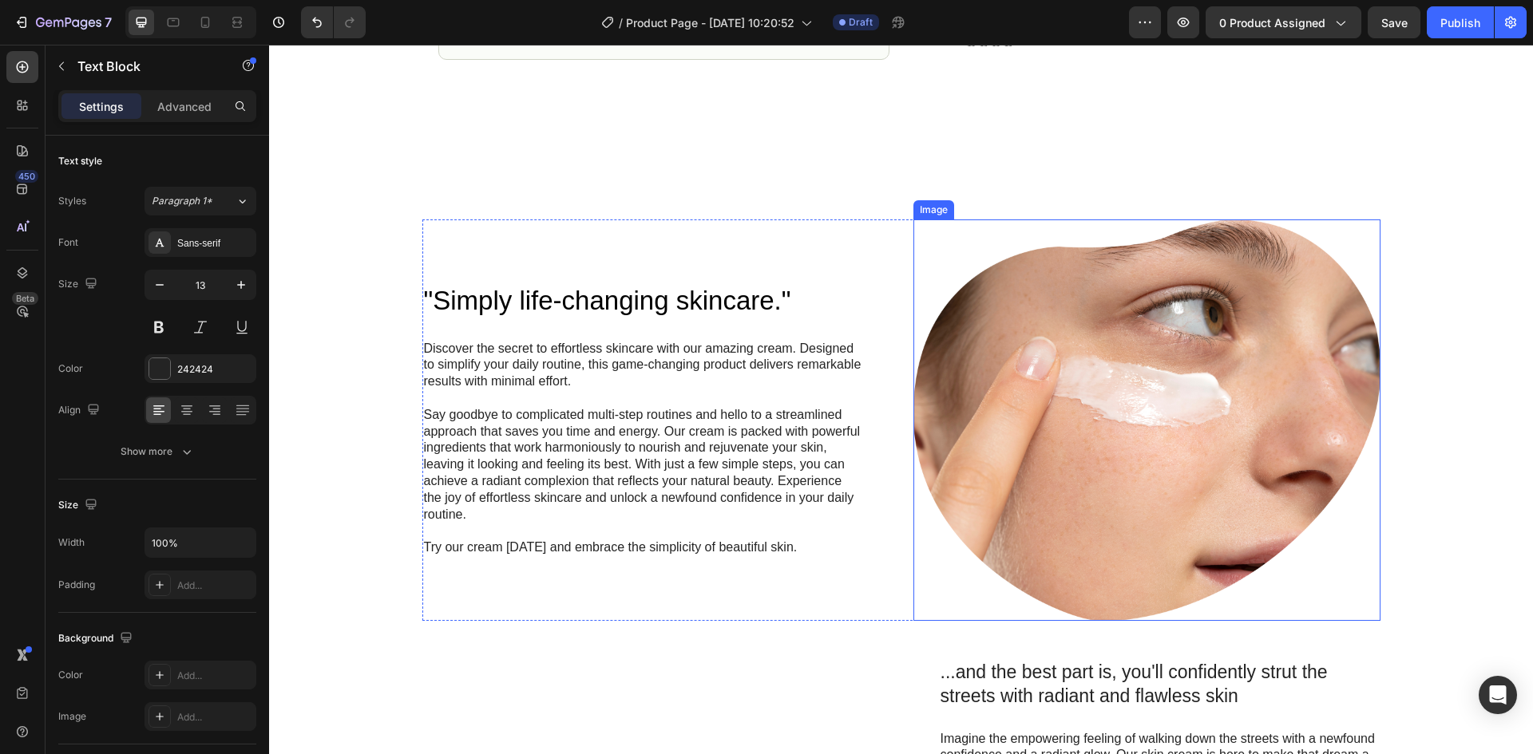
click at [1134, 449] on img at bounding box center [1146, 421] width 467 height 402
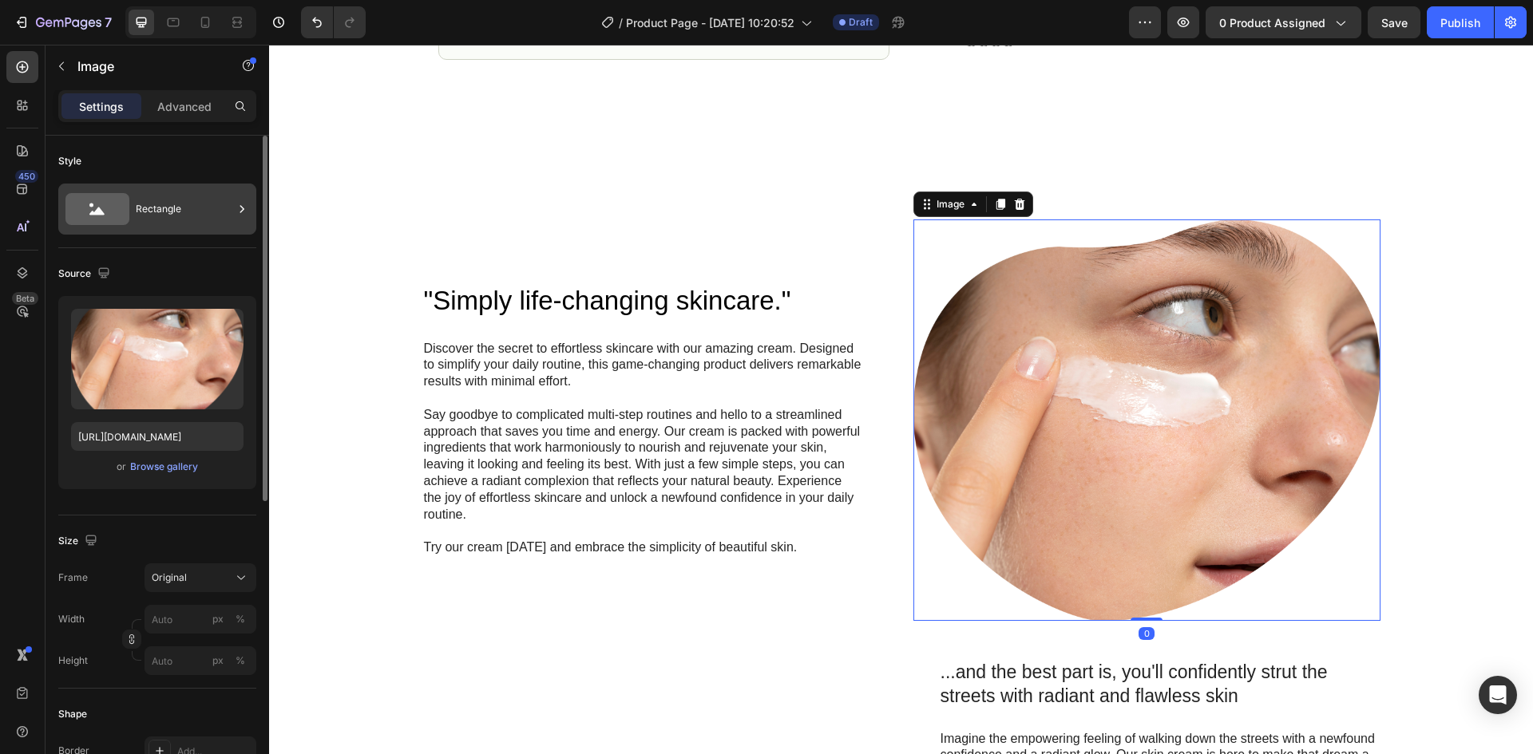
click at [190, 203] on div "Rectangle" at bounding box center [184, 209] width 97 height 37
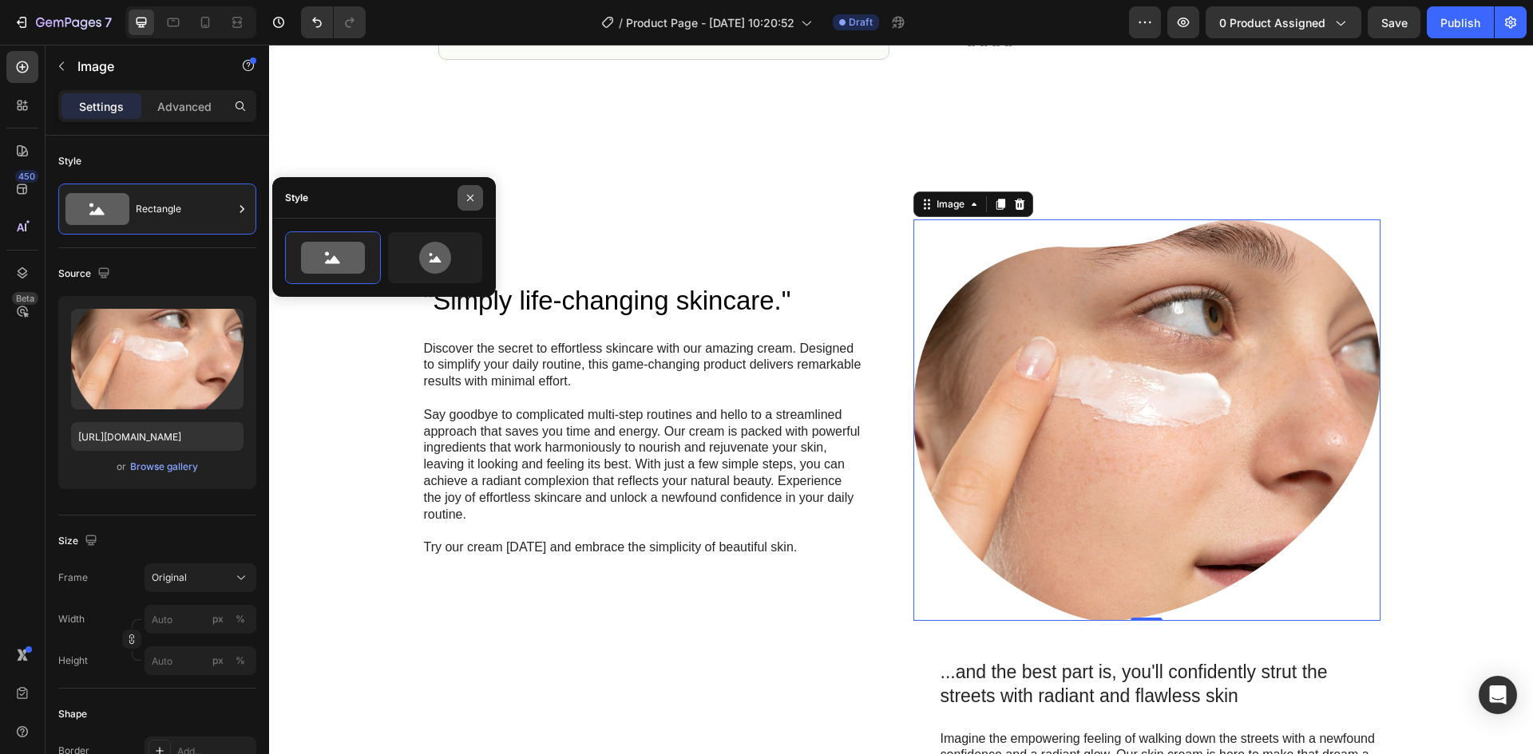
click at [468, 199] on icon "button" at bounding box center [470, 198] width 13 height 13
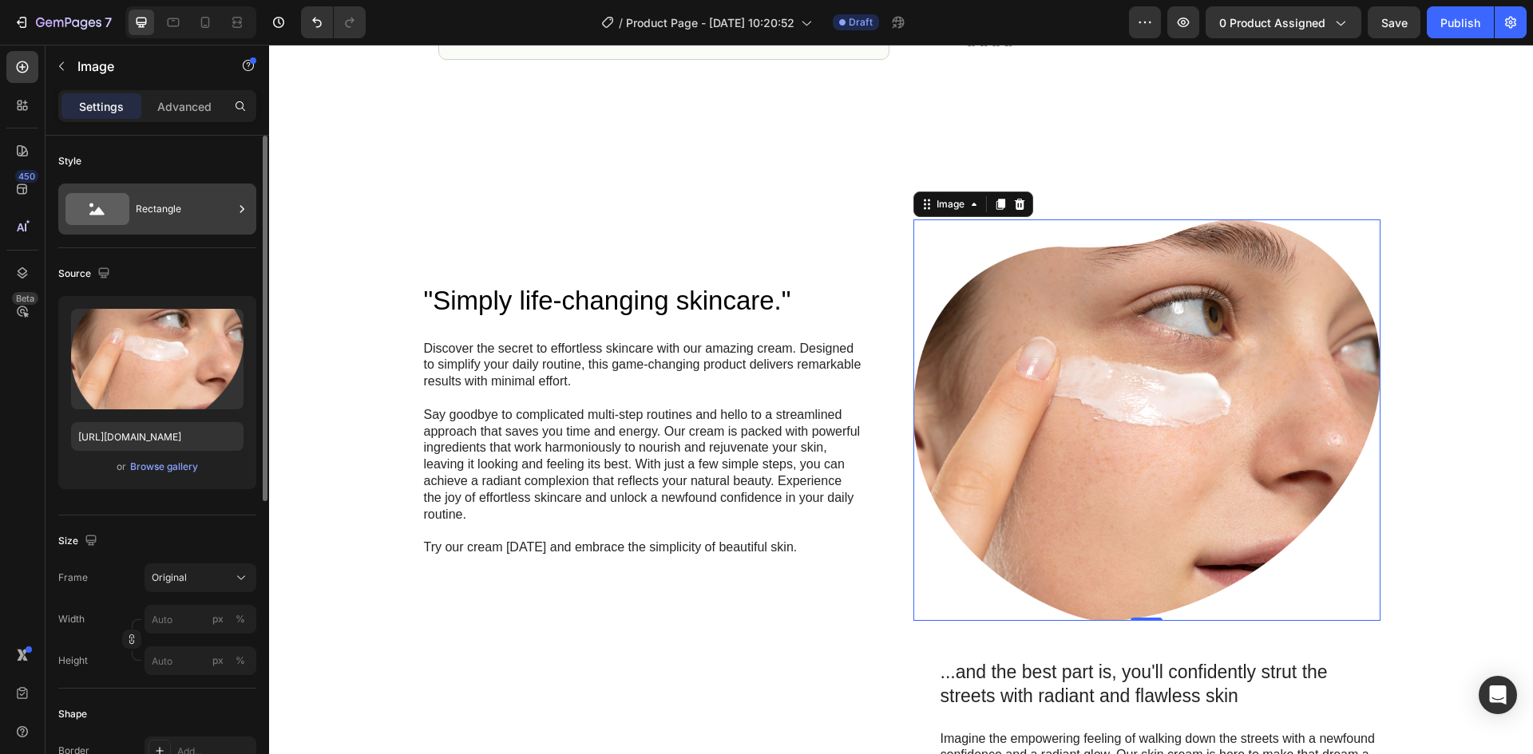
click at [241, 208] on icon at bounding box center [242, 209] width 16 height 16
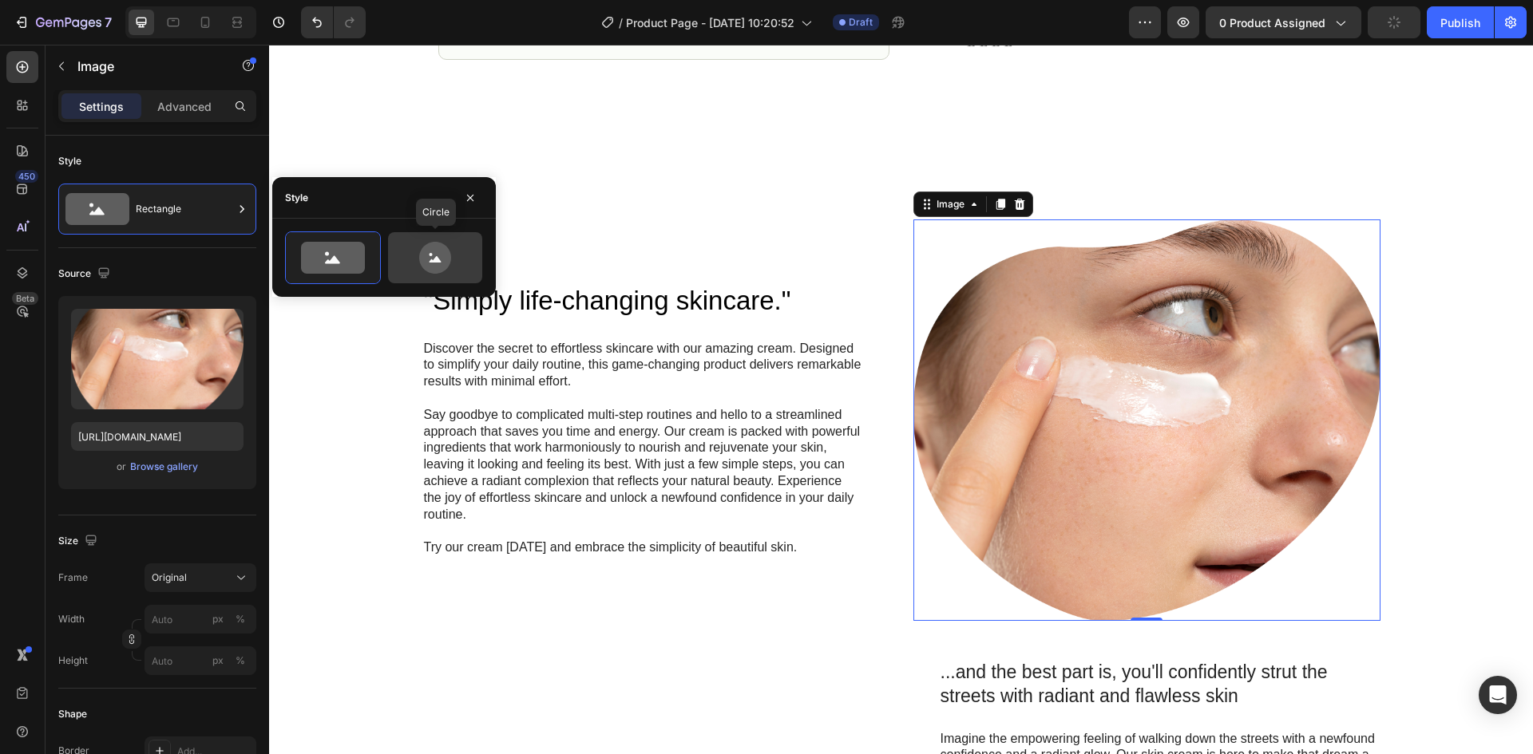
click at [433, 256] on icon at bounding box center [435, 258] width 32 height 32
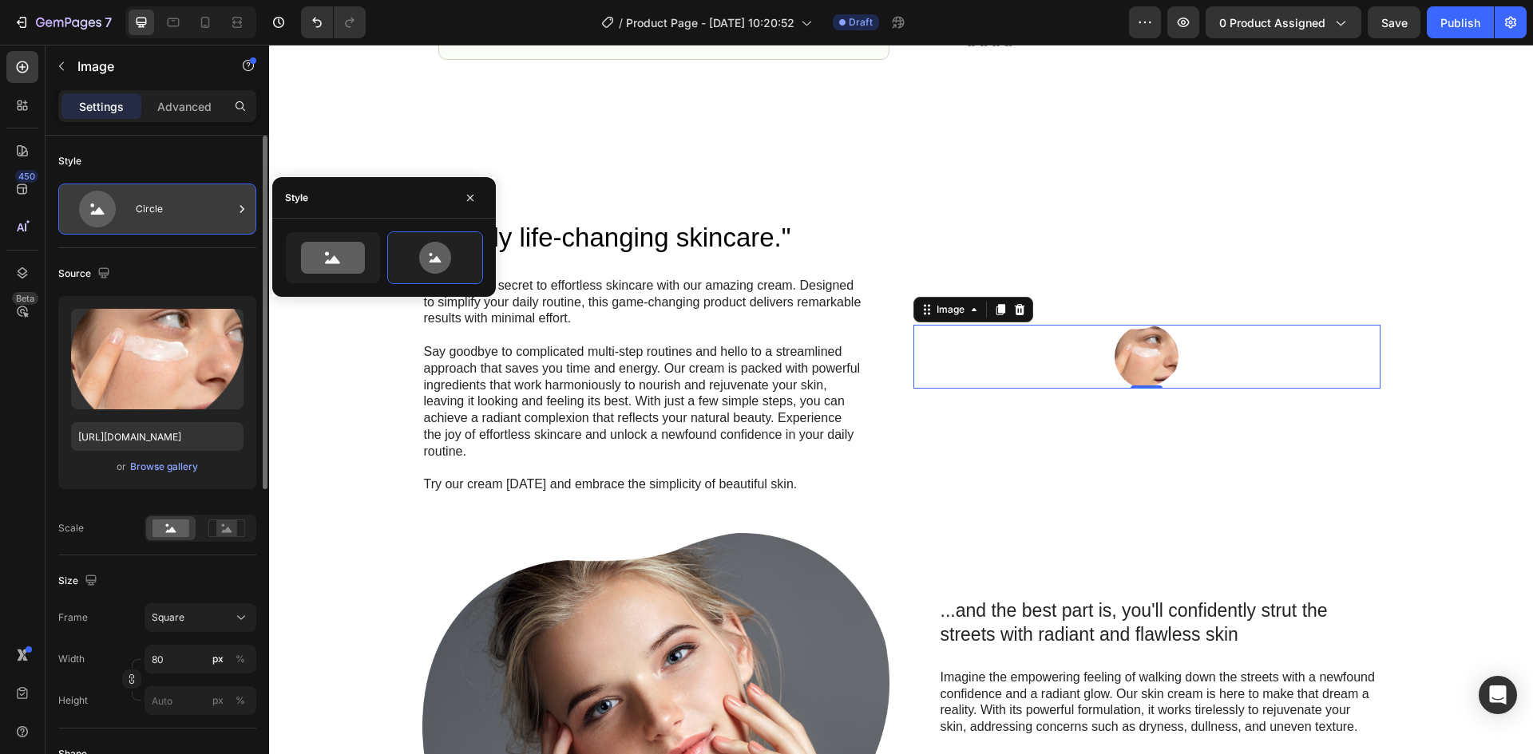
click at [104, 214] on icon at bounding box center [97, 209] width 64 height 37
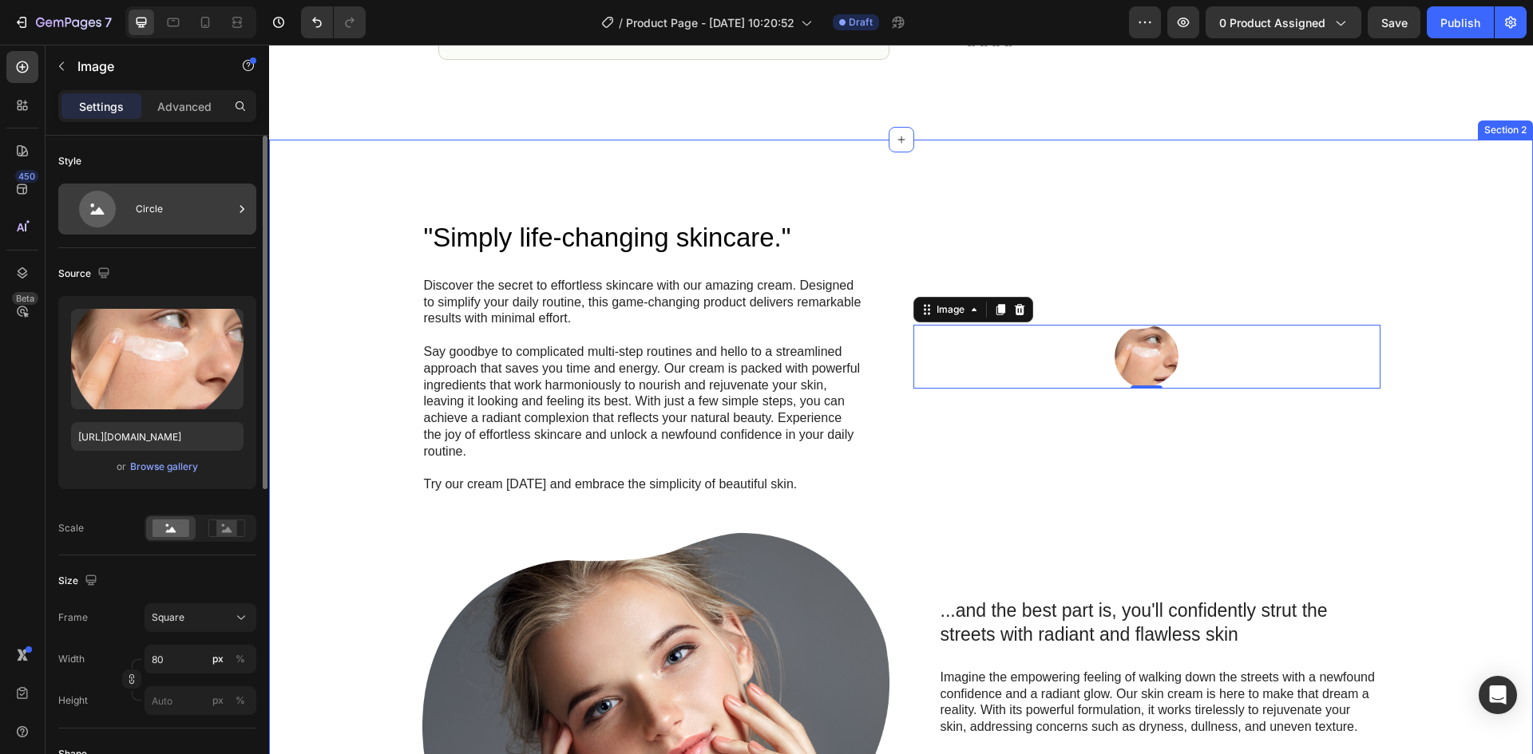
click at [93, 204] on circle at bounding box center [92, 206] width 4 height 4
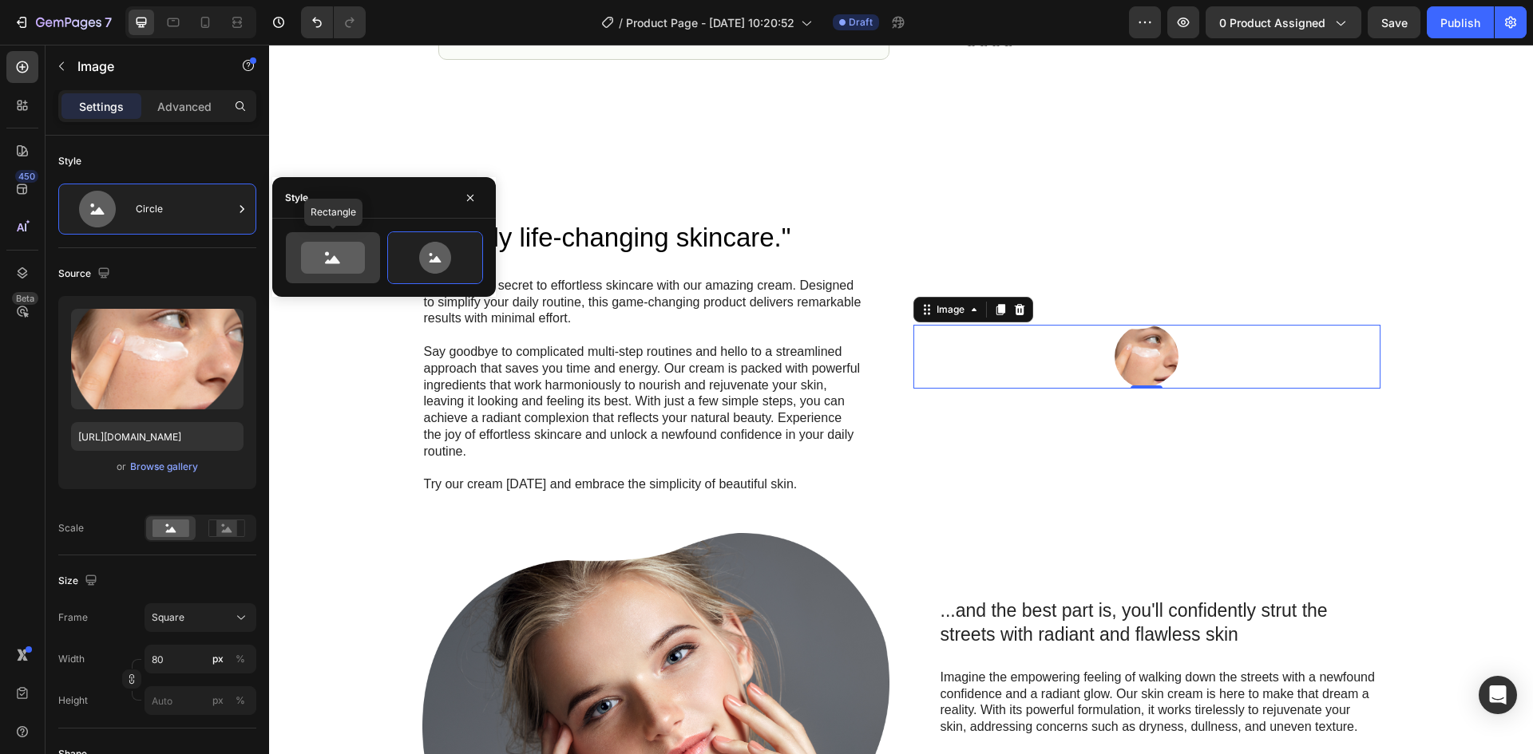
click at [346, 260] on icon at bounding box center [333, 258] width 64 height 32
type input "100"
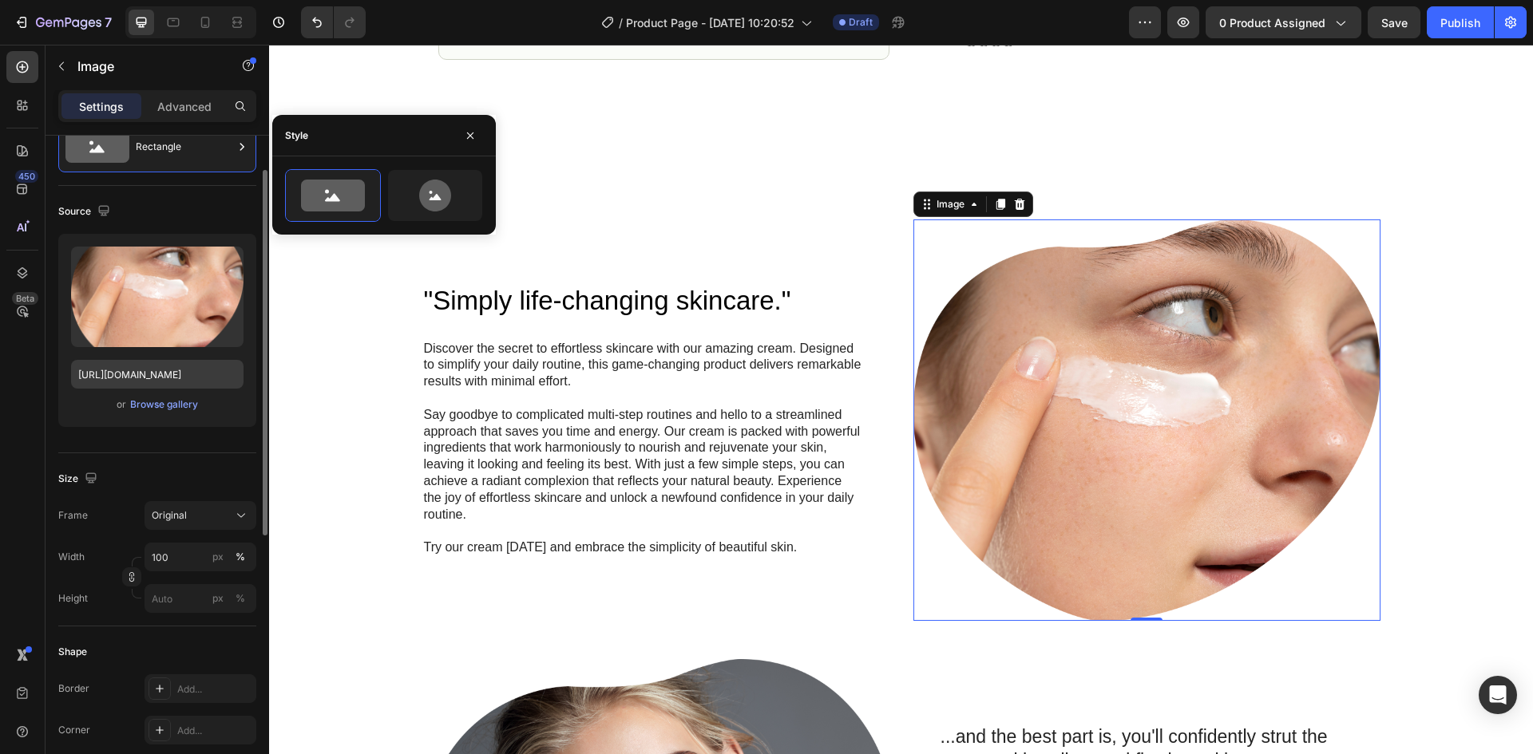
scroll to position [0, 0]
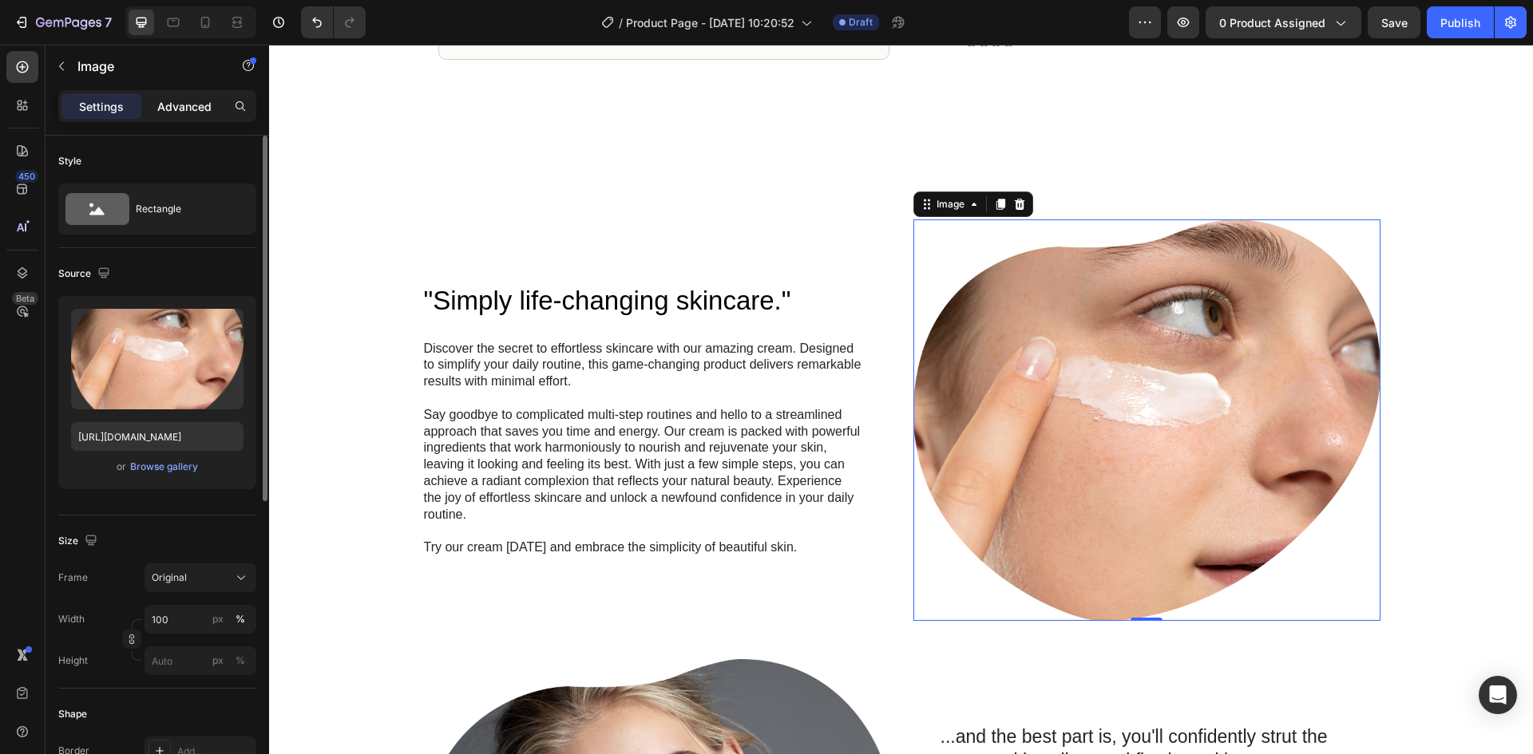
click at [178, 107] on p "Advanced" at bounding box center [184, 106] width 54 height 17
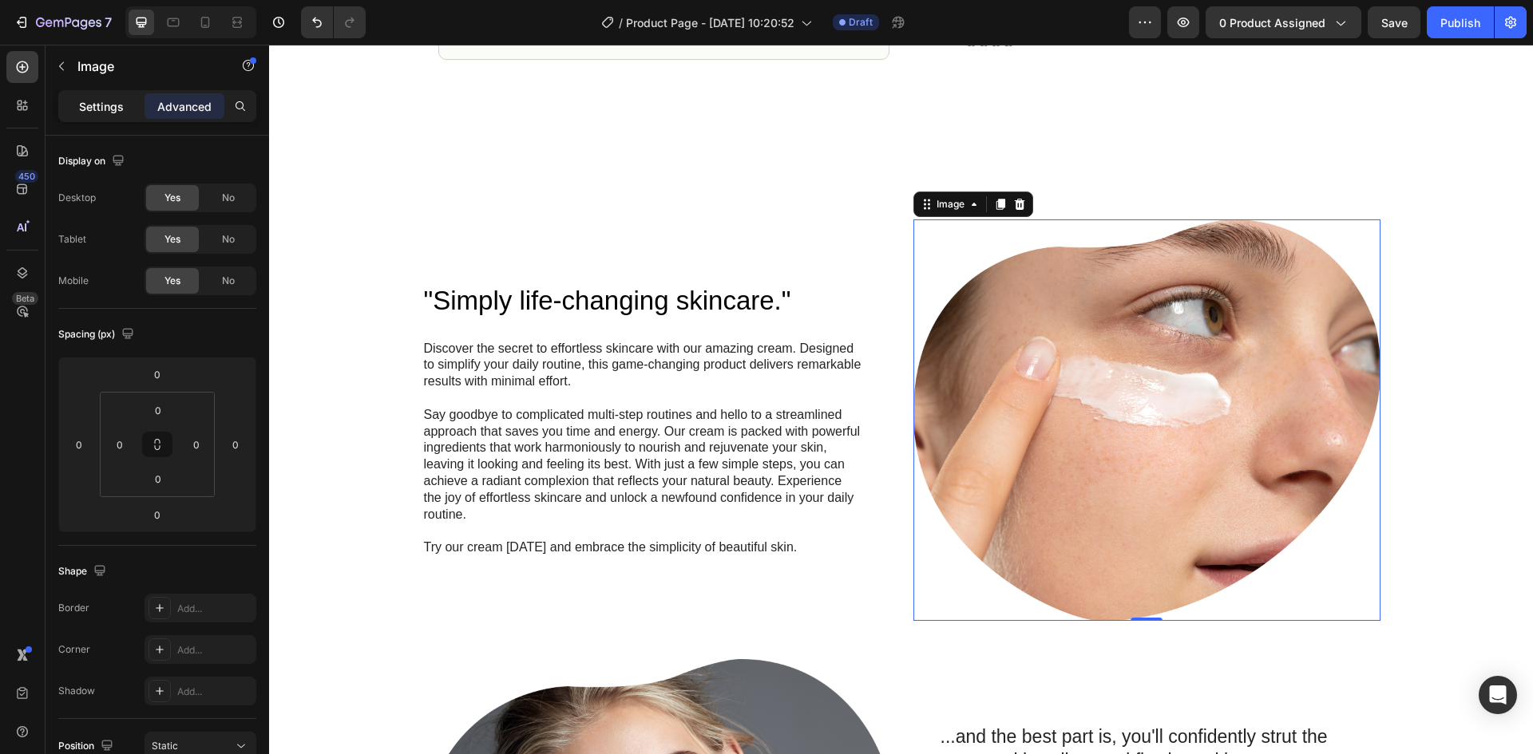
click at [105, 111] on p "Settings" at bounding box center [101, 106] width 45 height 17
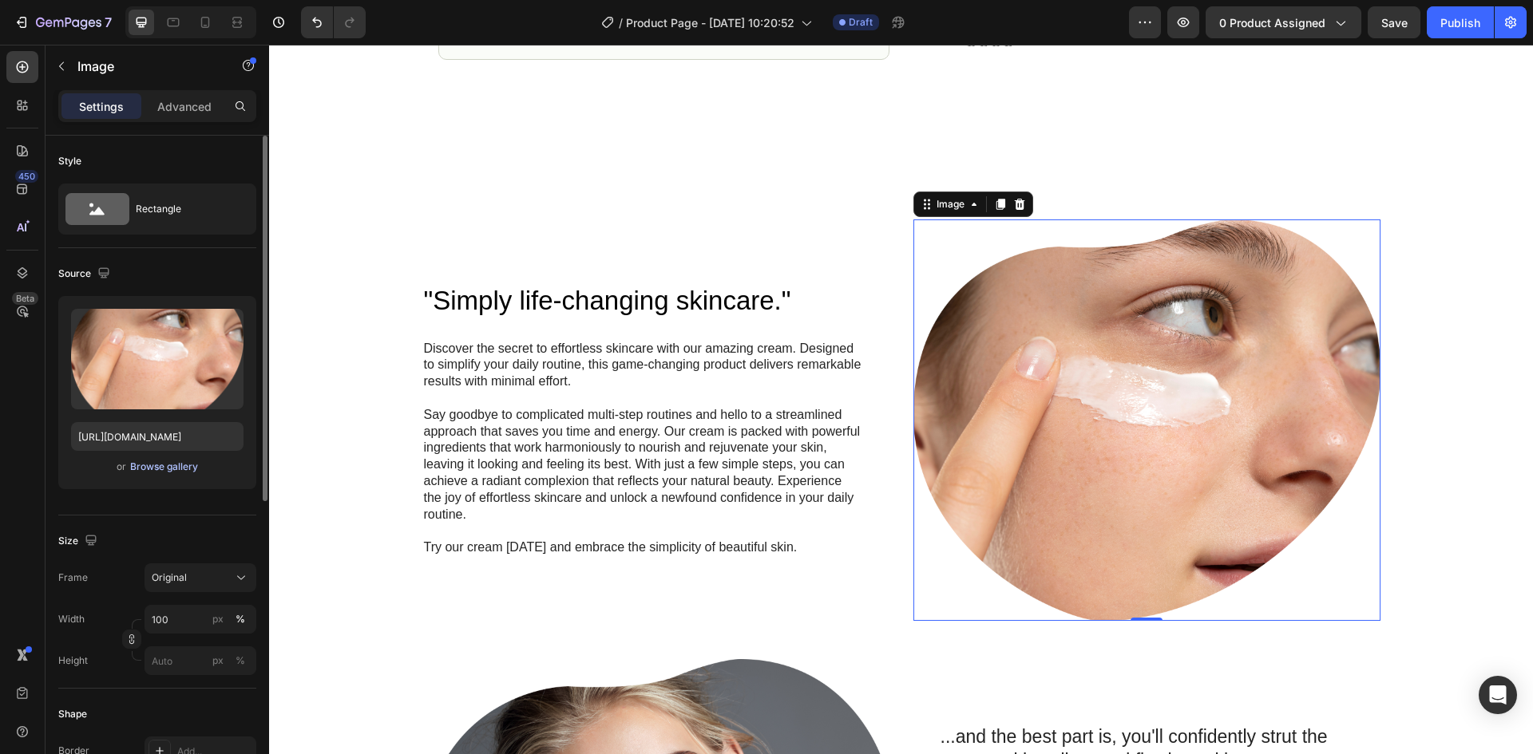
click at [176, 472] on div "Browse gallery" at bounding box center [164, 467] width 68 height 14
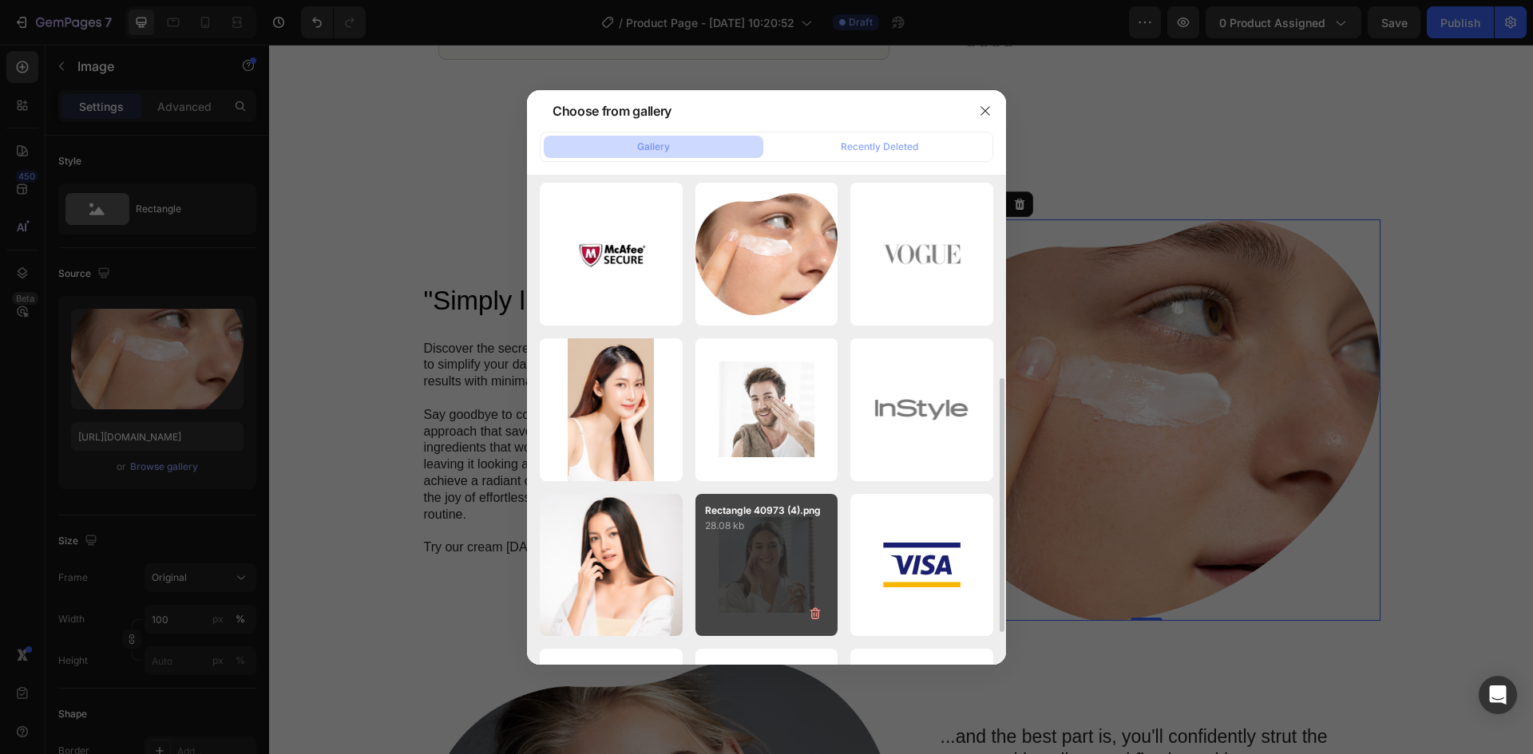
scroll to position [319, 0]
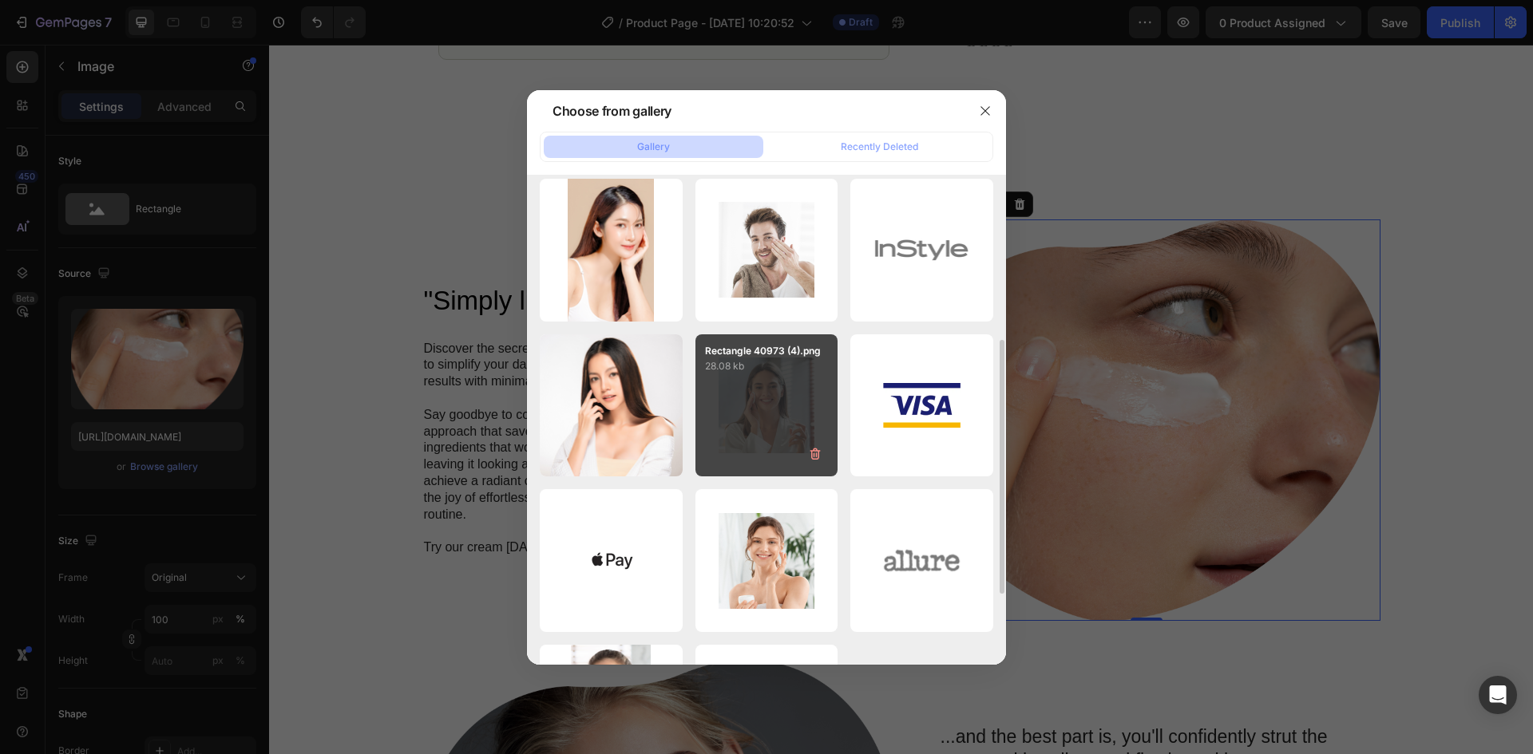
click at [750, 416] on div "Rectangle 40973 (4).png 28.08 kb" at bounding box center [766, 405] width 143 height 143
type input "[URL][DOMAIN_NAME]"
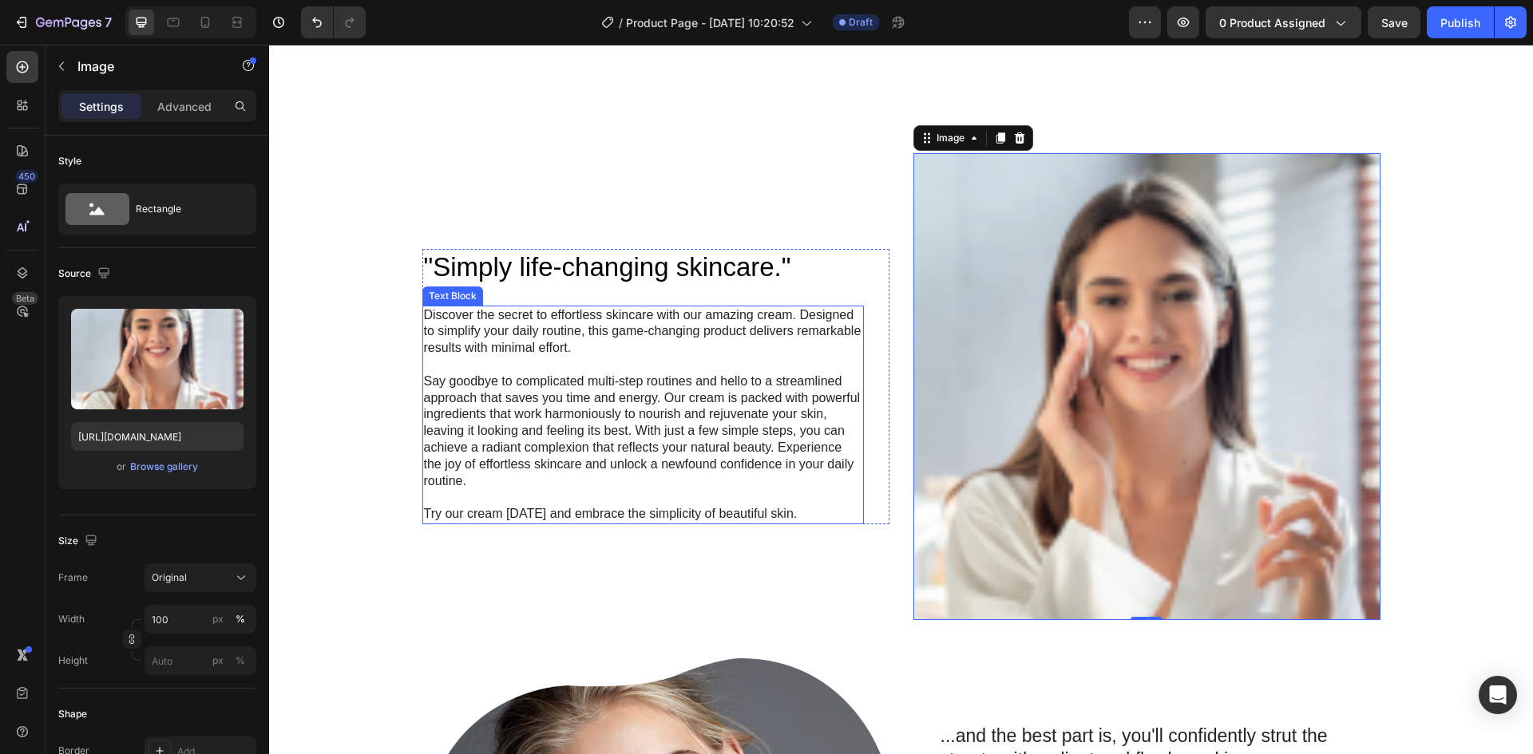
scroll to position [1197, 0]
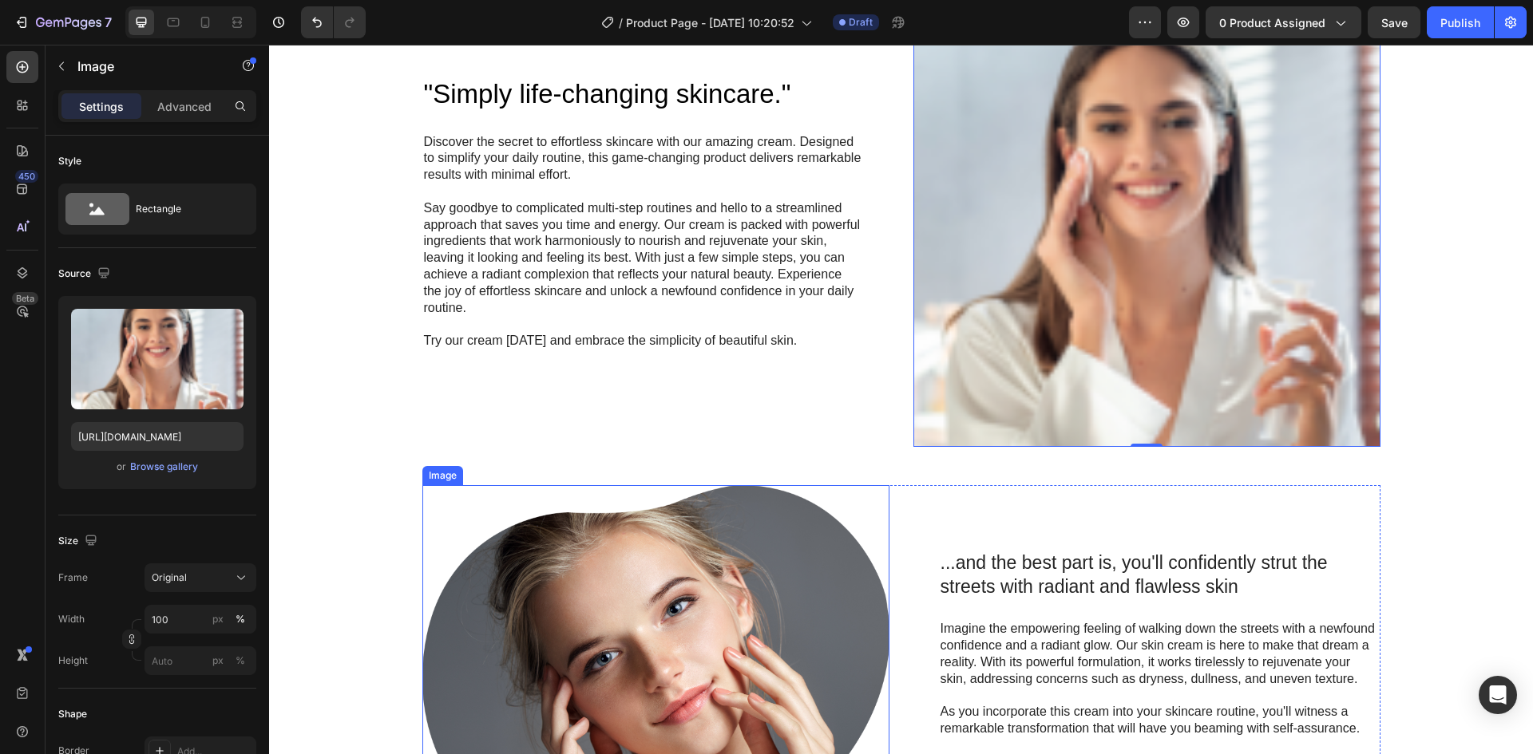
click at [710, 573] on img at bounding box center [655, 686] width 467 height 402
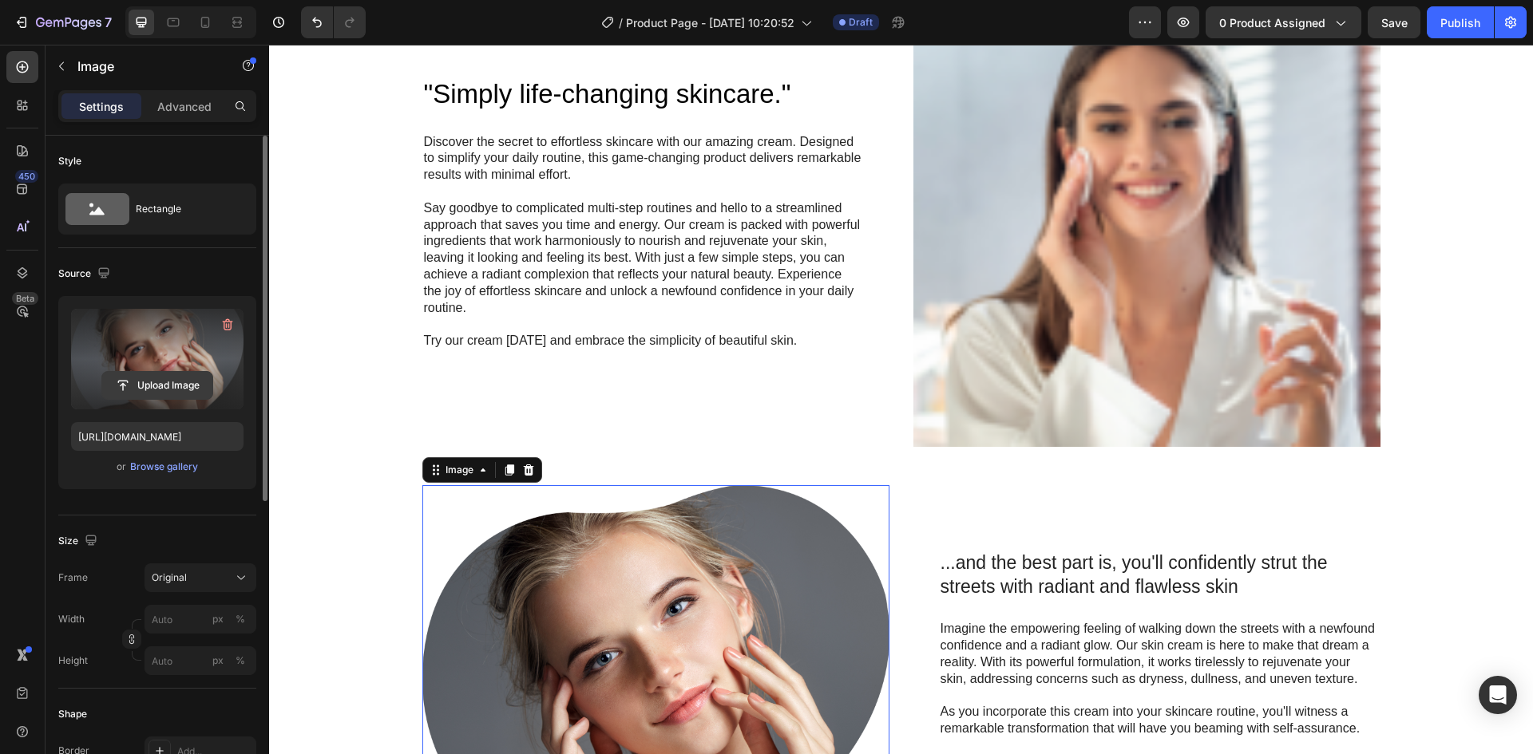
click at [165, 375] on input "file" at bounding box center [157, 385] width 110 height 27
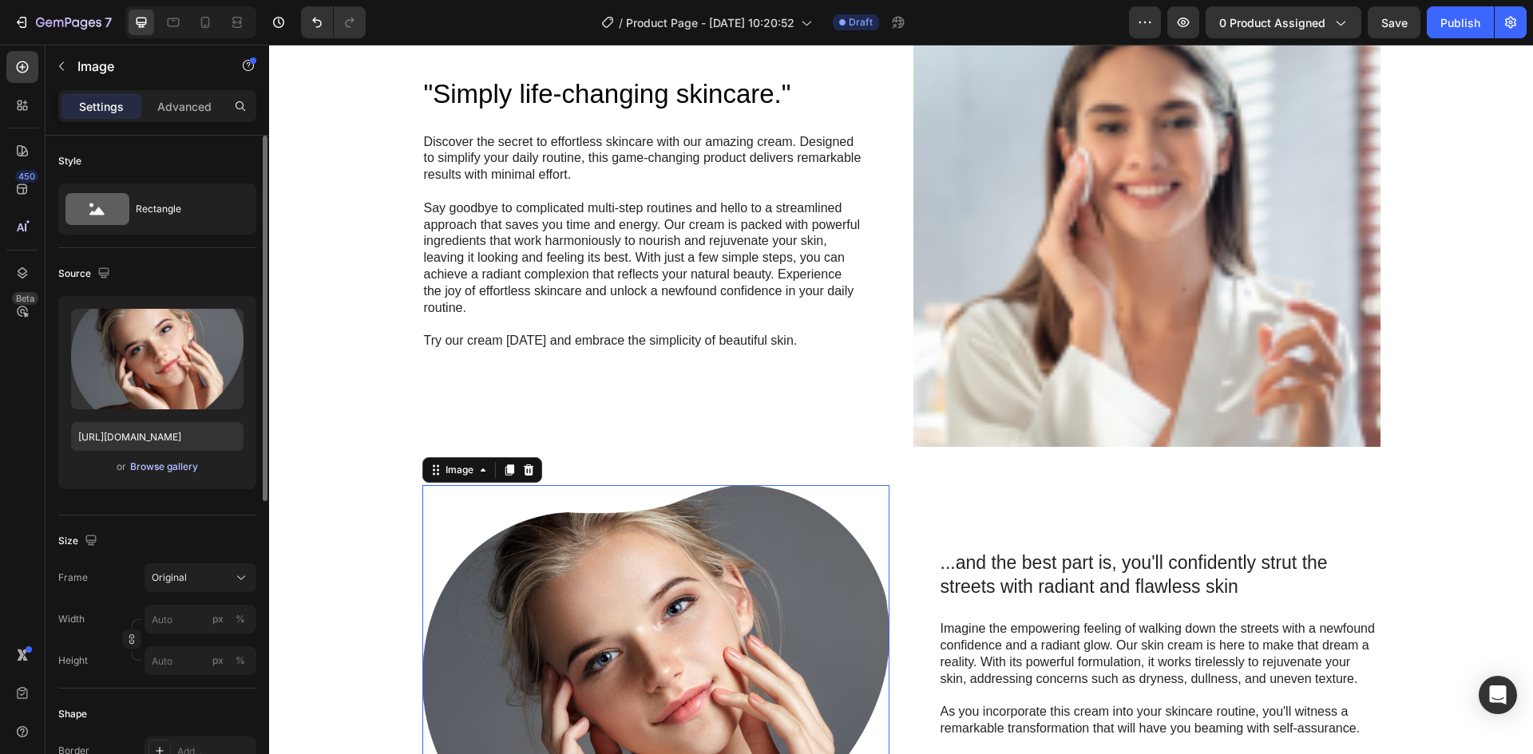
click at [160, 467] on div "Browse gallery" at bounding box center [164, 467] width 68 height 14
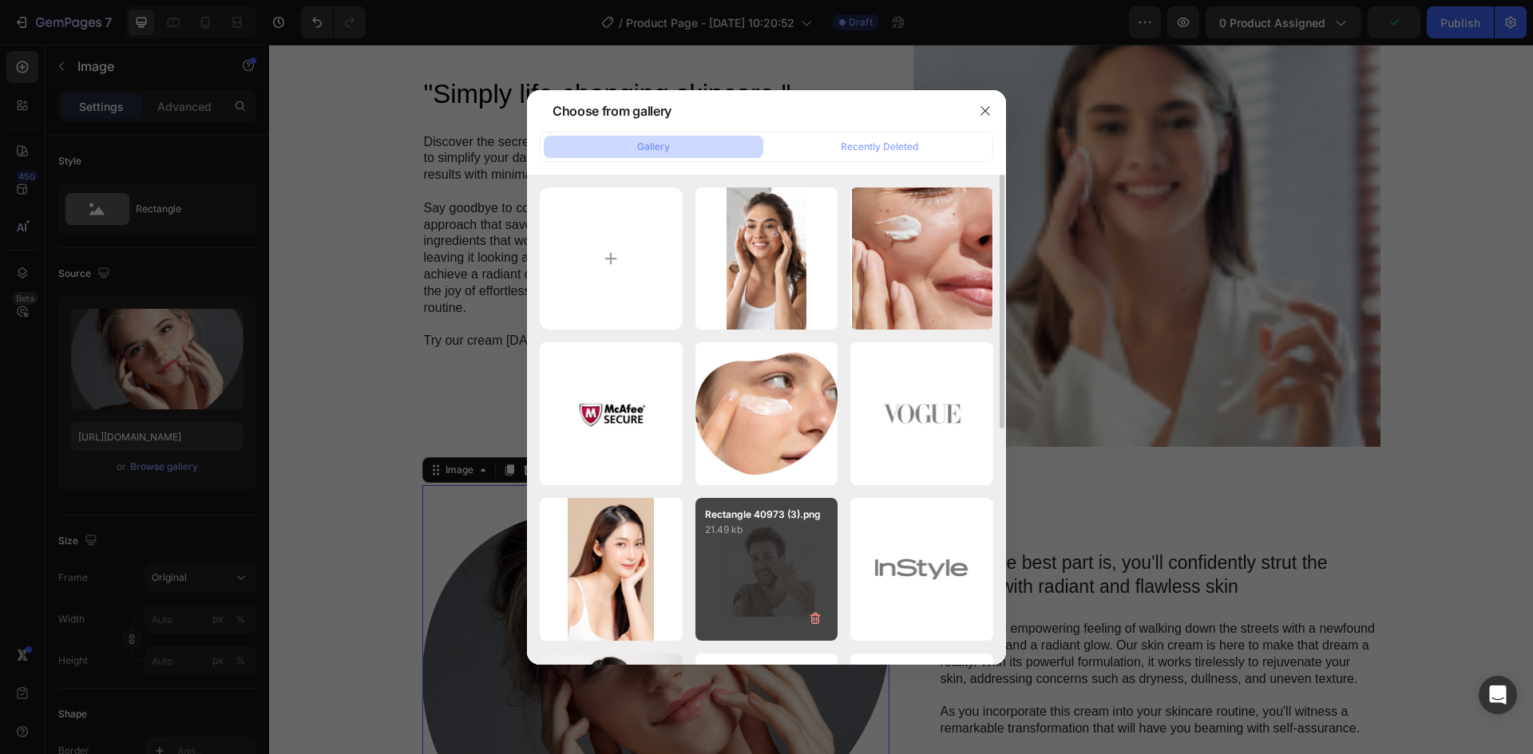
click at [761, 568] on div "Rectangle 40973 (3).png 21.49 kb" at bounding box center [766, 569] width 143 height 143
type input "[URL][DOMAIN_NAME]"
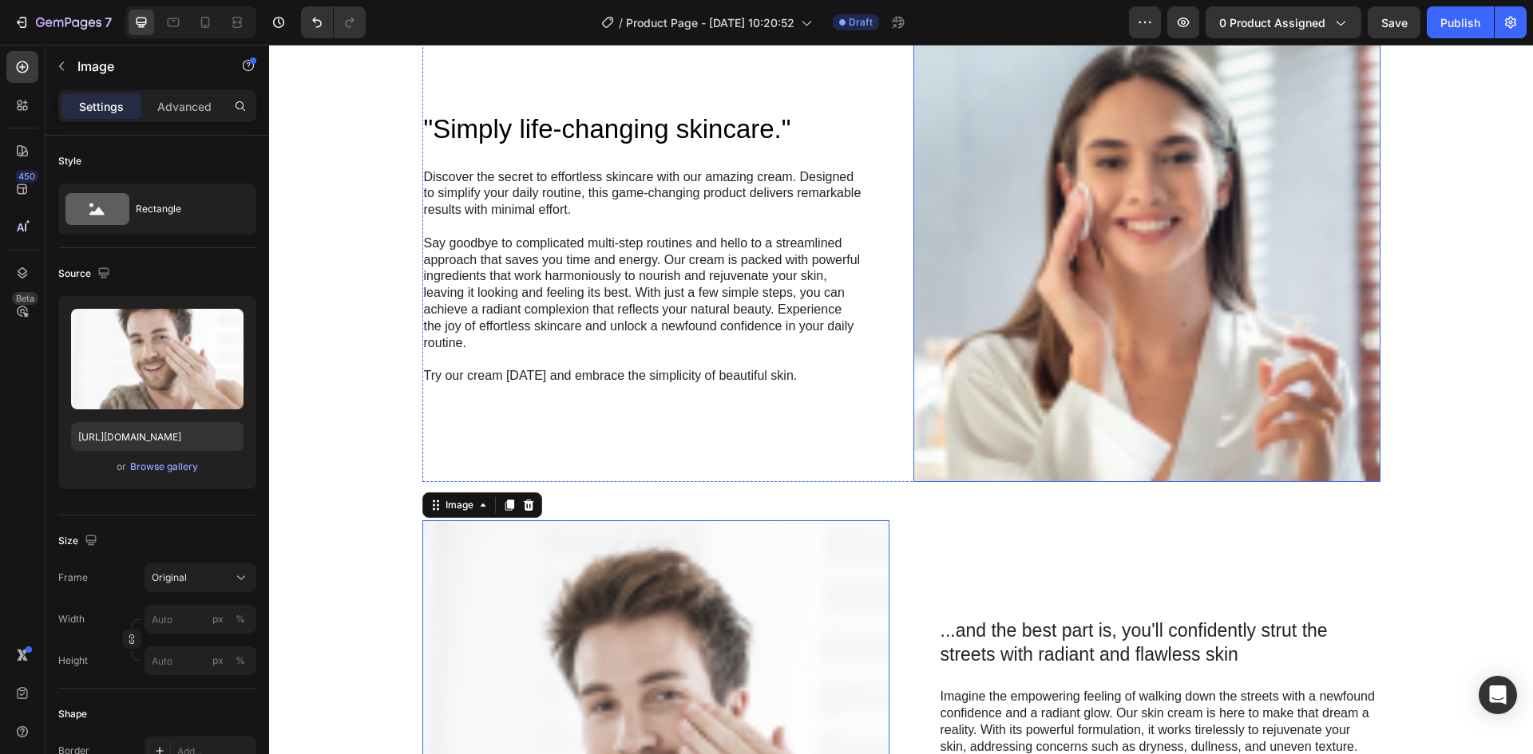
scroll to position [1038, 0]
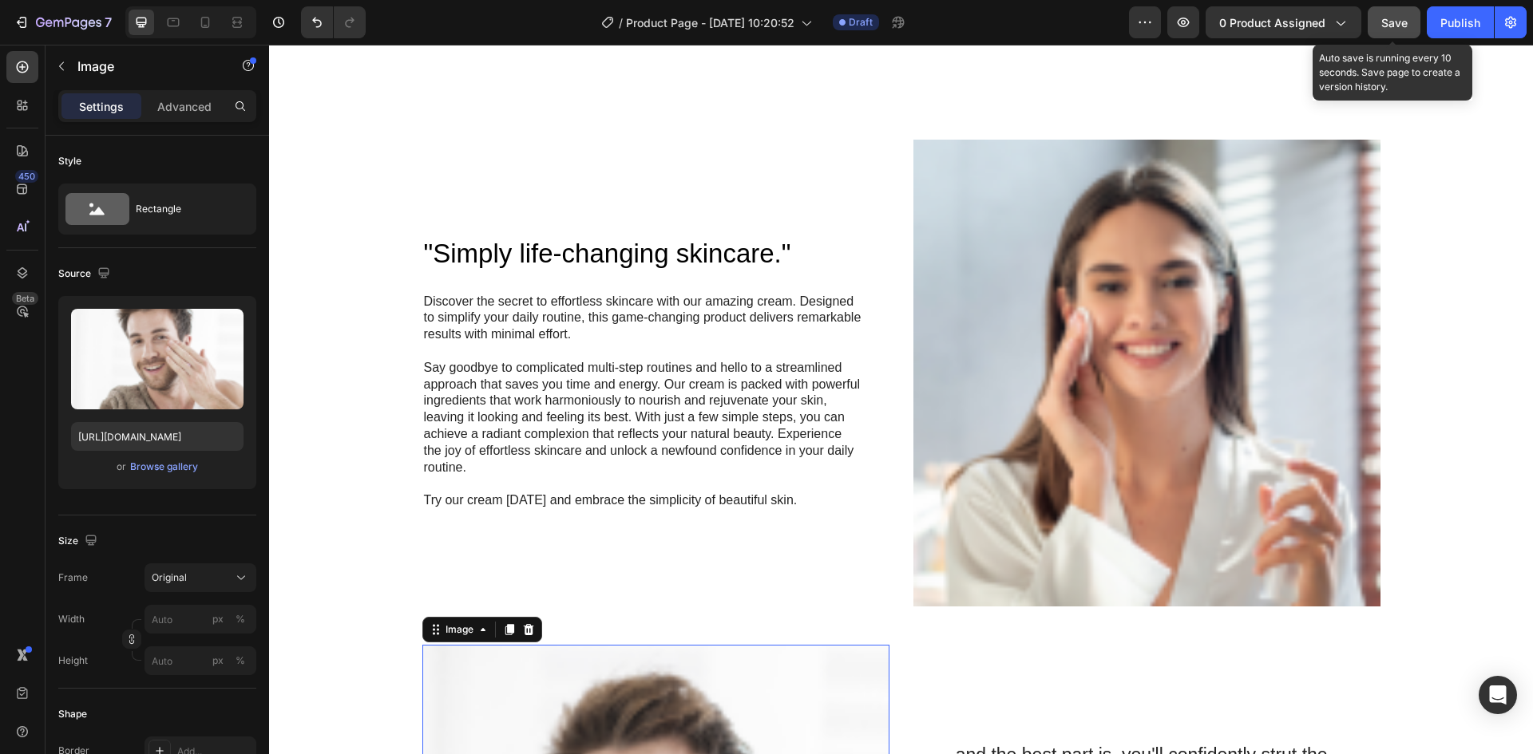
click at [1398, 21] on span "Save" at bounding box center [1394, 23] width 26 height 14
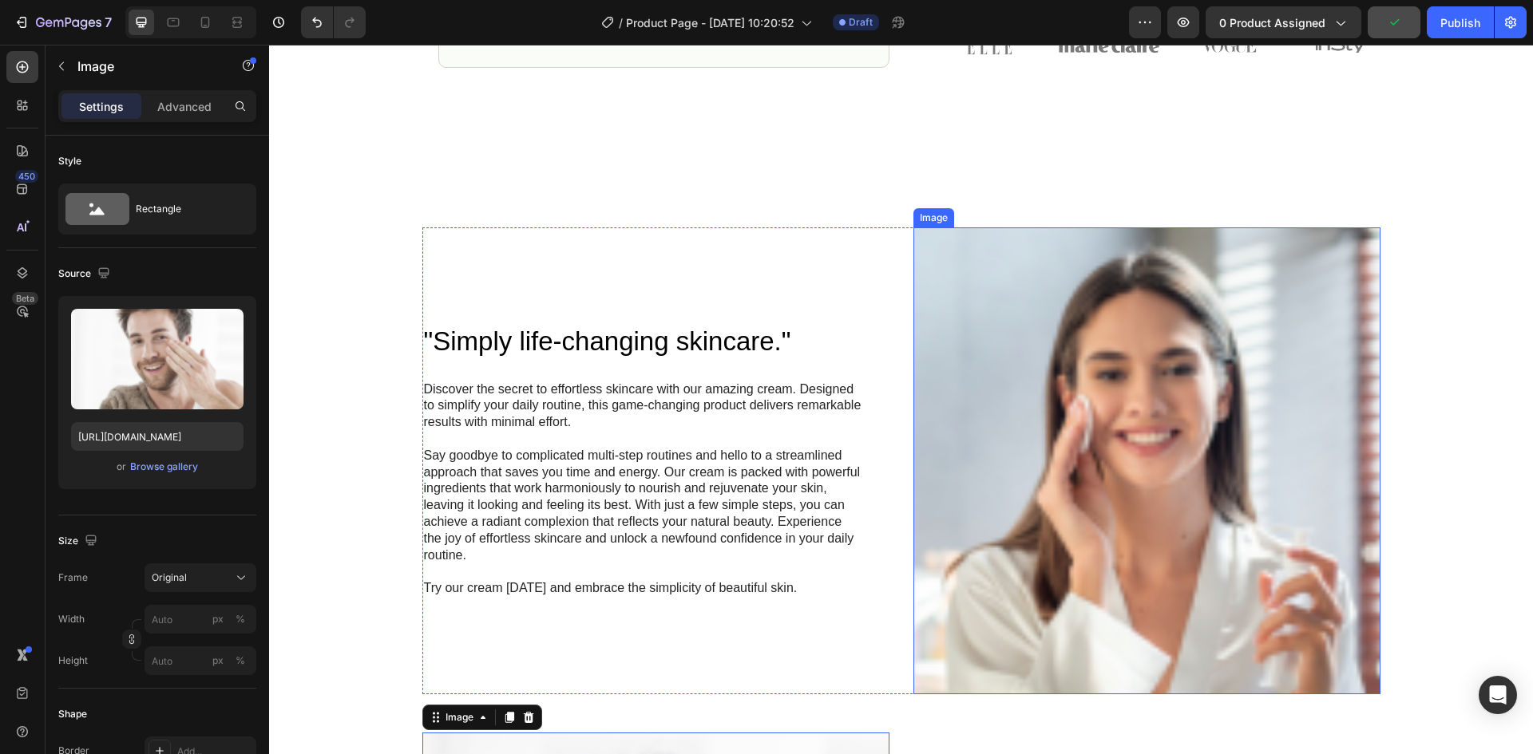
scroll to position [718, 0]
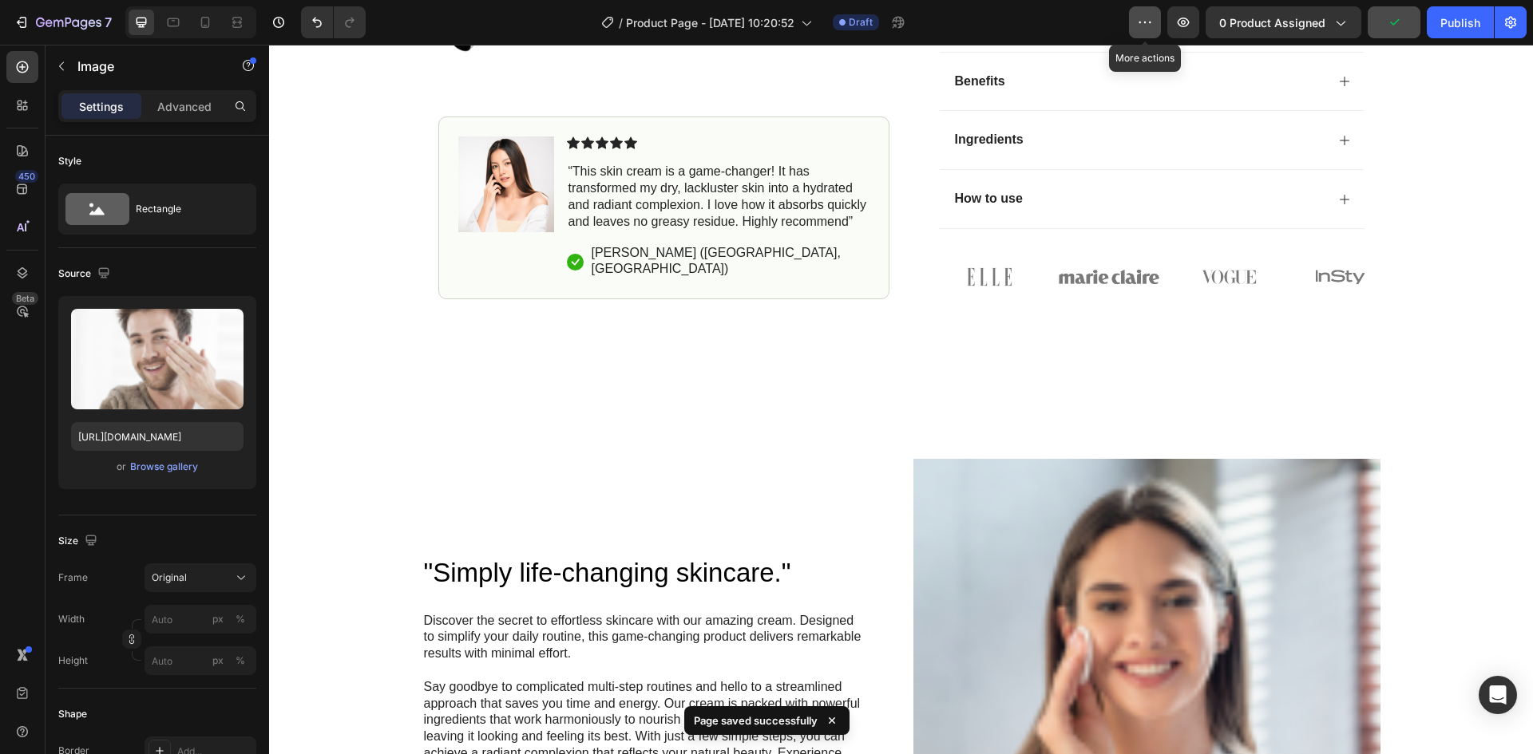
click at [1150, 22] on icon "button" at bounding box center [1145, 22] width 16 height 16
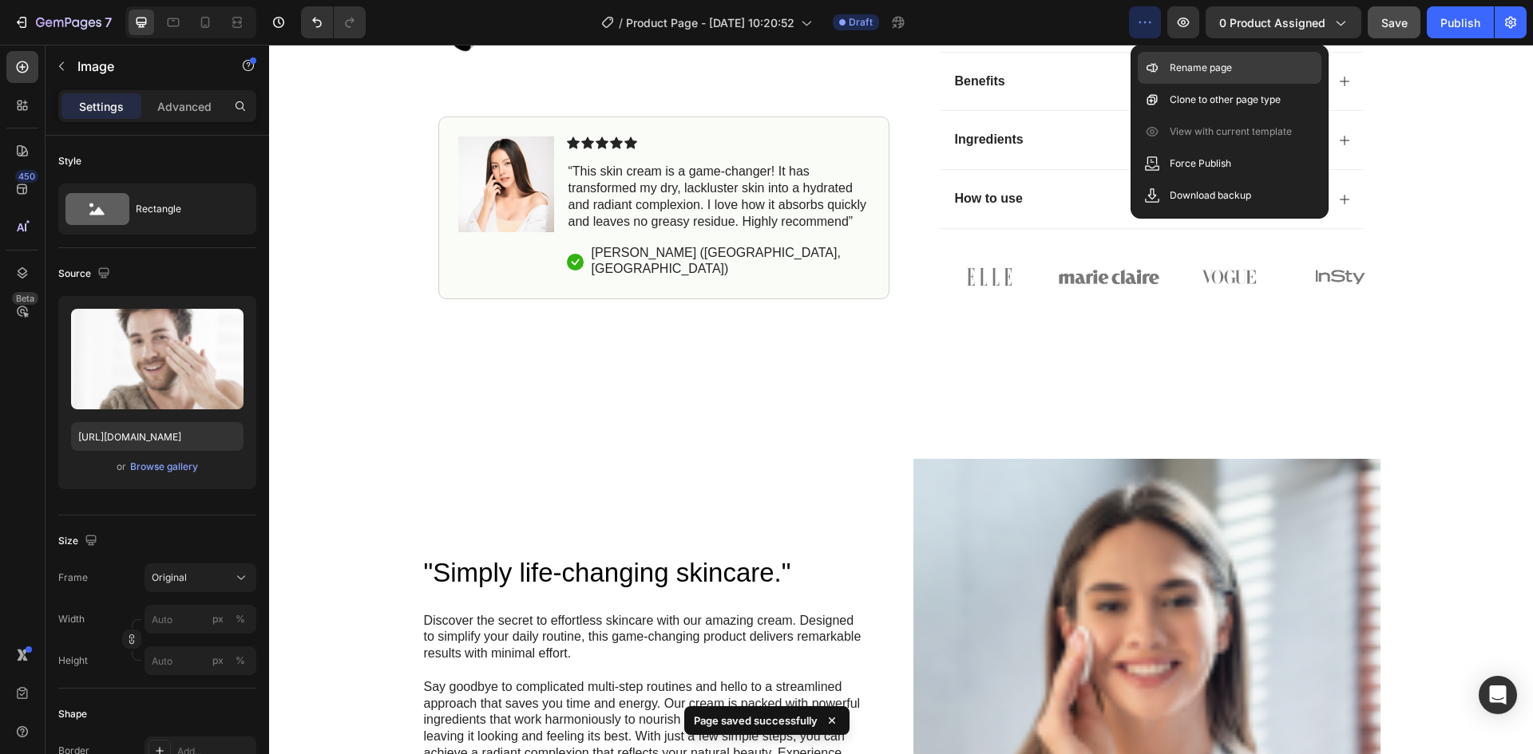
click at [1185, 65] on p "Rename page" at bounding box center [1200, 68] width 62 height 16
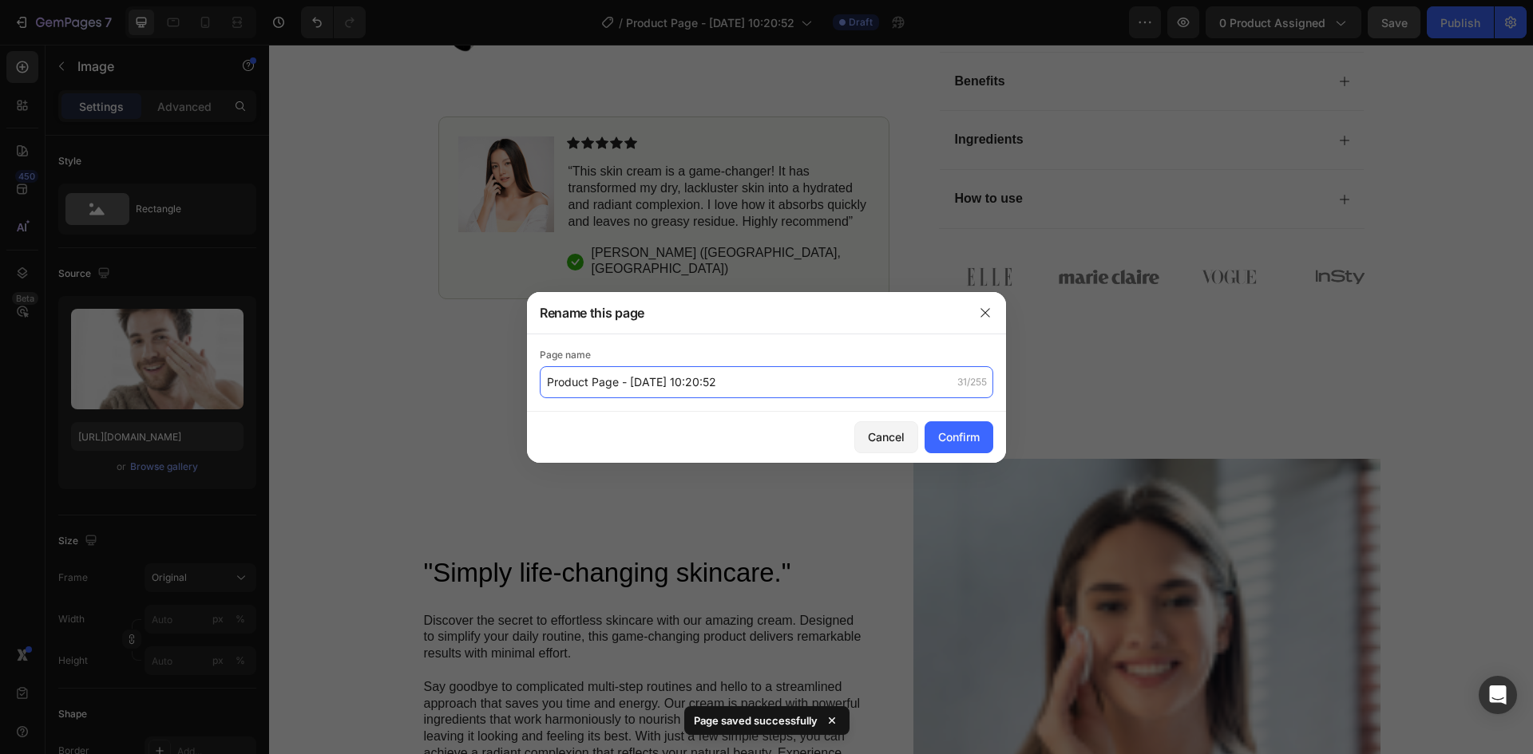
click at [708, 388] on input "Product Page - [DATE] 10:20:52" at bounding box center [766, 382] width 453 height 32
type input "Product Template"
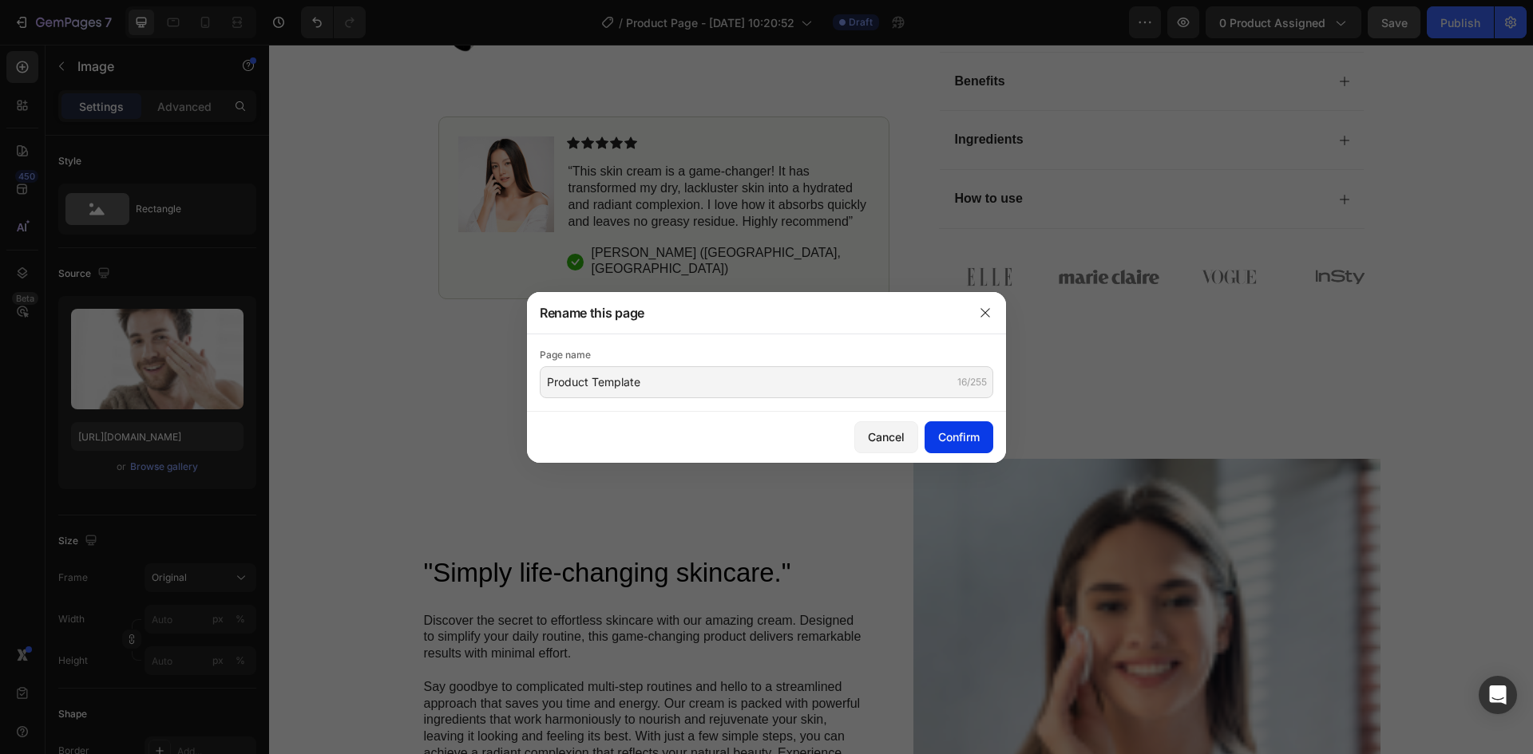
click at [979, 445] on button "Confirm" at bounding box center [958, 437] width 69 height 32
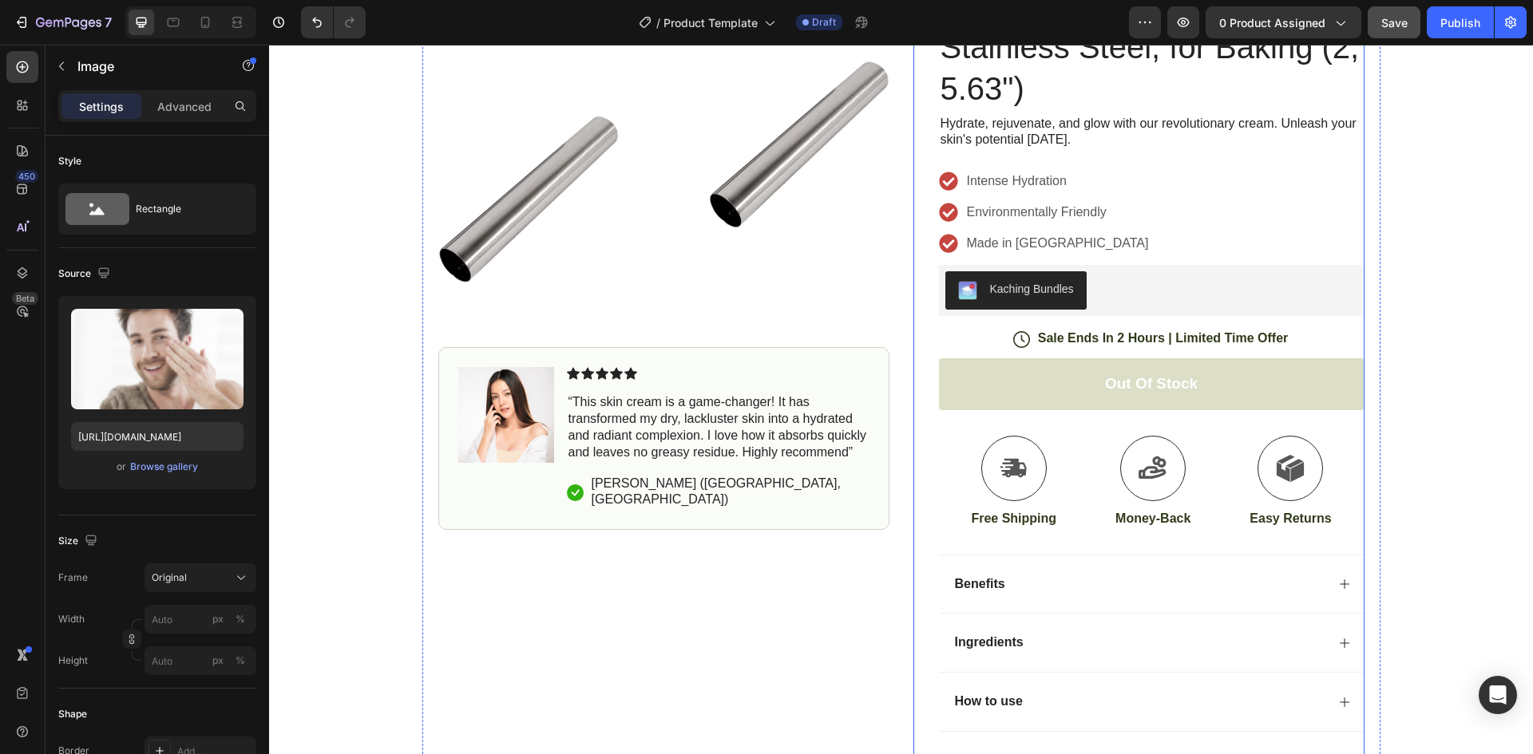
scroll to position [0, 0]
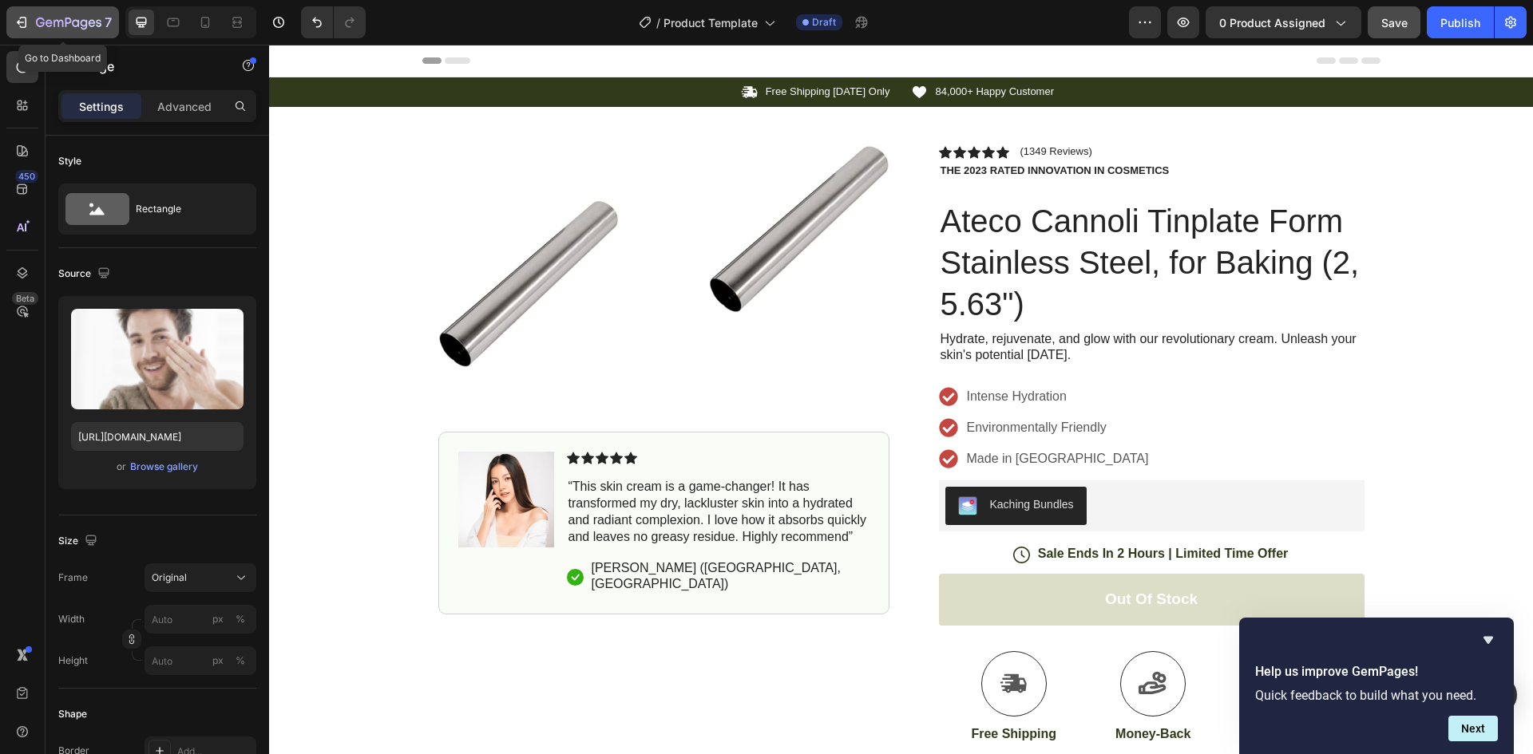
click at [61, 10] on button "7" at bounding box center [62, 22] width 113 height 32
